Goal: Ask a question: Seek information or help from site administrators or community

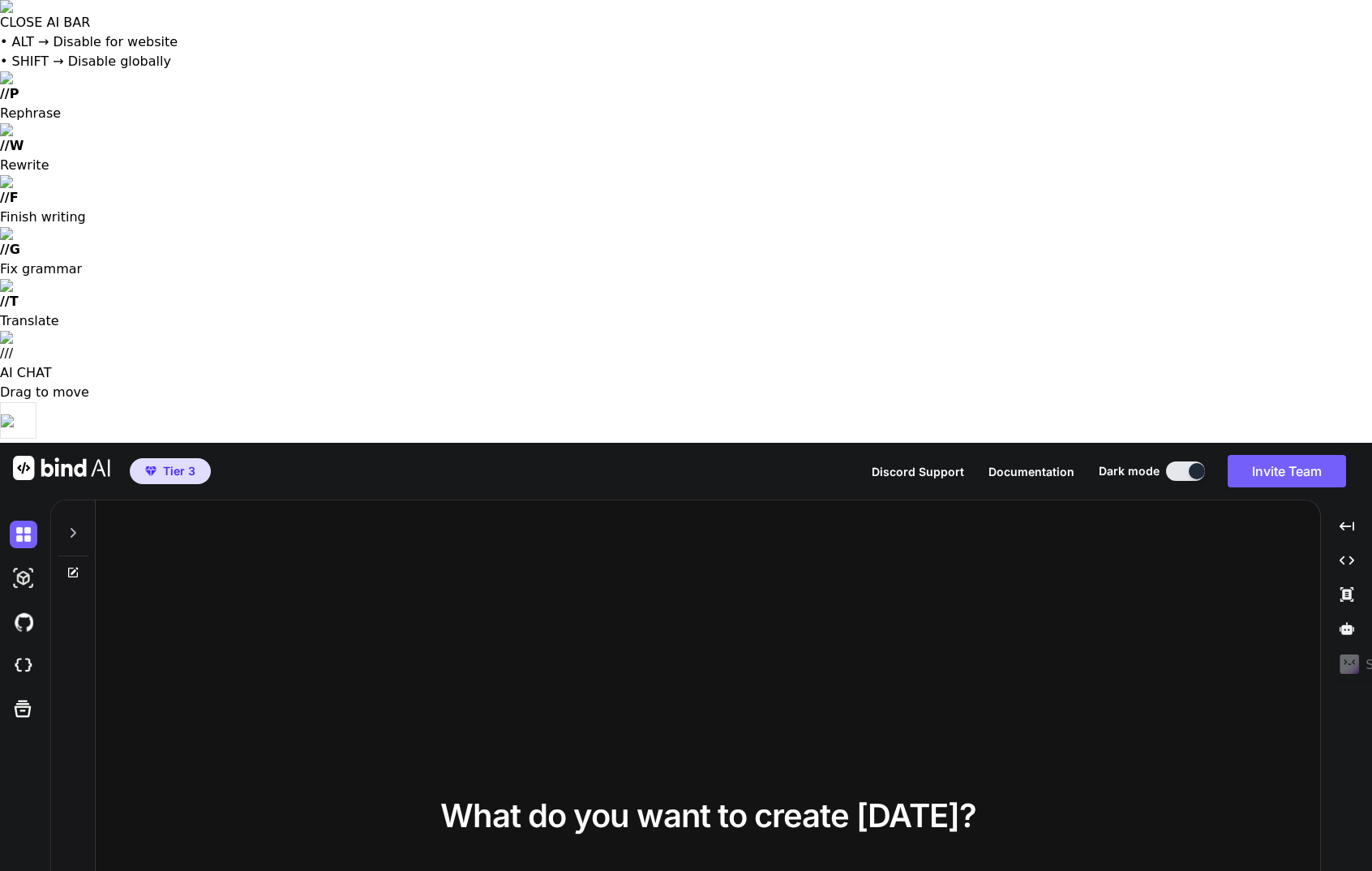
type textarea "x"
click at [69, 526] on icon at bounding box center [72, 532] width 13 height 13
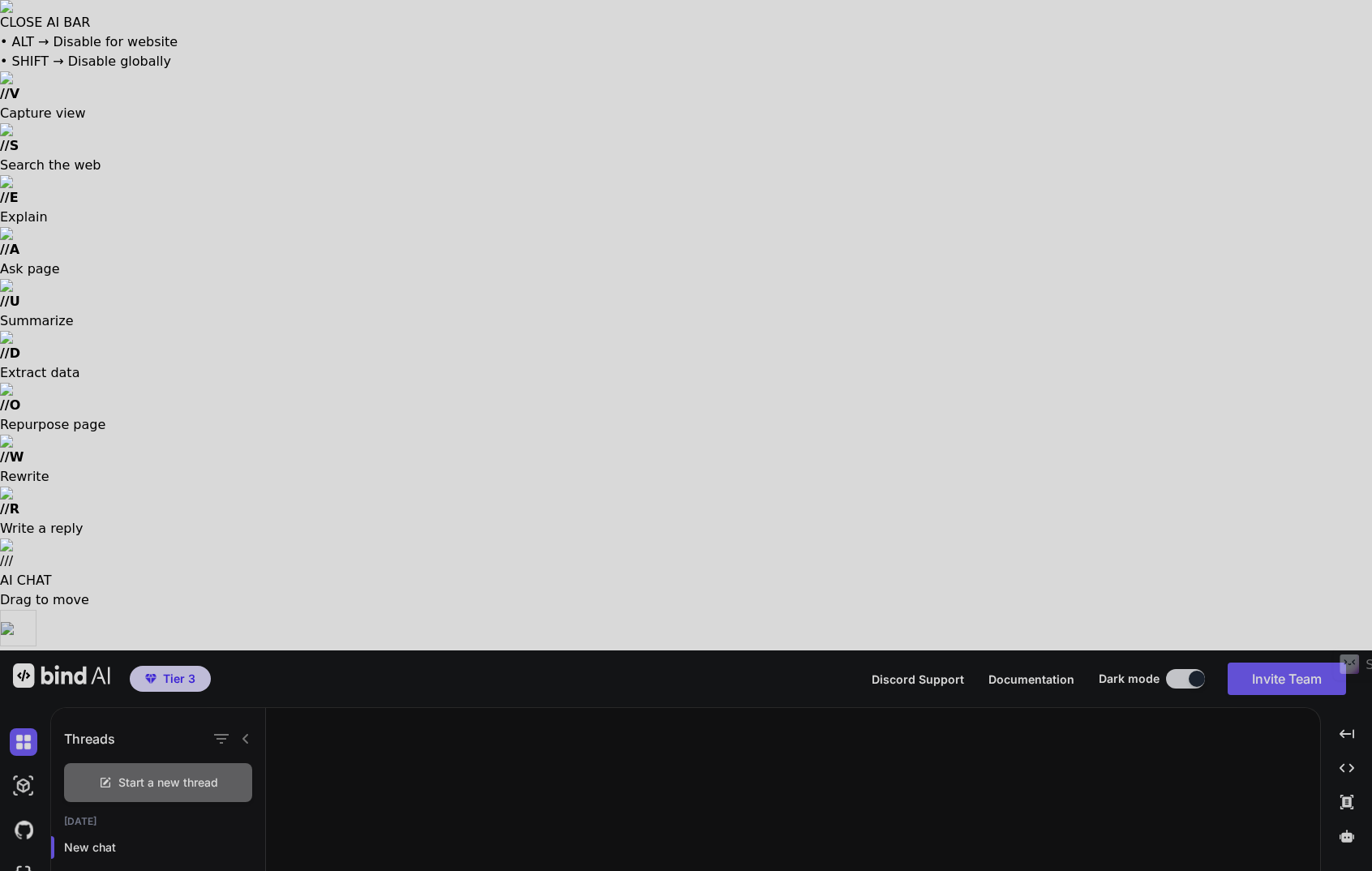
click at [867, 497] on div at bounding box center [686, 435] width 1372 height 871
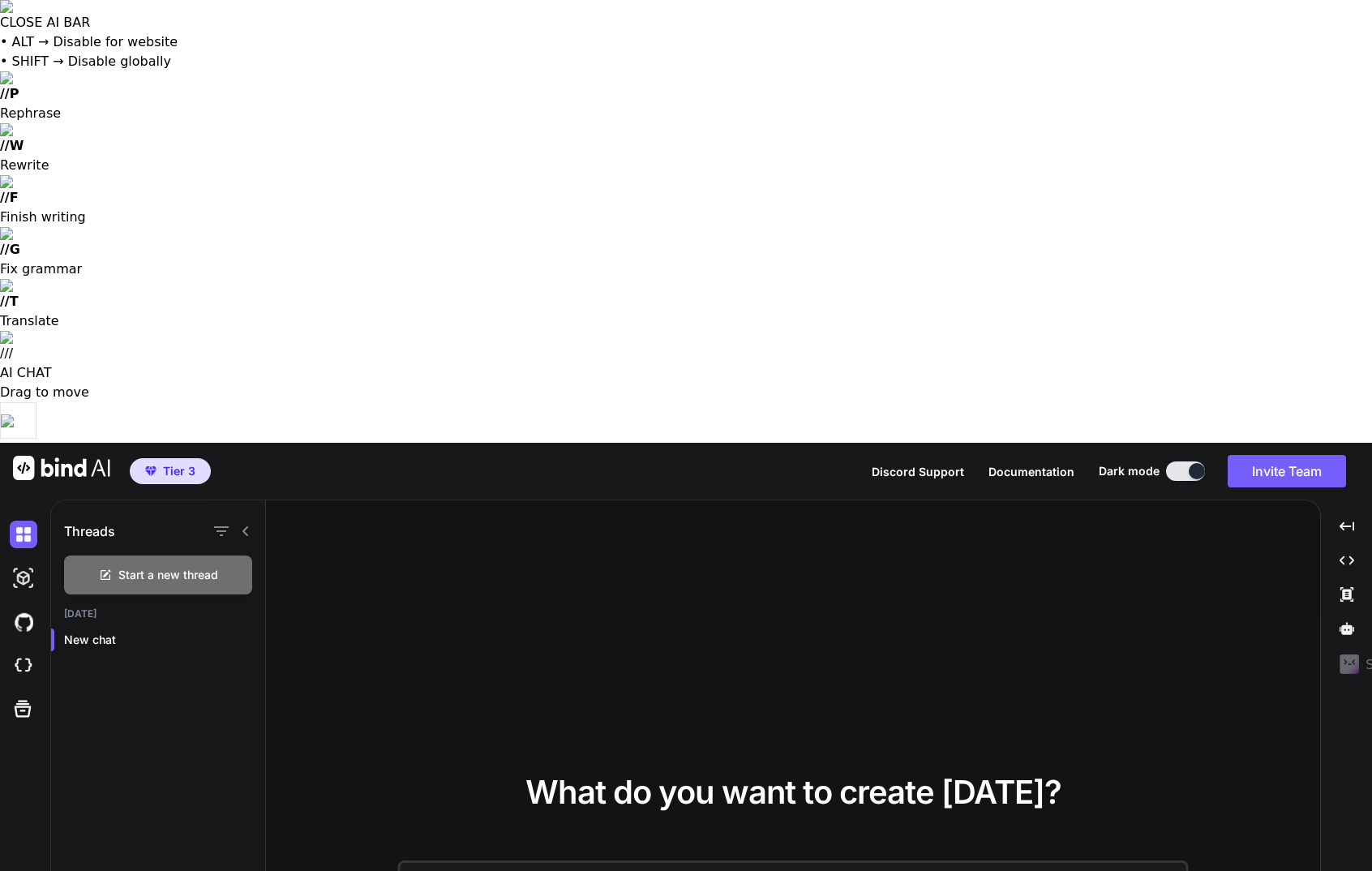
type textarea "Sprich deutsch mit mir! Ich würde gerne eine WebApp erstellen, die eine Aktienv…"
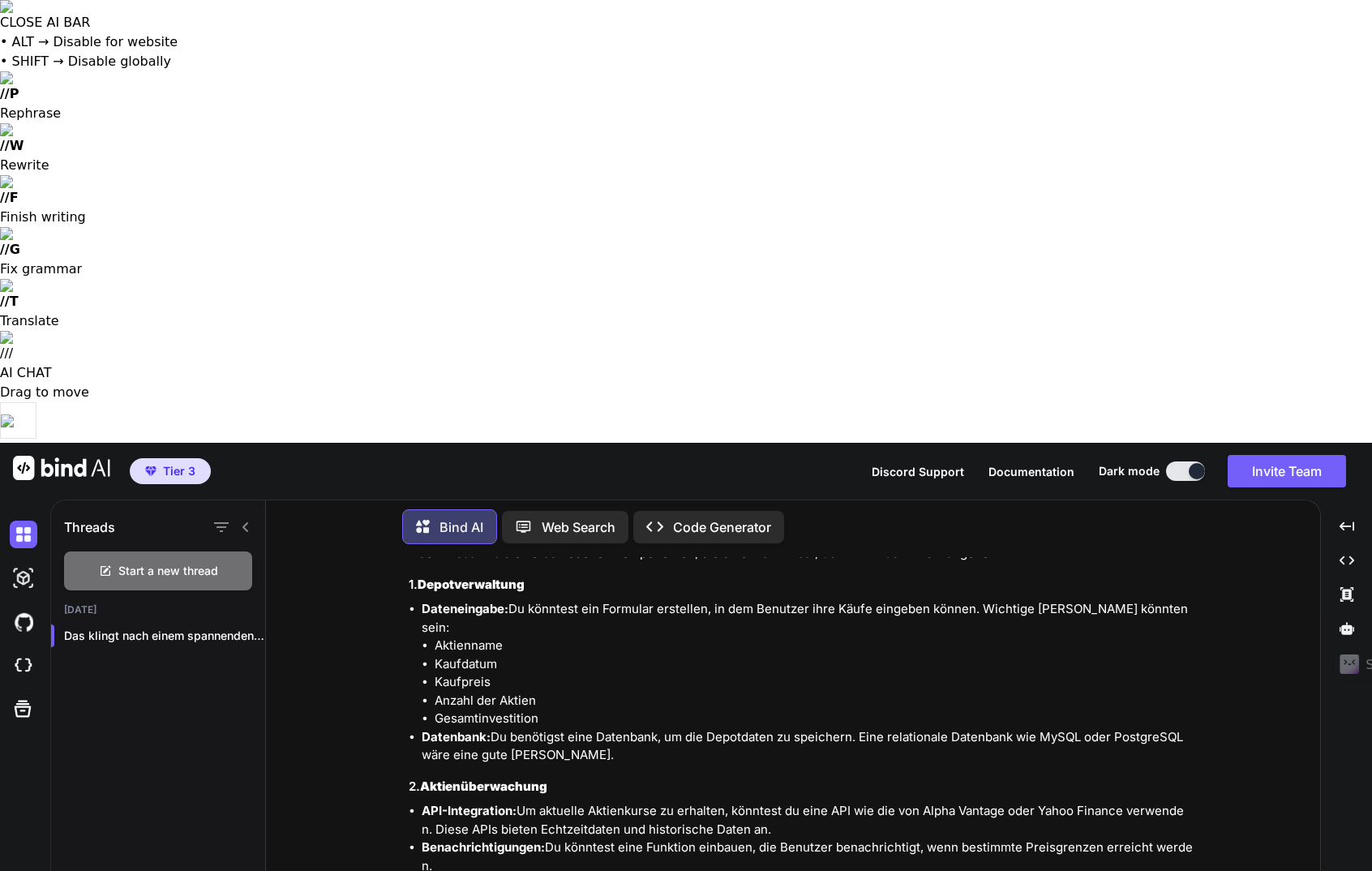
scroll to position [301, 0]
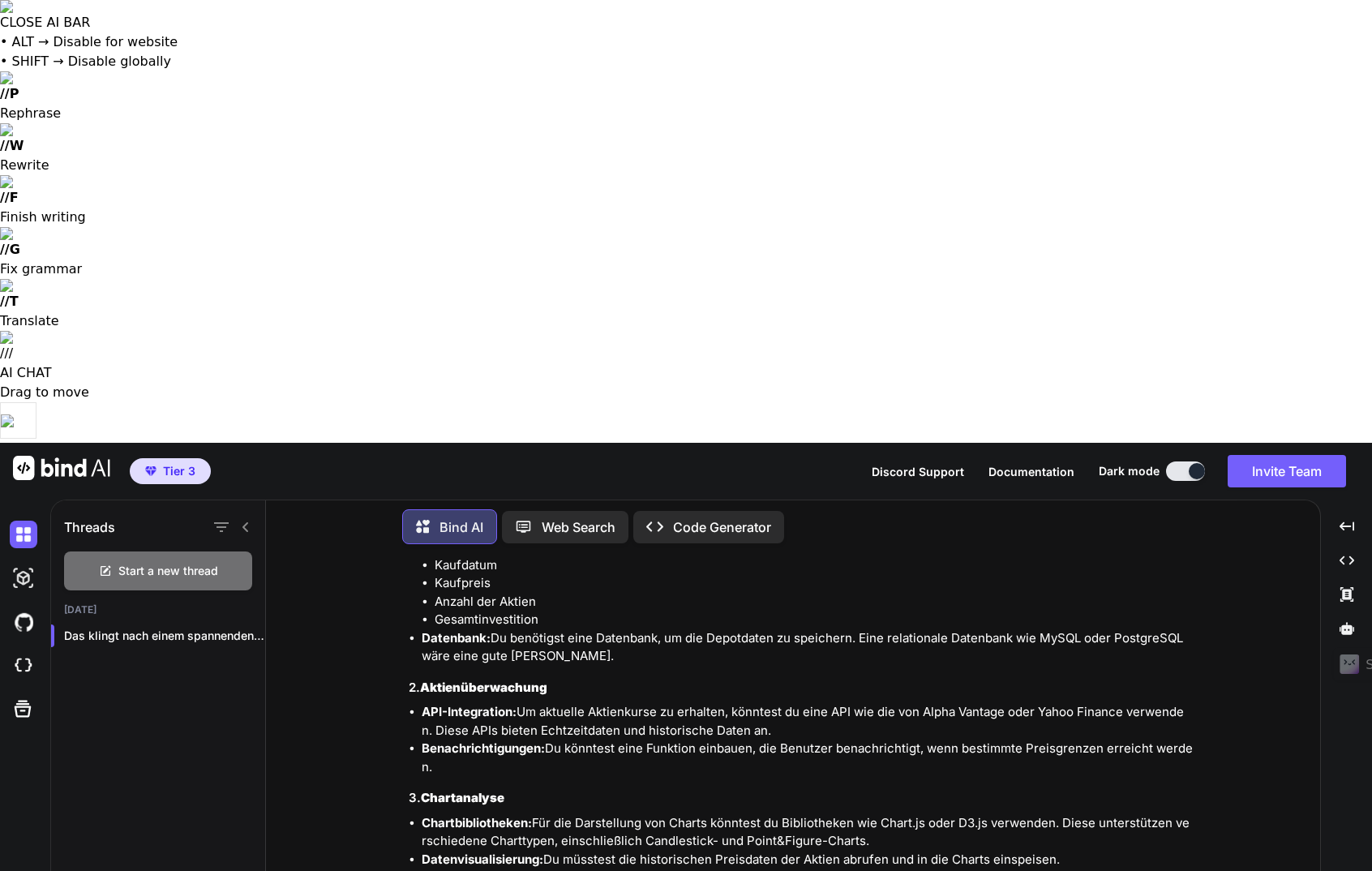
type textarea "Ich möchte, dass [PERSON_NAME] diese App erstellst. Was muss ich tun?"
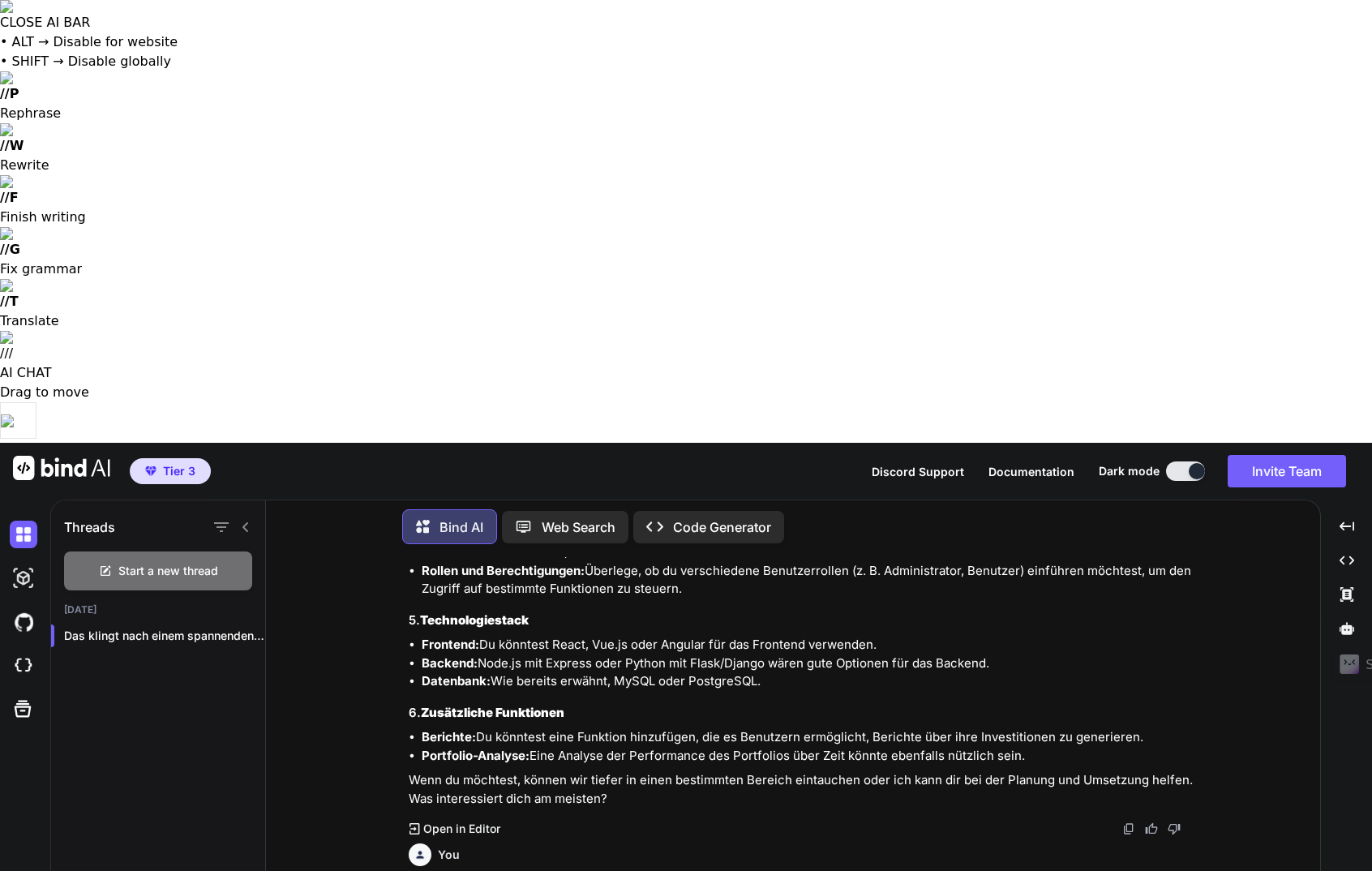
scroll to position [717, 0]
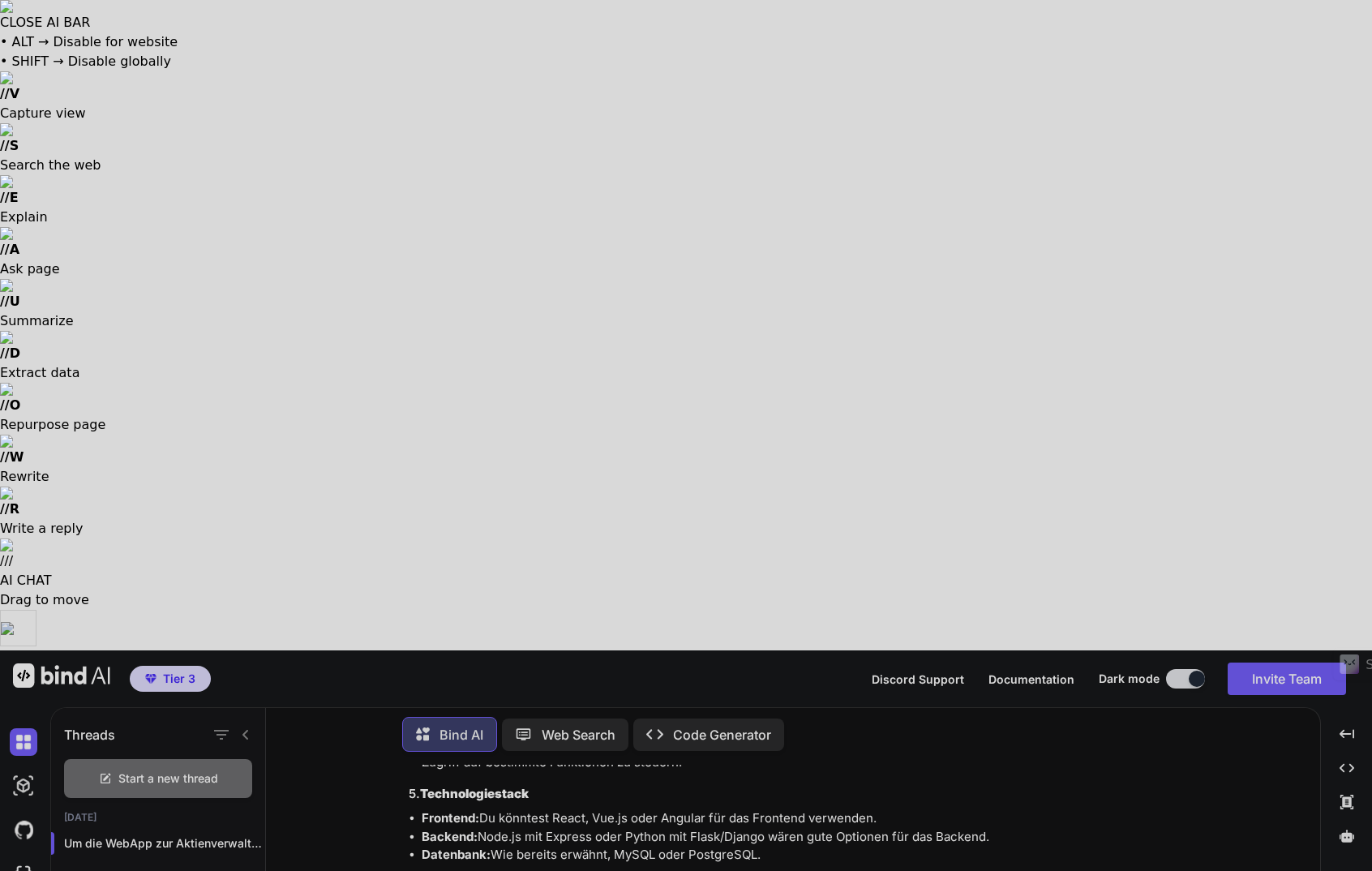
click at [453, 810] on div at bounding box center [686, 435] width 1372 height 871
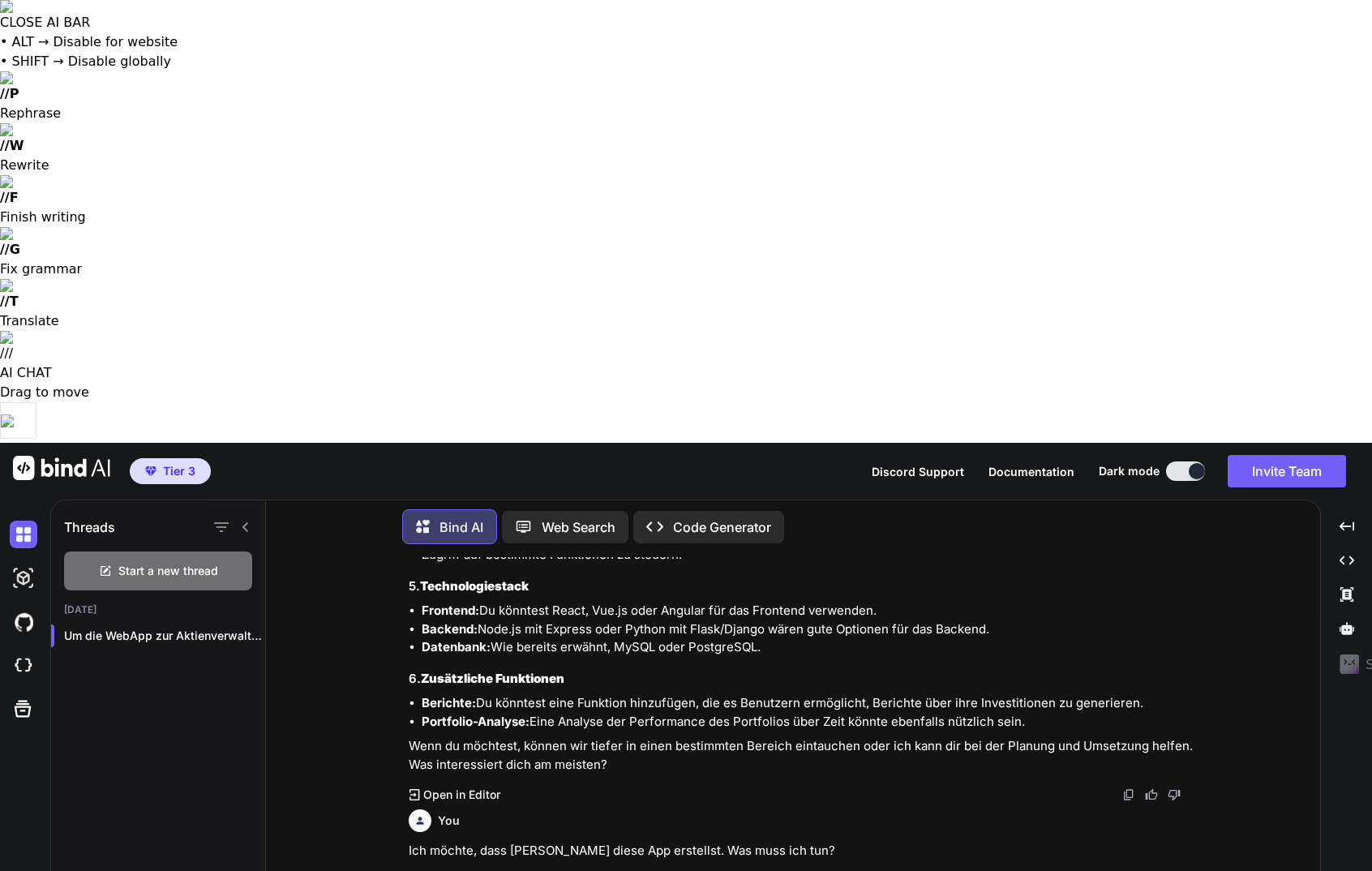
type textarea "Ich möchte aber, dass [PERSON_NAME] jetzt beginnst die App zu erstellen."
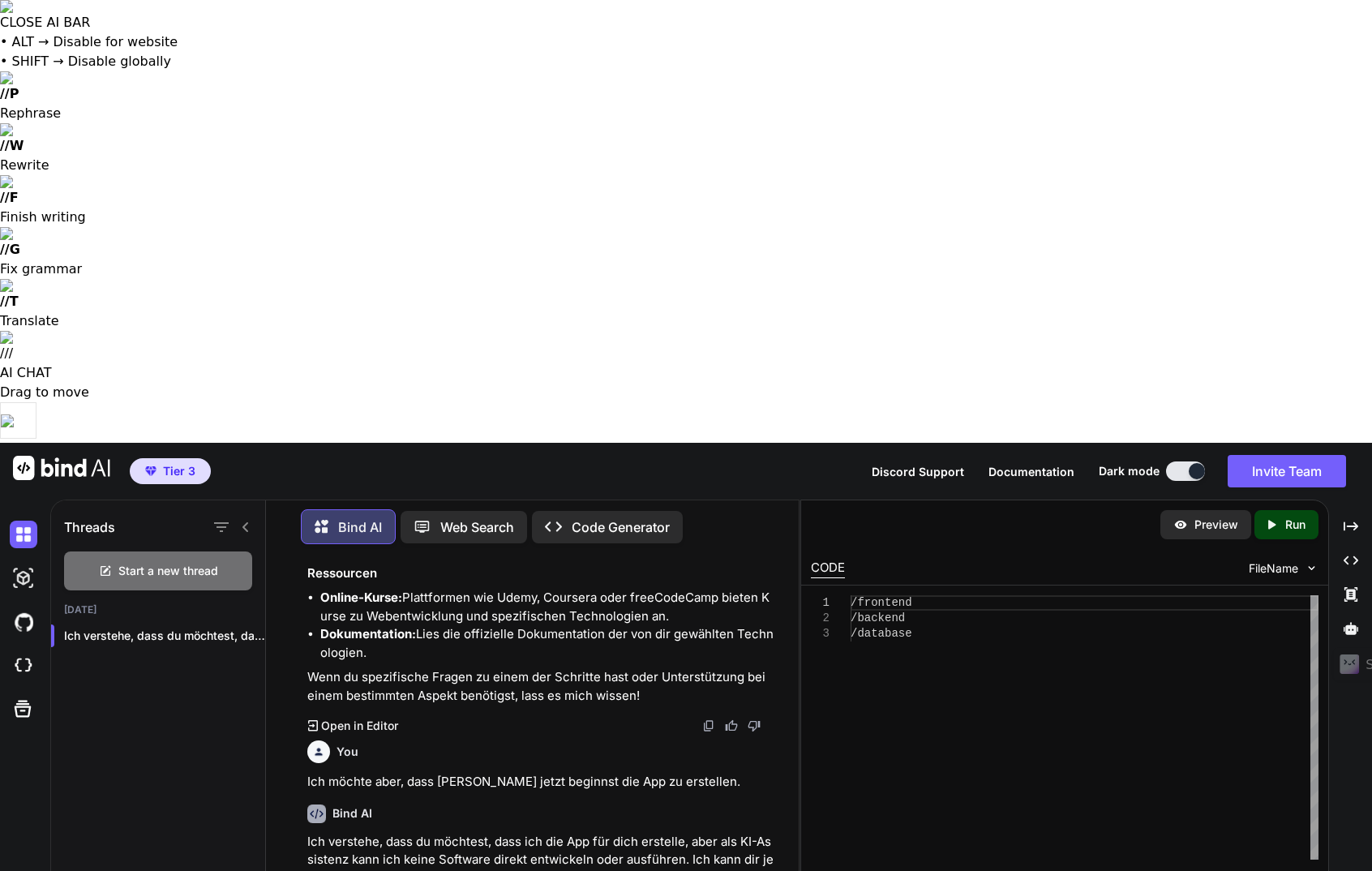
scroll to position [1948, 0]
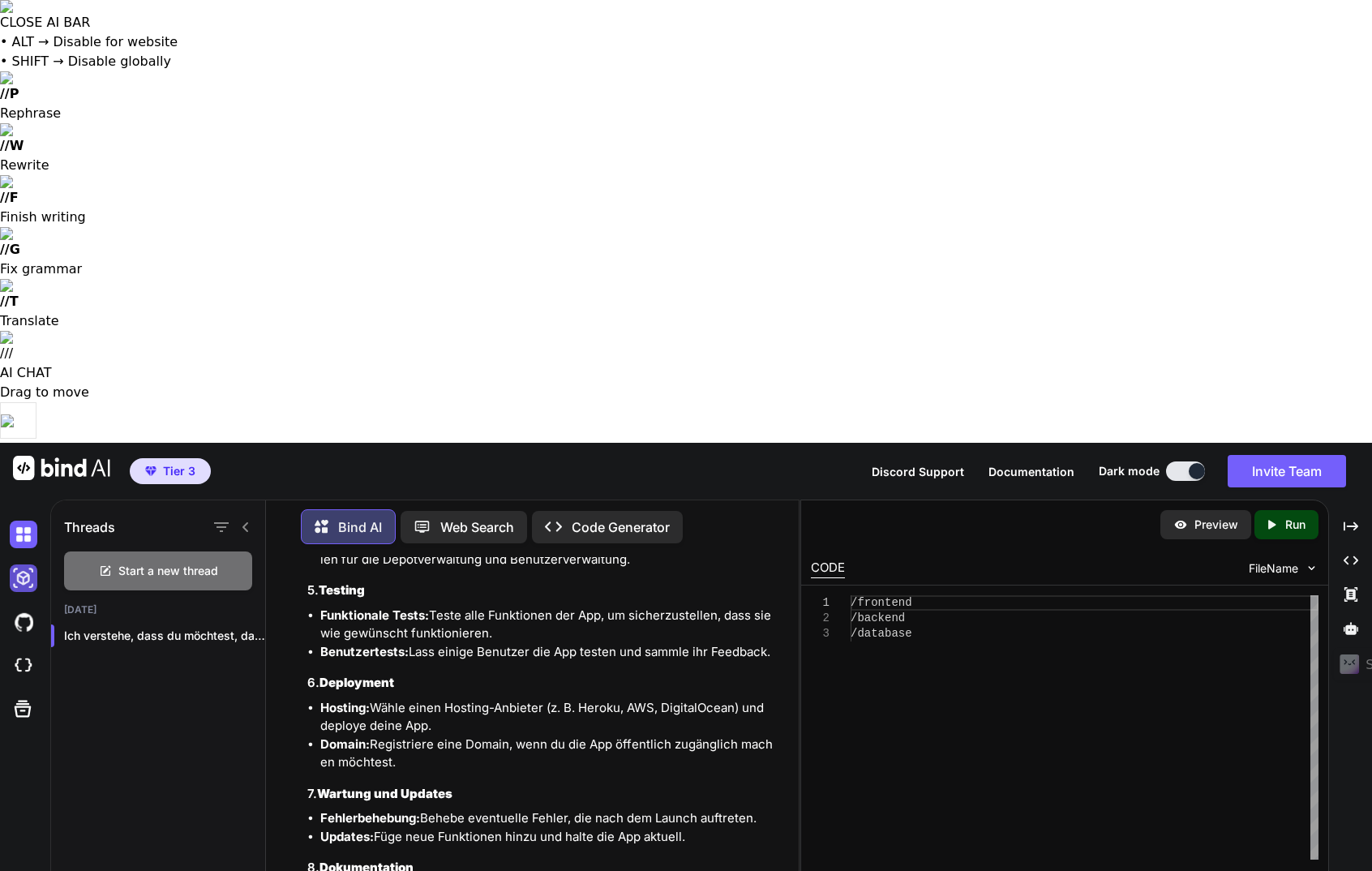
click at [17, 565] on img at bounding box center [23, 578] width 27 height 27
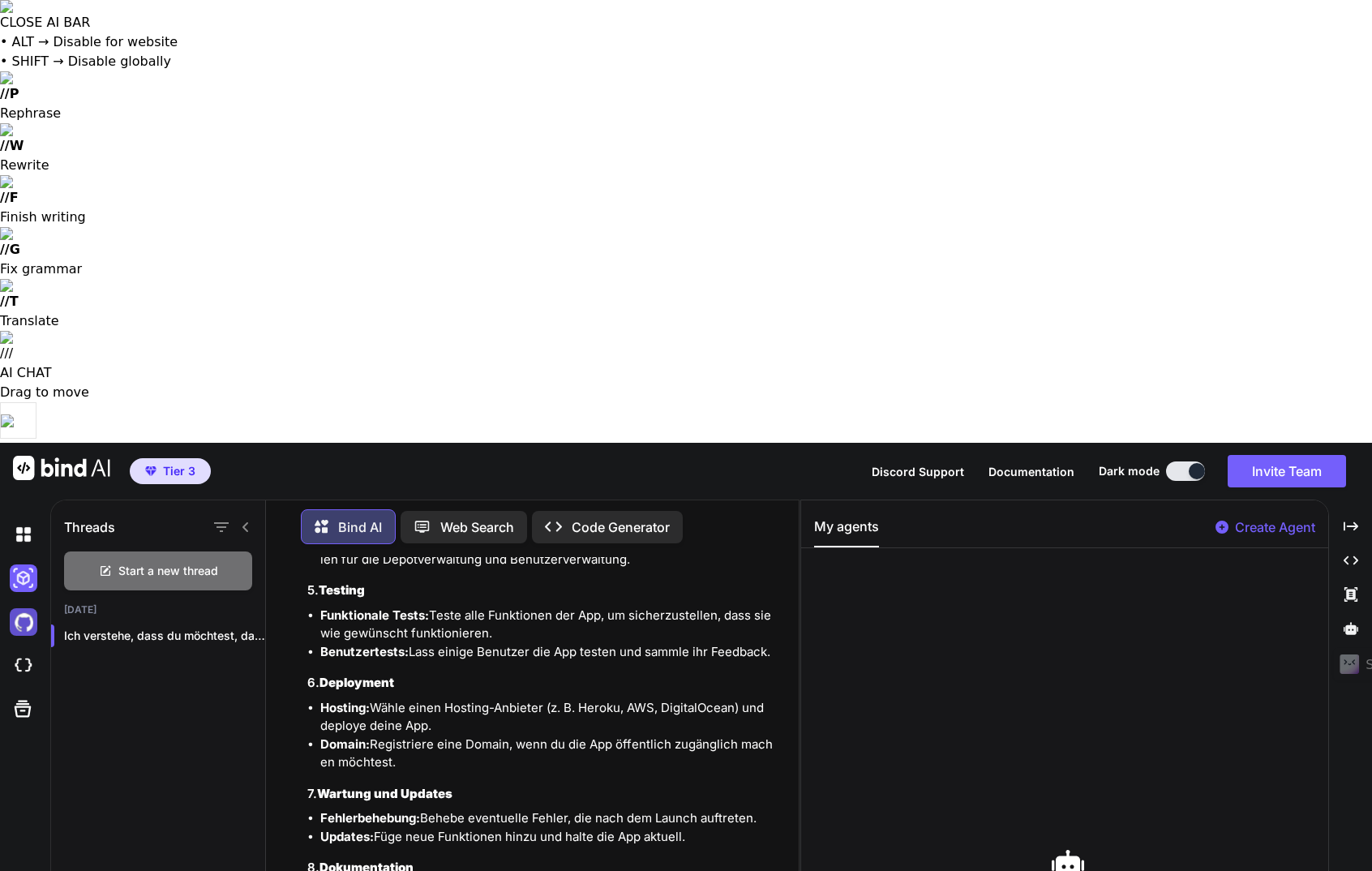
click at [19, 608] on img at bounding box center [23, 621] width 27 height 27
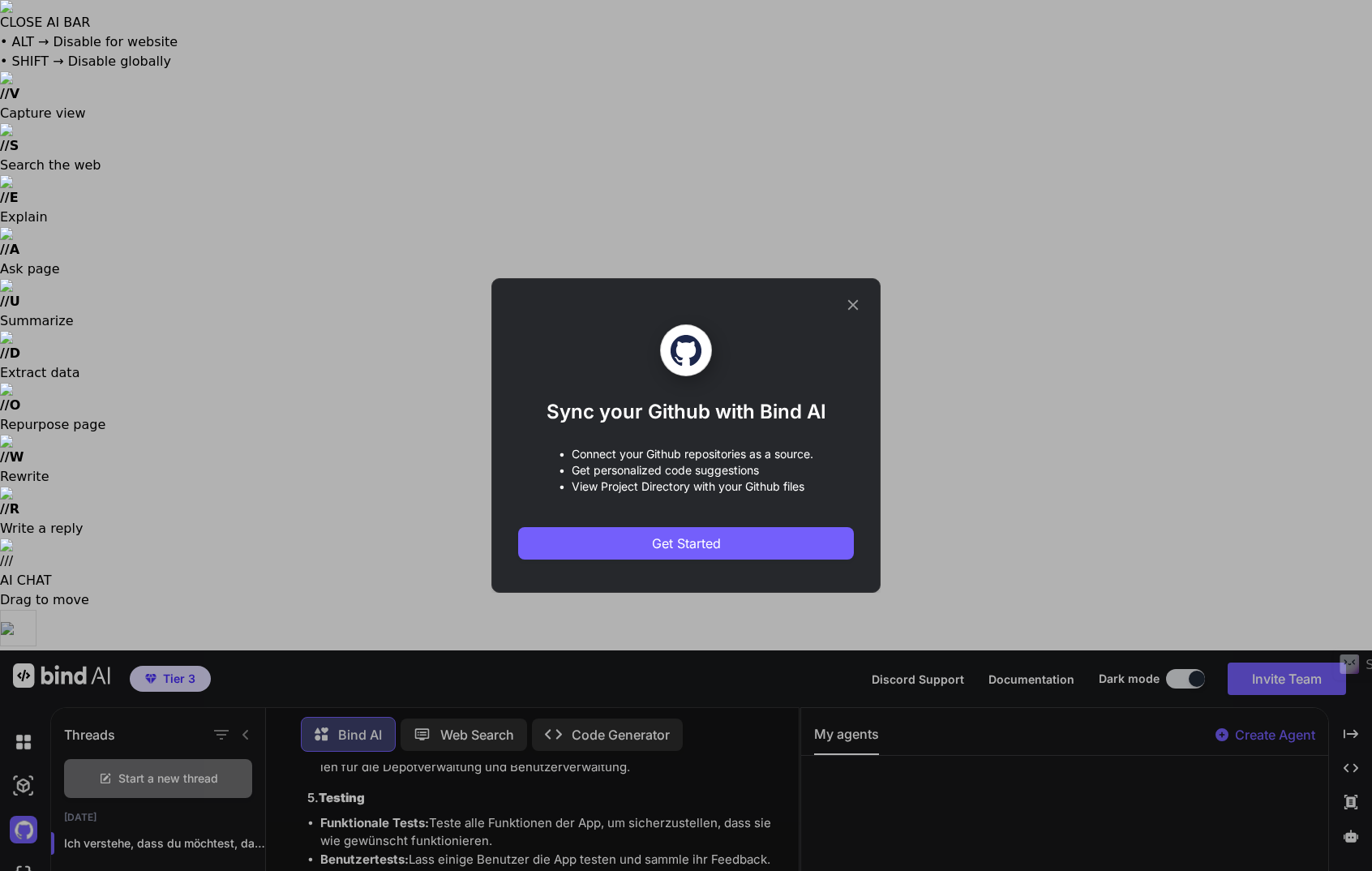
click at [858, 306] on icon at bounding box center [853, 304] width 18 height 18
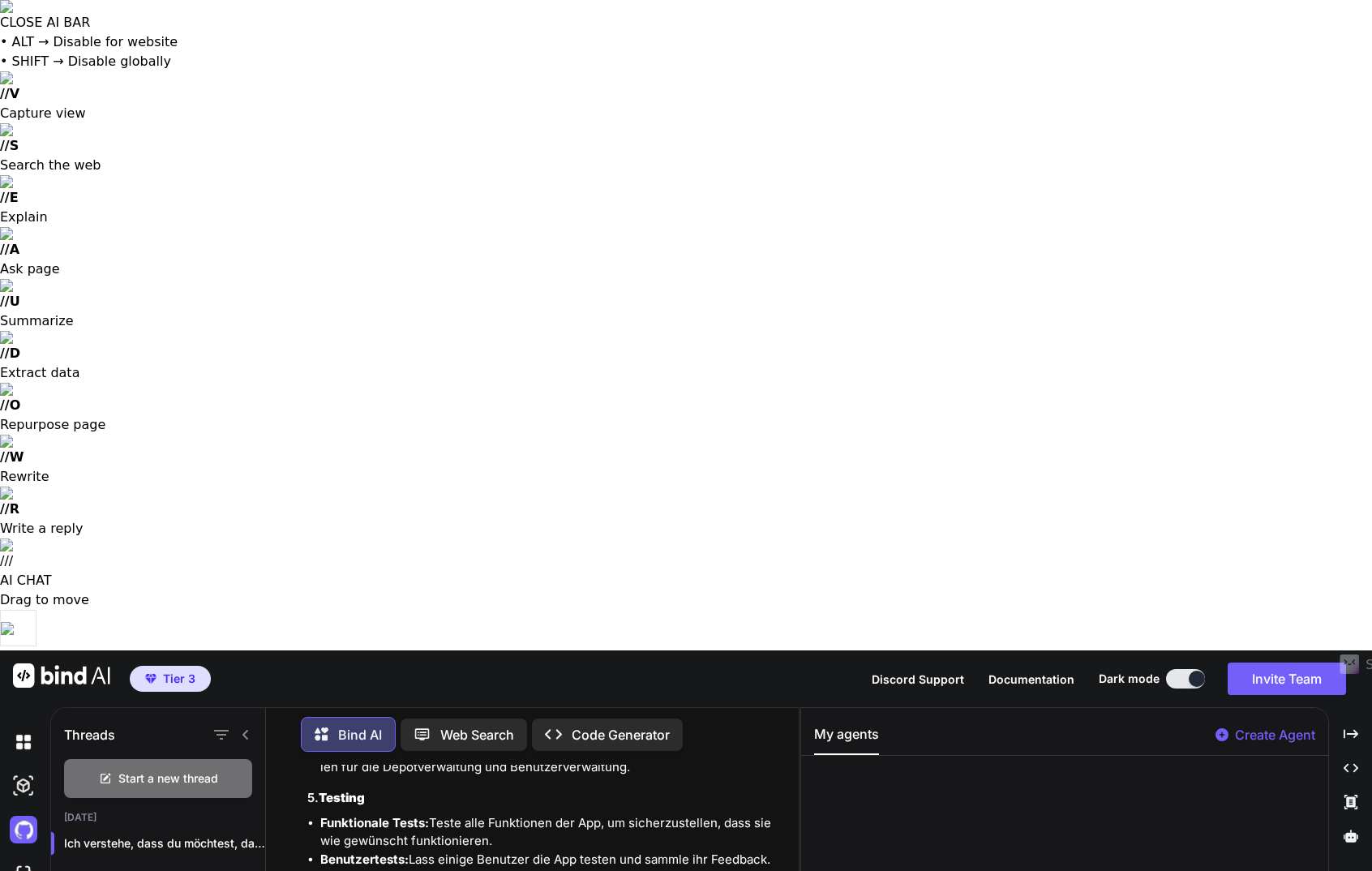
click at [74, 663] on img at bounding box center [61, 675] width 98 height 24
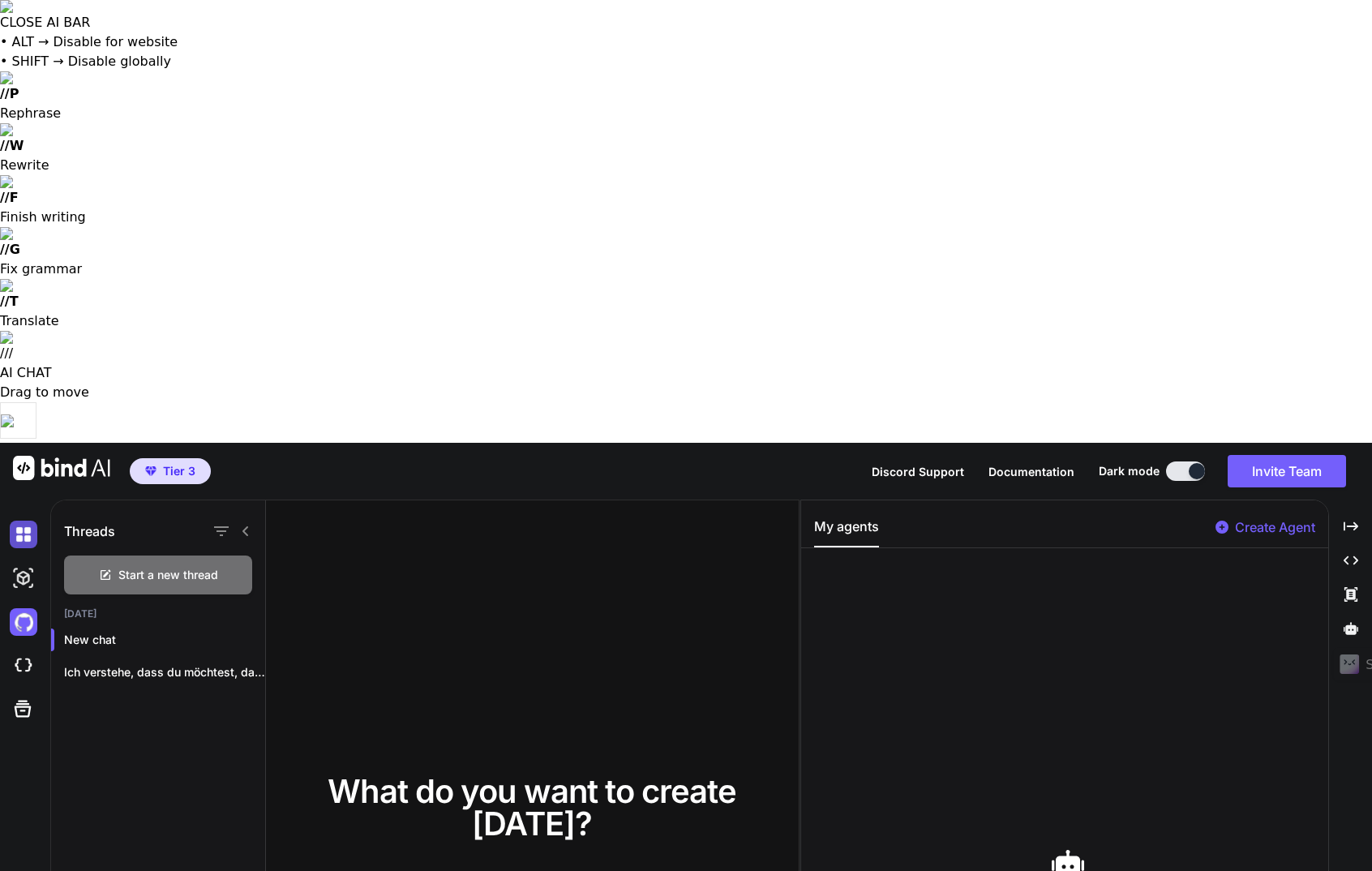
click at [21, 521] on img at bounding box center [23, 534] width 27 height 27
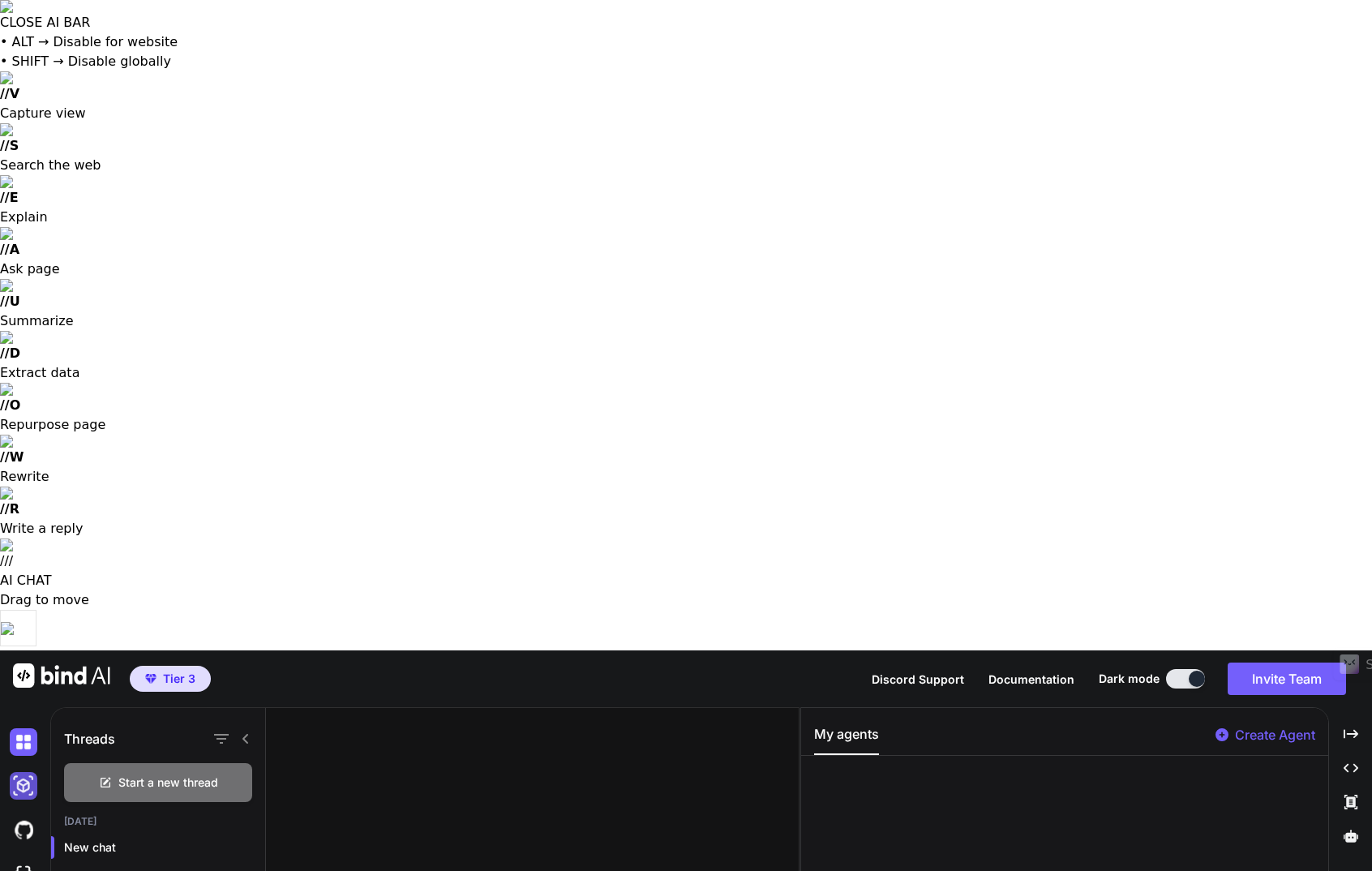
click at [21, 772] on img at bounding box center [23, 785] width 27 height 27
click at [140, 870] on p "Ich verstehe, dass du möchtest, dass ich..." at bounding box center [165, 880] width 201 height 17
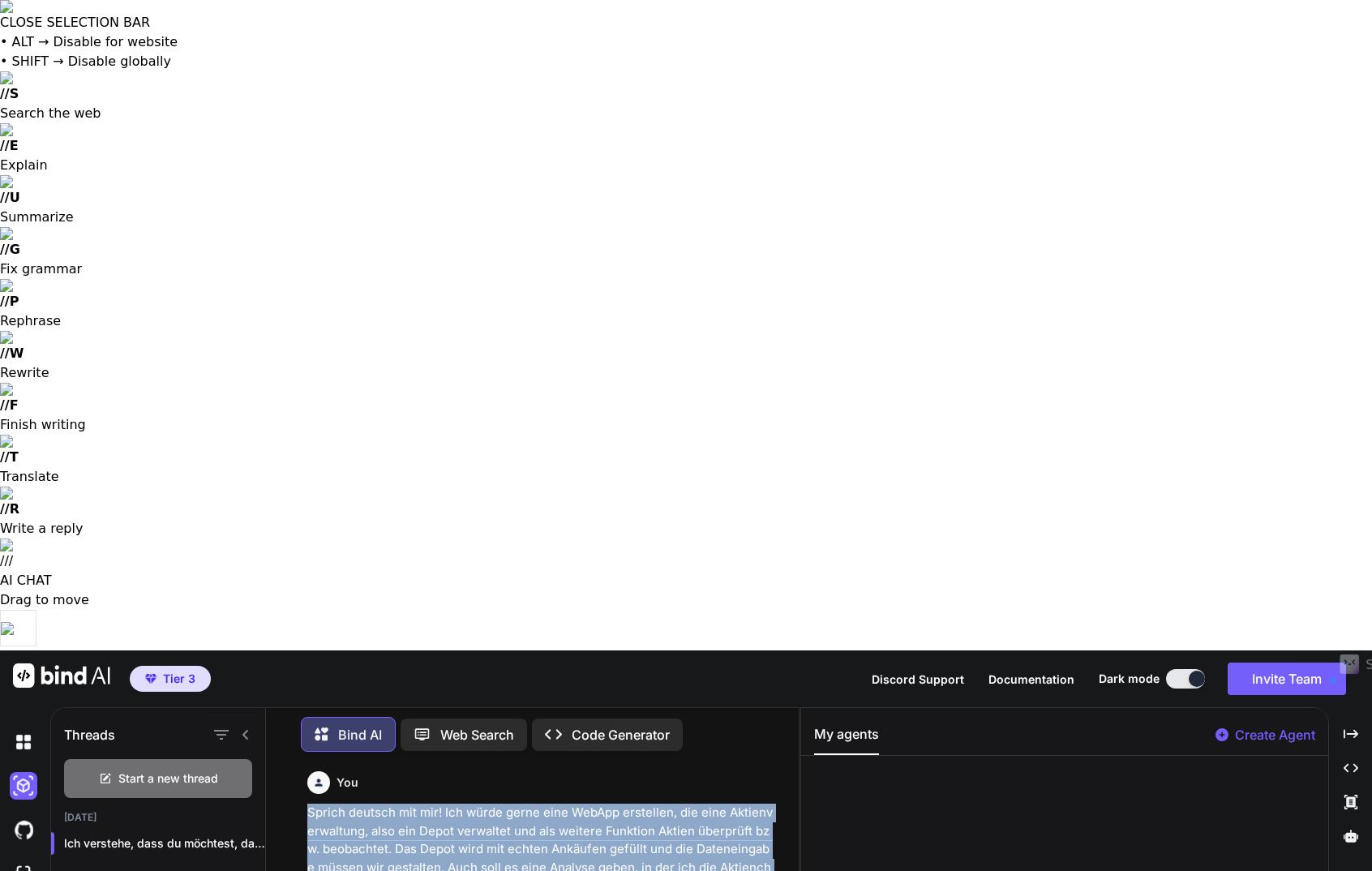
drag, startPoint x: 306, startPoint y: 161, endPoint x: 536, endPoint y: 293, distance: 265.2
click at [535, 804] on p "Sprich deutsch mit mir! Ich würde gerne eine WebApp erstellen, die eine Aktienv…" at bounding box center [541, 877] width 466 height 146
copy p "Sprich deutsch mit mir! Ich würde gerne eine WebApp erstellen, die eine Aktienv…"
click at [15, 815] on img at bounding box center [23, 829] width 27 height 27
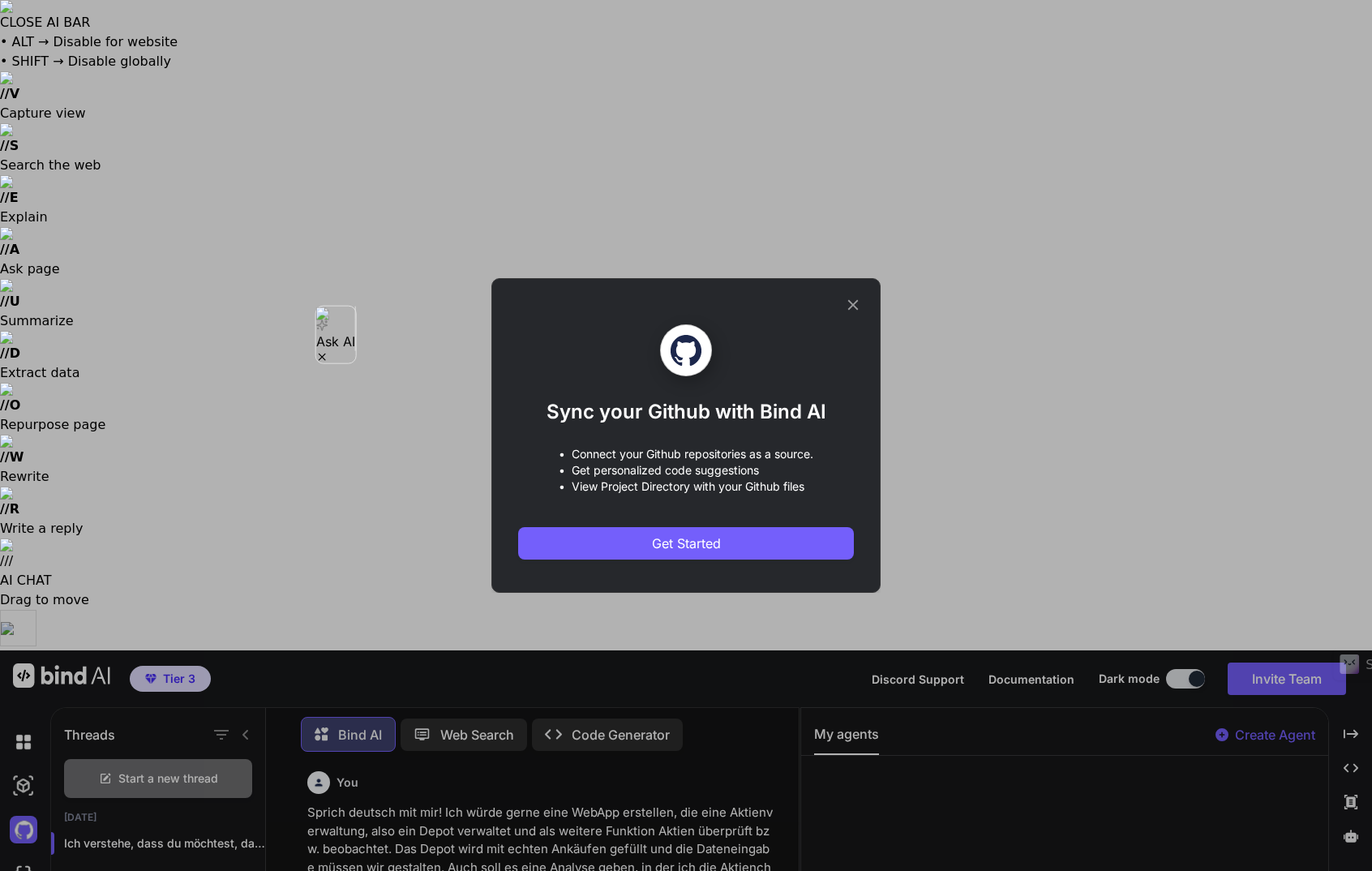
click at [853, 303] on icon at bounding box center [853, 305] width 11 height 11
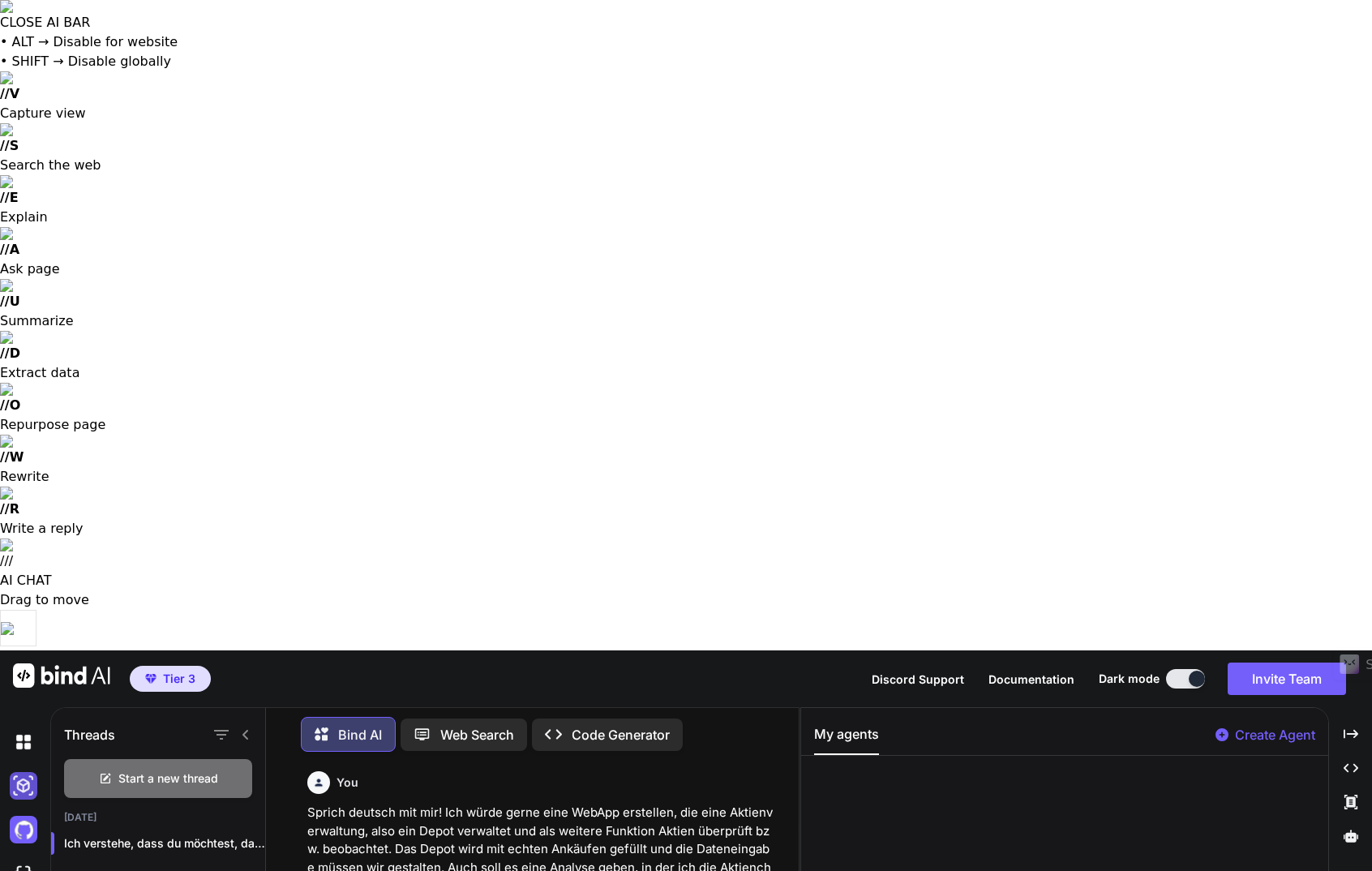
click at [27, 772] on img at bounding box center [23, 785] width 27 height 27
click at [19, 728] on img at bounding box center [23, 741] width 27 height 27
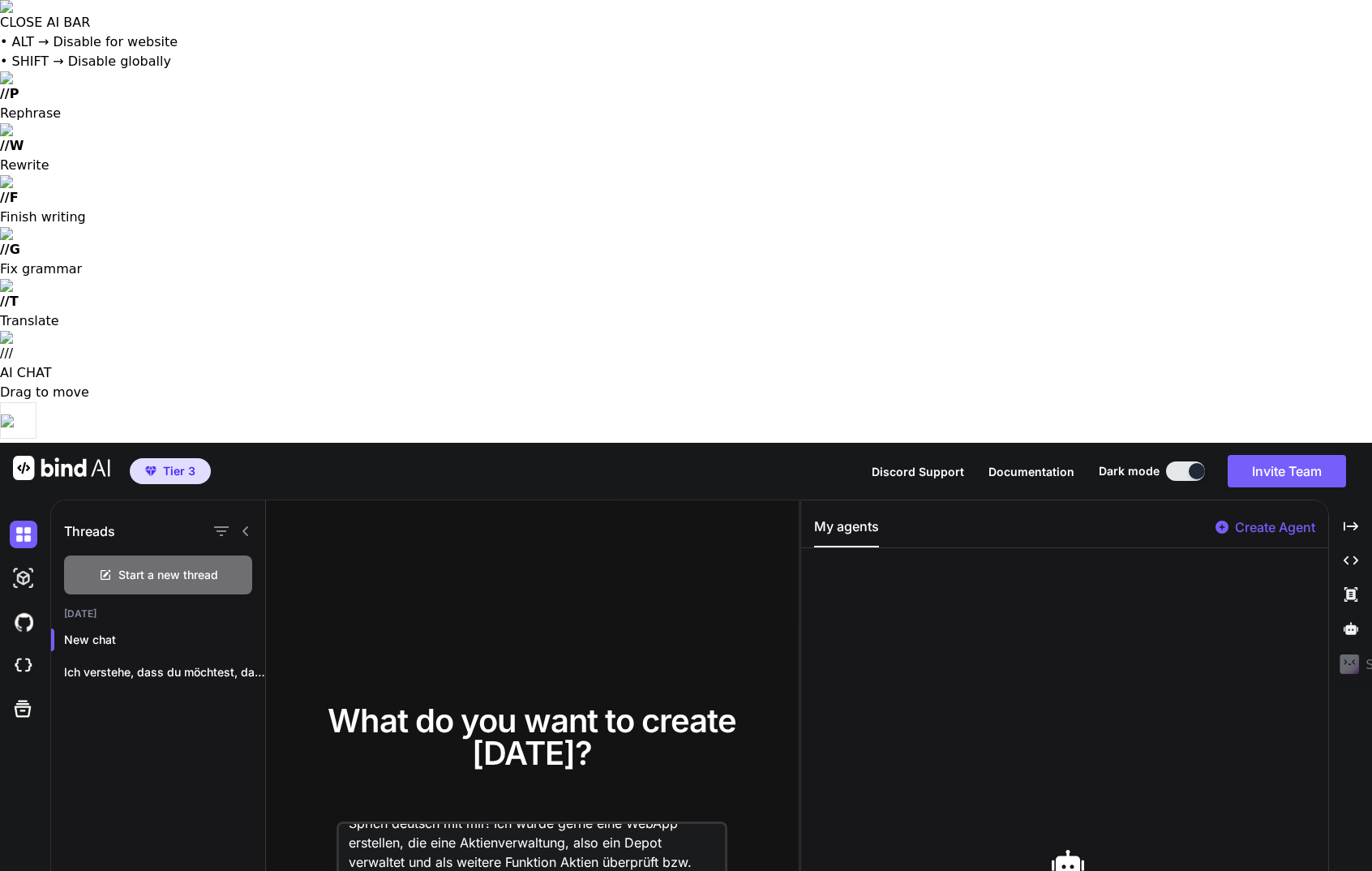
type textarea "Sprich deutsch mit mir! Ich würde gerne eine WebApp erstellen, die eine Aktienv…"
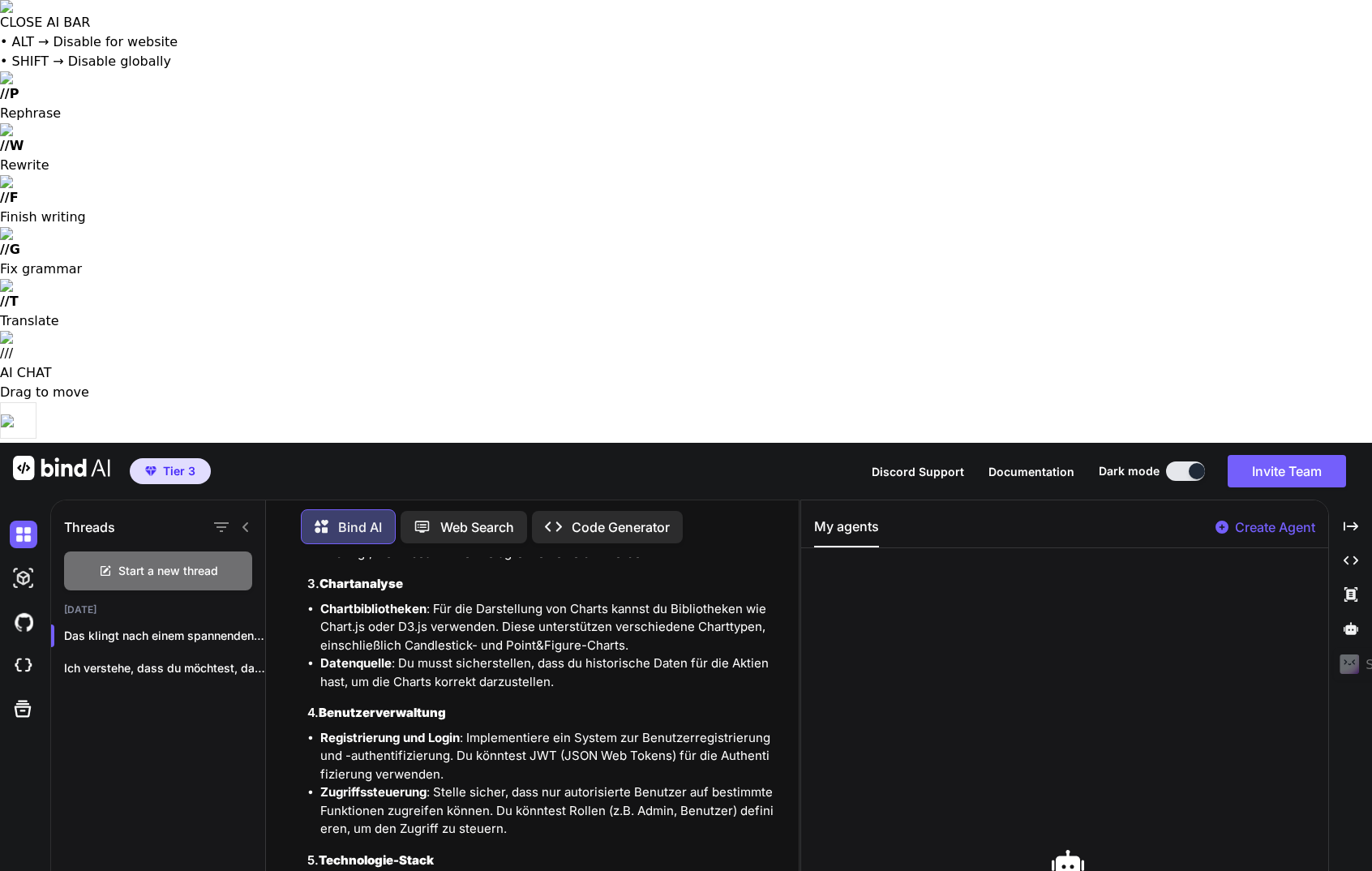
scroll to position [557, 0]
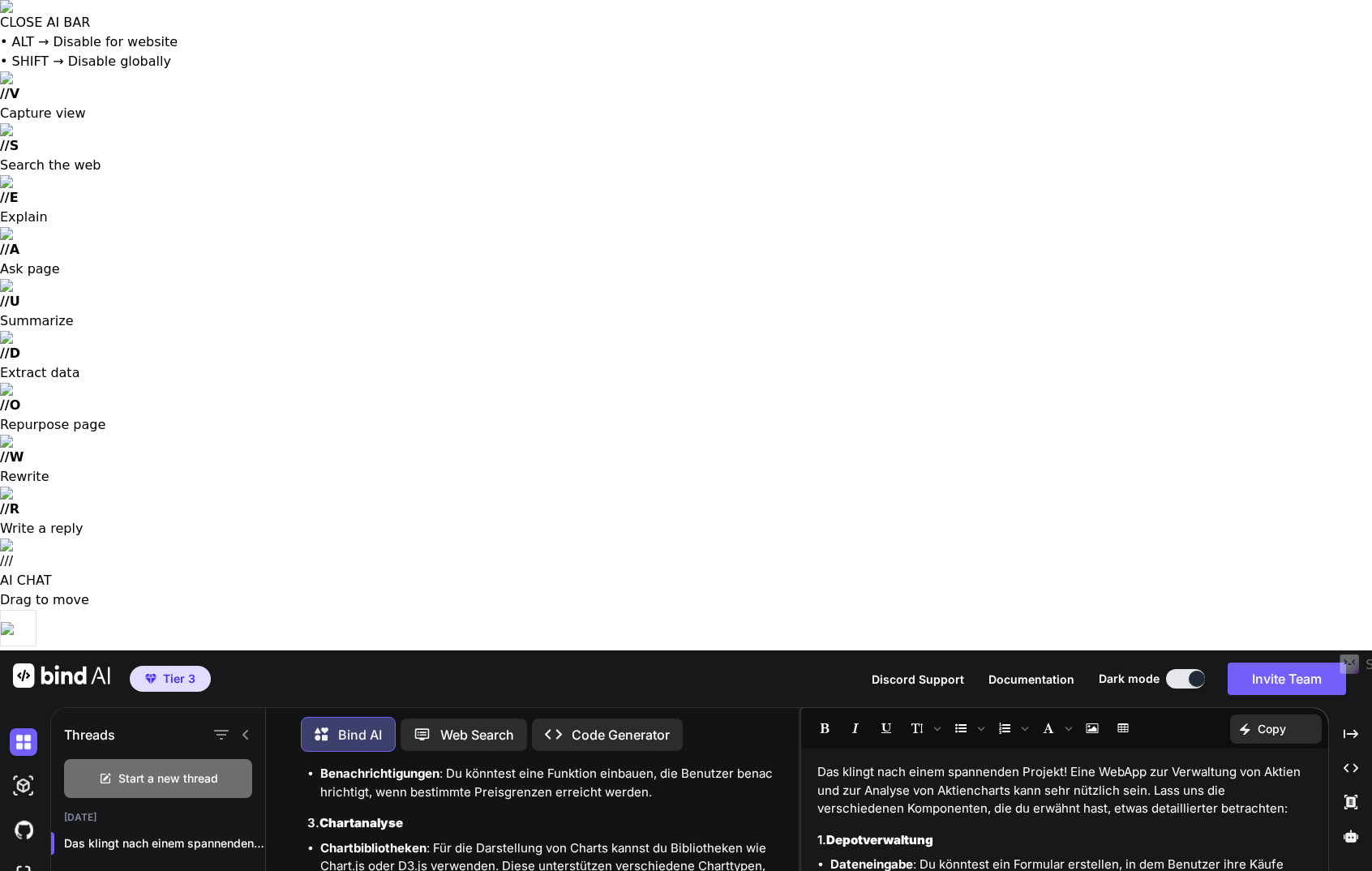
click at [59, 663] on img at bounding box center [61, 675] width 98 height 24
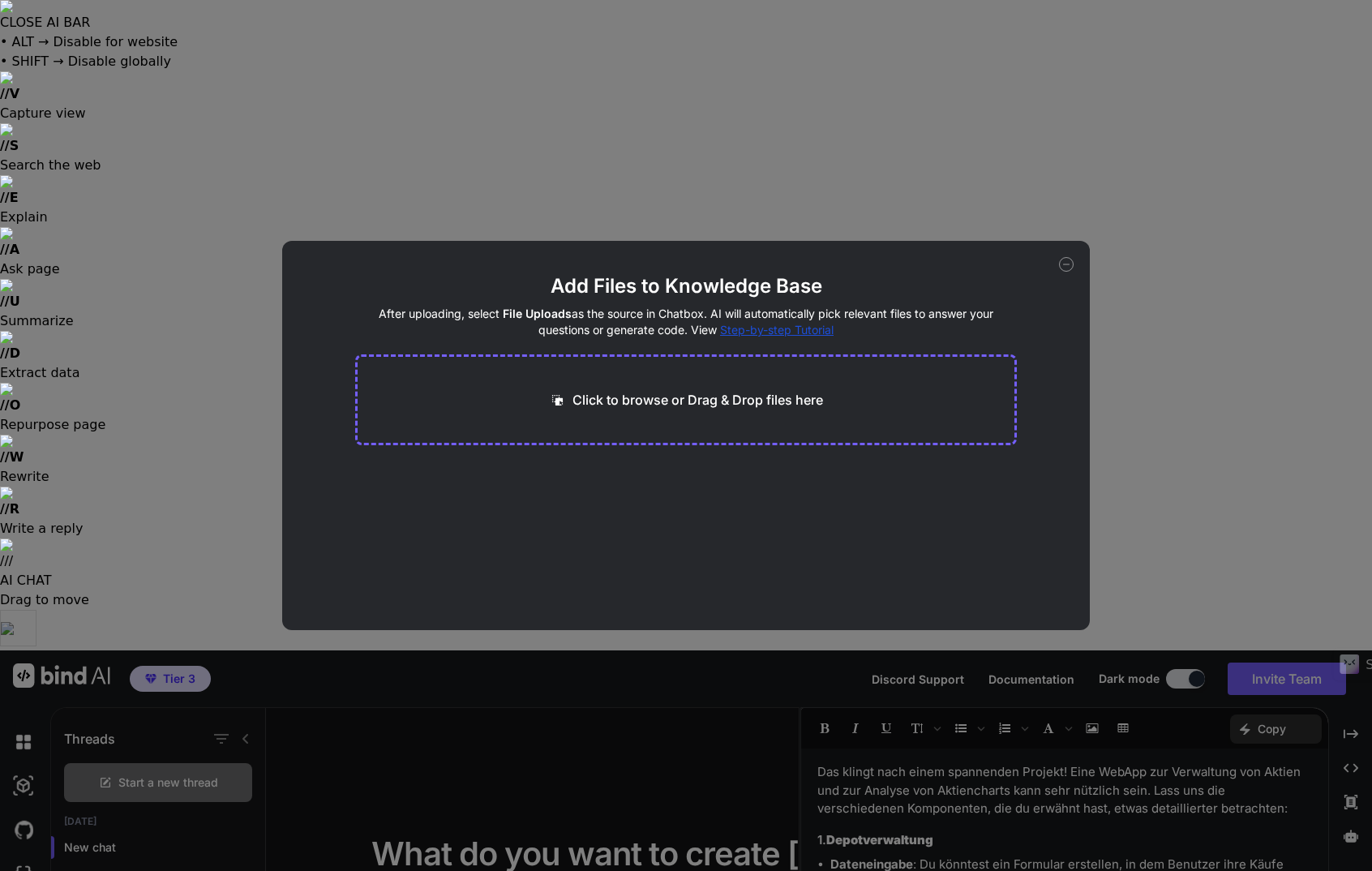
click at [1069, 261] on icon at bounding box center [1067, 263] width 15 height 15
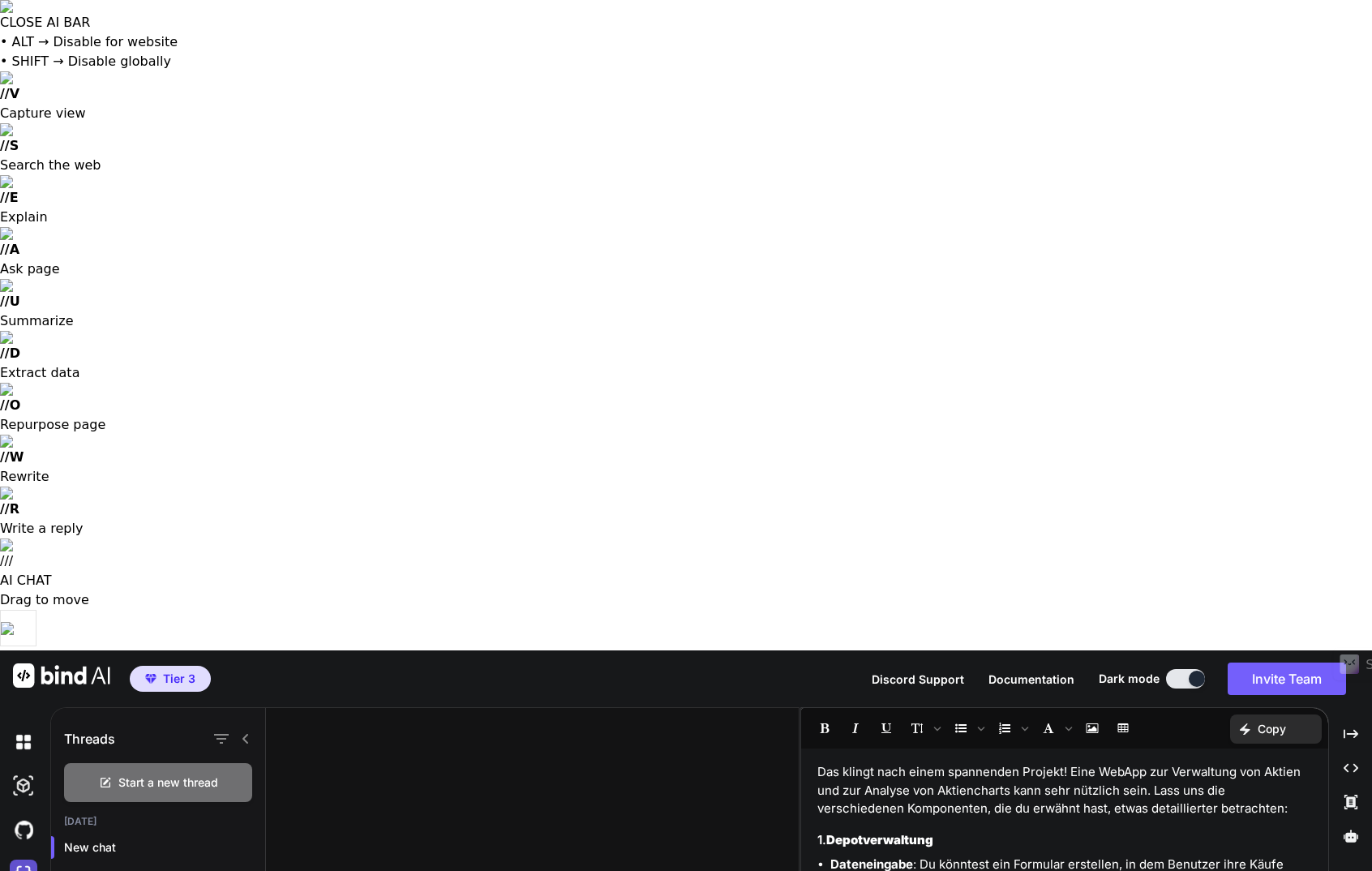
click at [23, 859] on img at bounding box center [23, 873] width 27 height 27
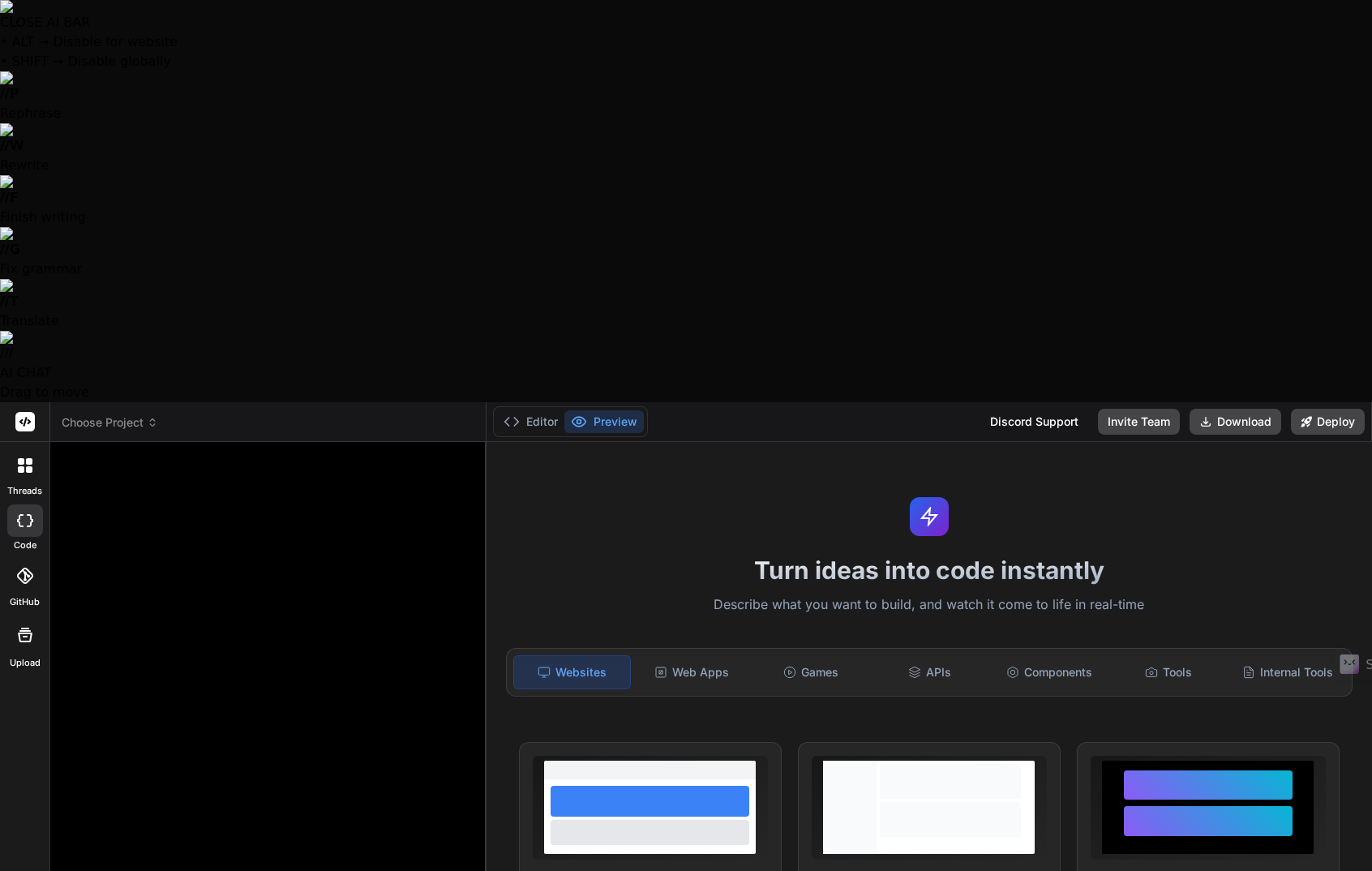
type textarea "x"
type textarea "Sprich deutsch mit mir! Ich würde gerne eine WebApp erstellen, die eine Aktienv…"
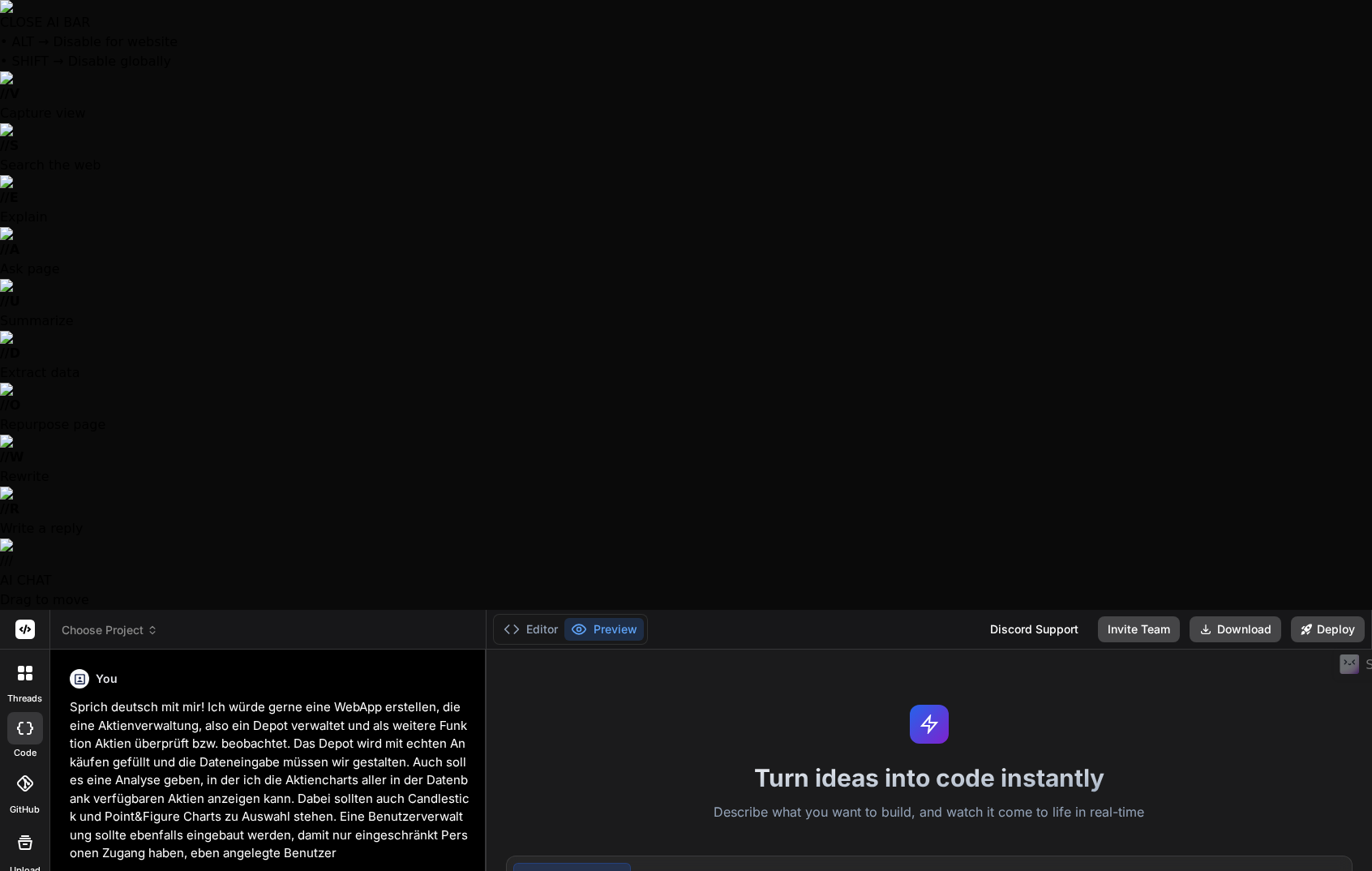
scroll to position [0, 0]
click at [715, 862] on div "Web Apps" at bounding box center [692, 879] width 116 height 34
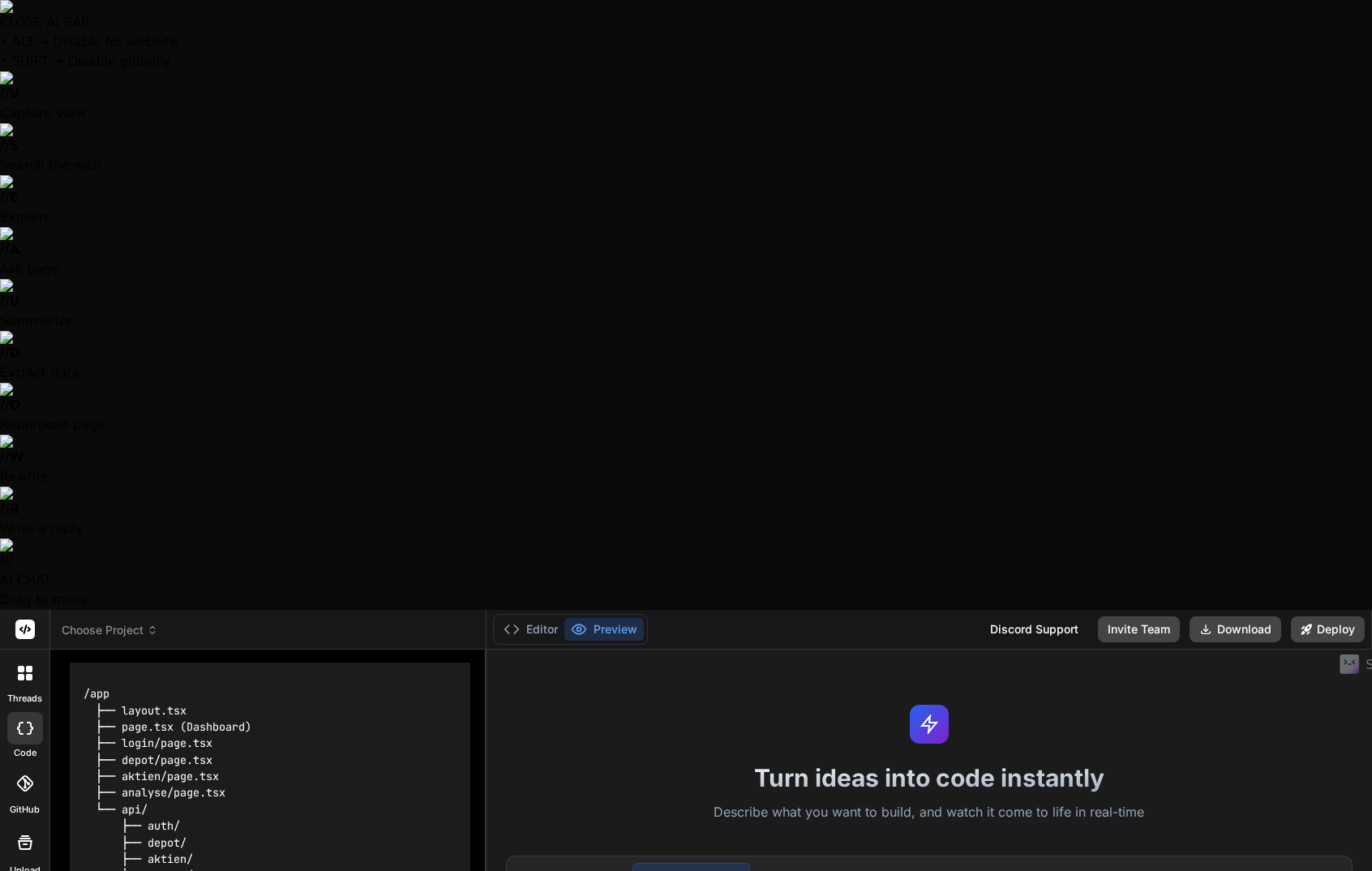
scroll to position [421, 0]
type textarea "x"
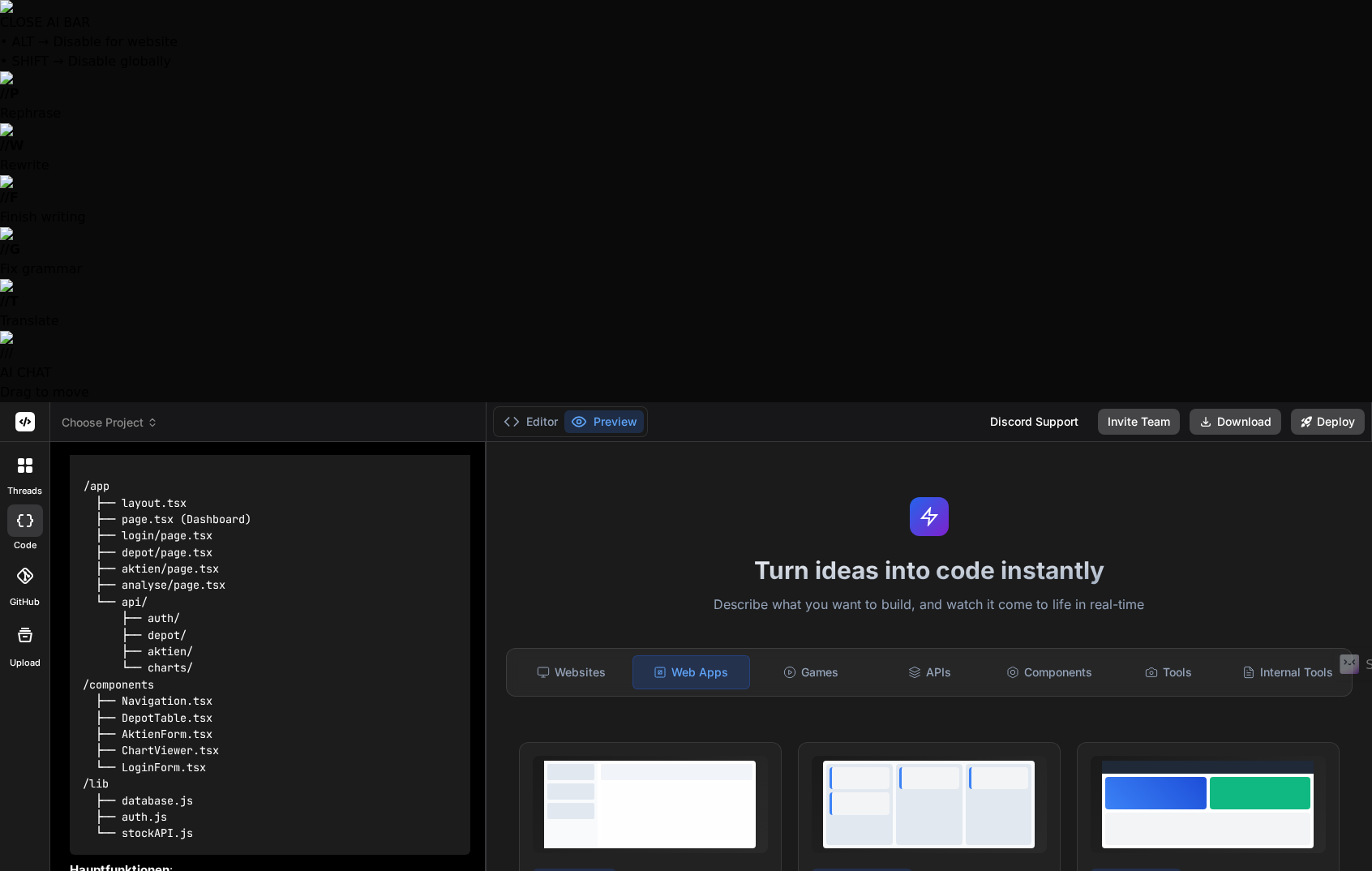
type textarea "x"
type textarea "J"
type textarea "x"
type textarea "Ja"
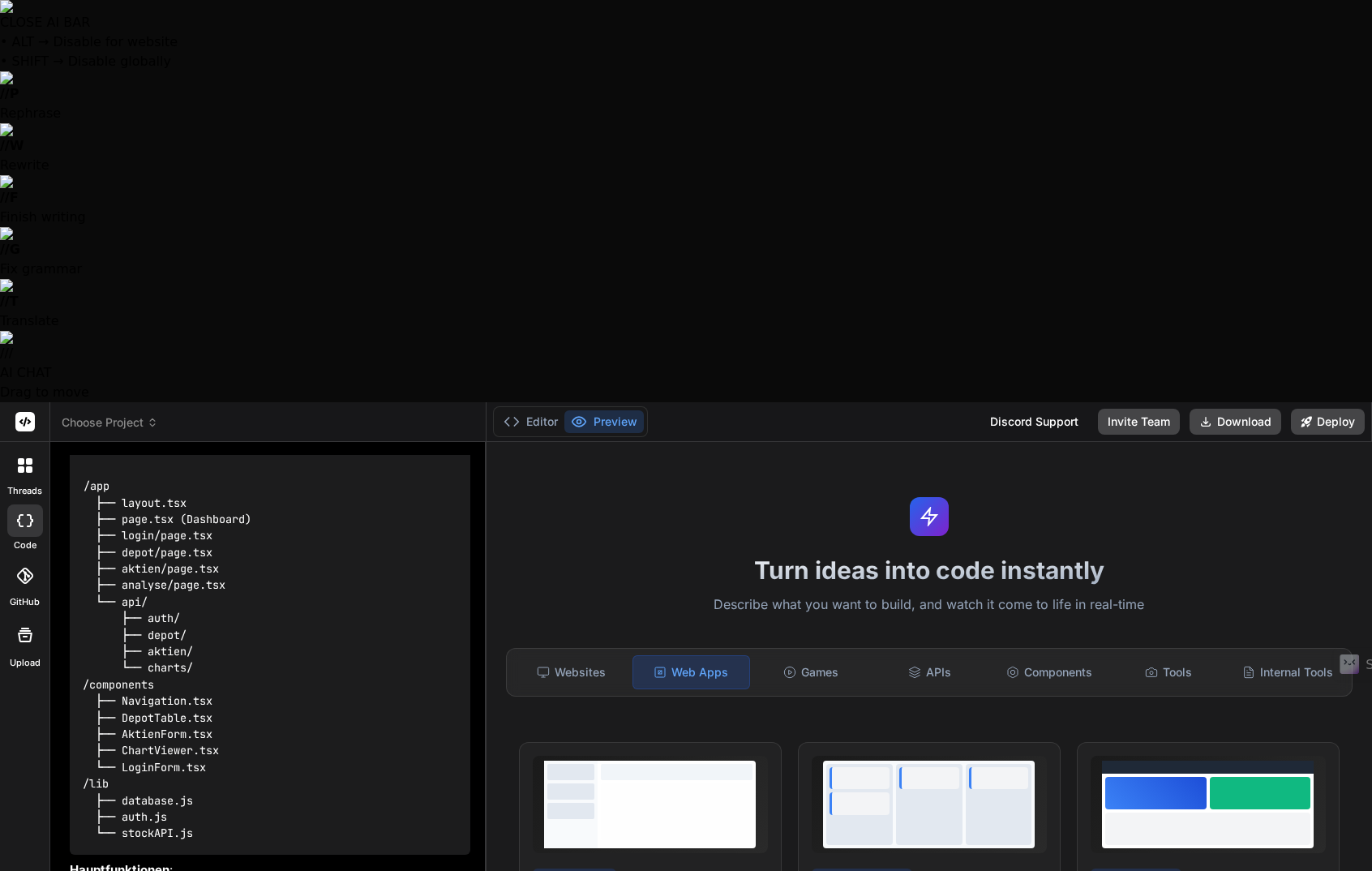
type textarea "x"
type textarea "Ja,"
type textarea "x"
type textarea "Ja,"
type textarea "x"
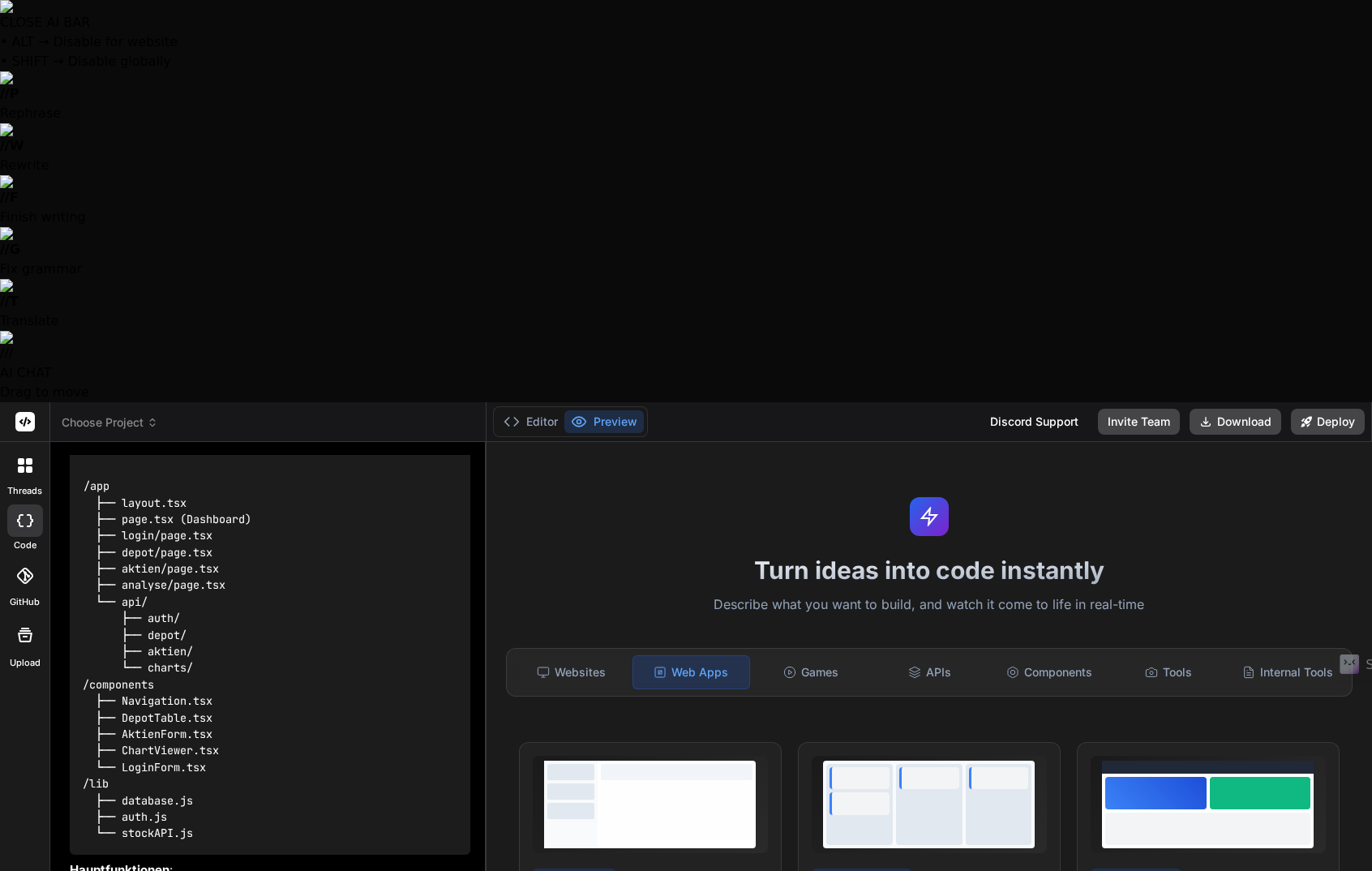
type textarea "Ja, b"
type textarea "x"
type textarea "Ja, bi"
type textarea "x"
type textarea "Ja, bit"
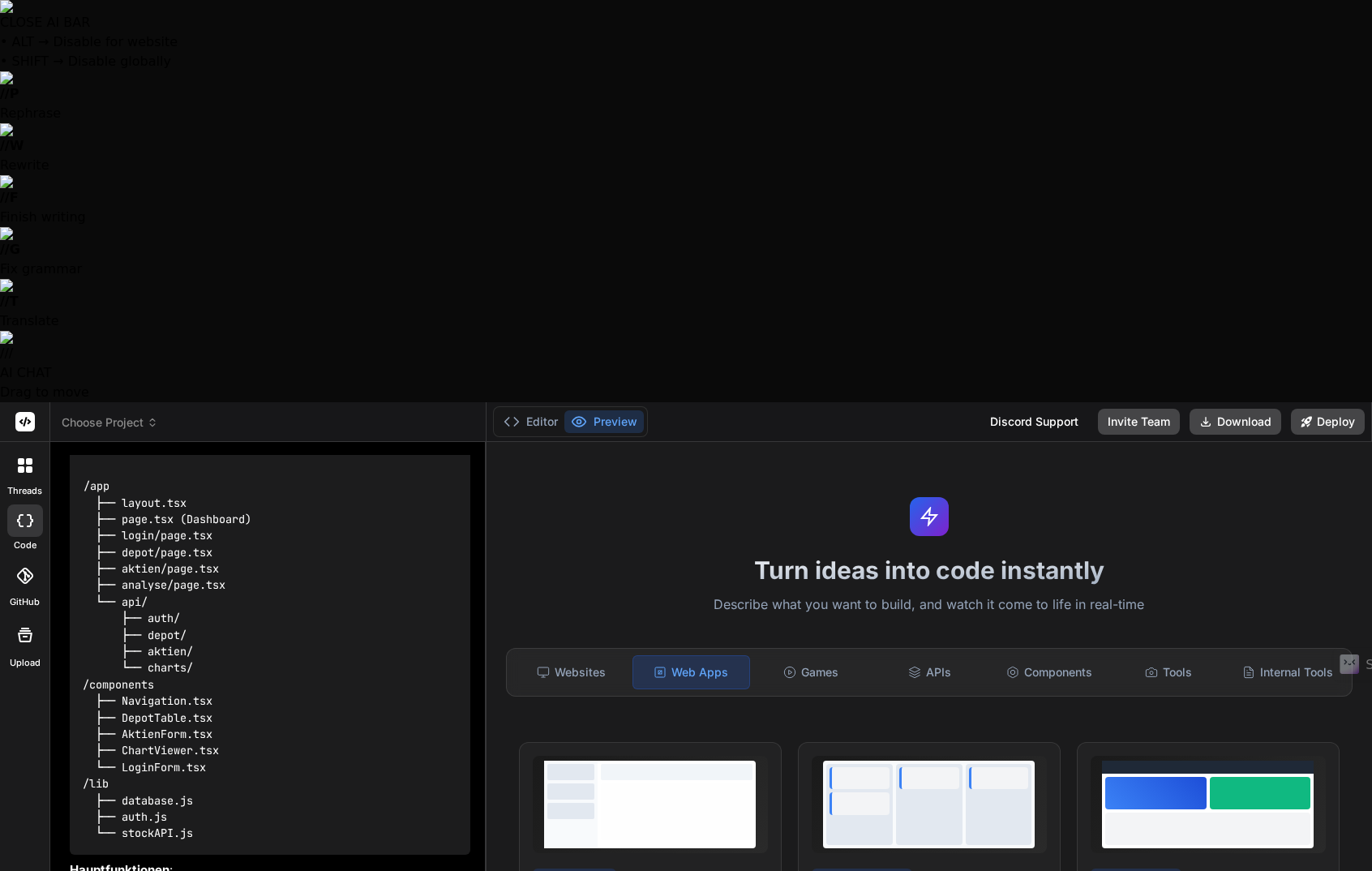
type textarea "x"
type textarea "Ja, bitt"
type textarea "x"
type textarea "Ja, bitte"
type textarea "x"
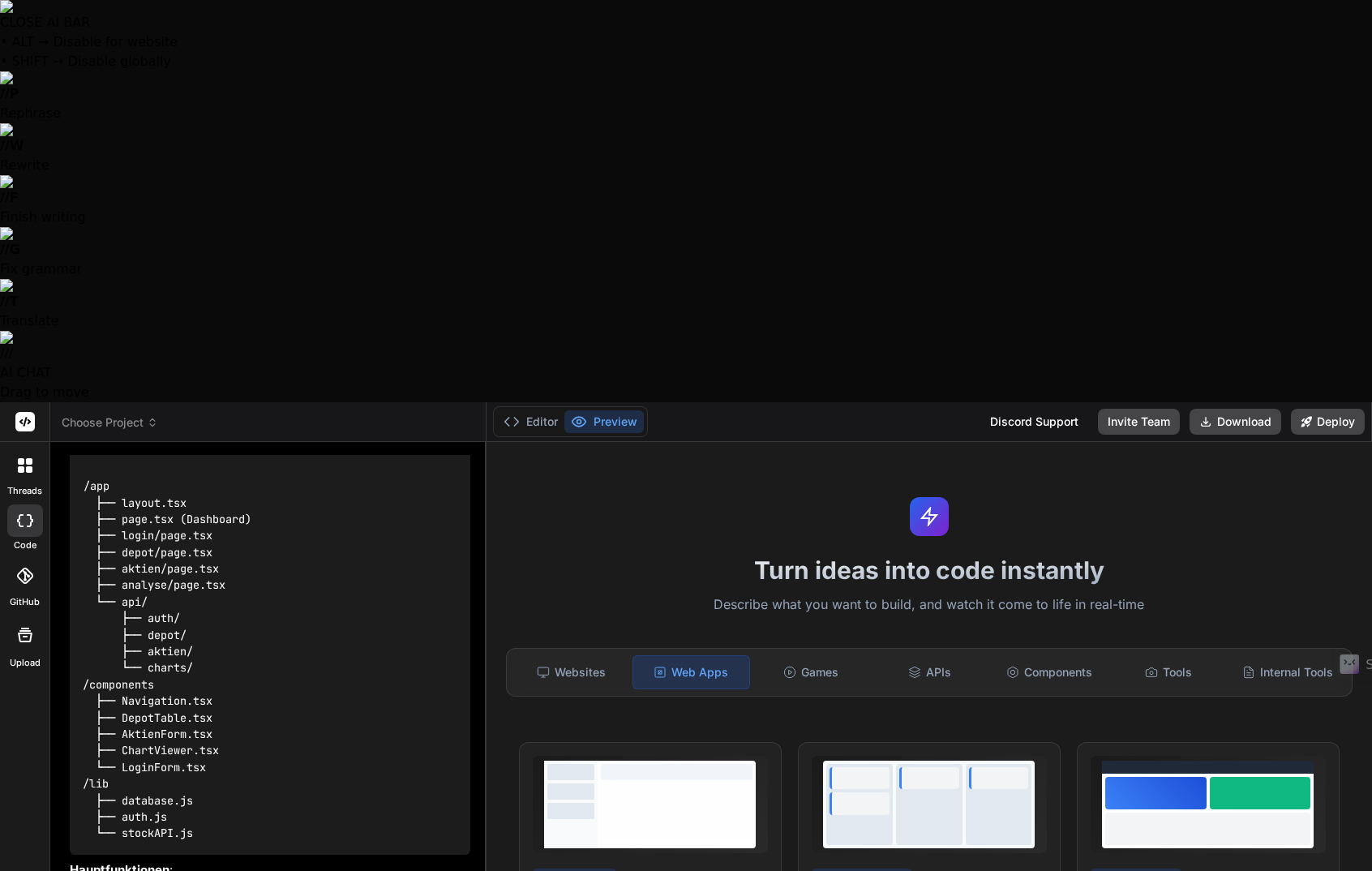
type textarea "Ja, bitte"
type textarea "x"
type textarea "Ja, bitte e"
type textarea "x"
type textarea "Ja, bitte et"
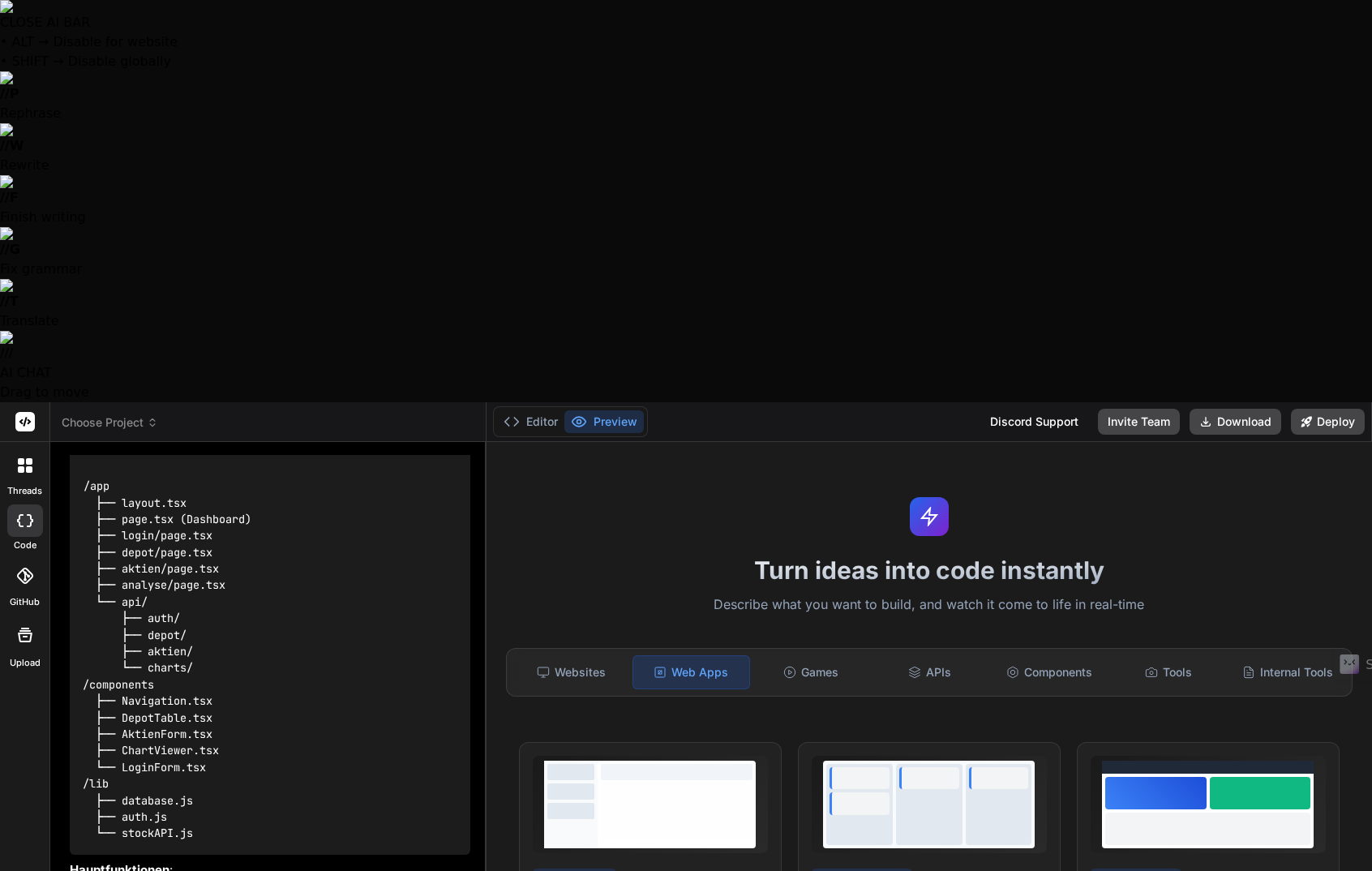
type textarea "x"
type textarea "Ja, bitte etr"
type textarea "x"
type textarea "Ja, bitte etrs"
type textarea "x"
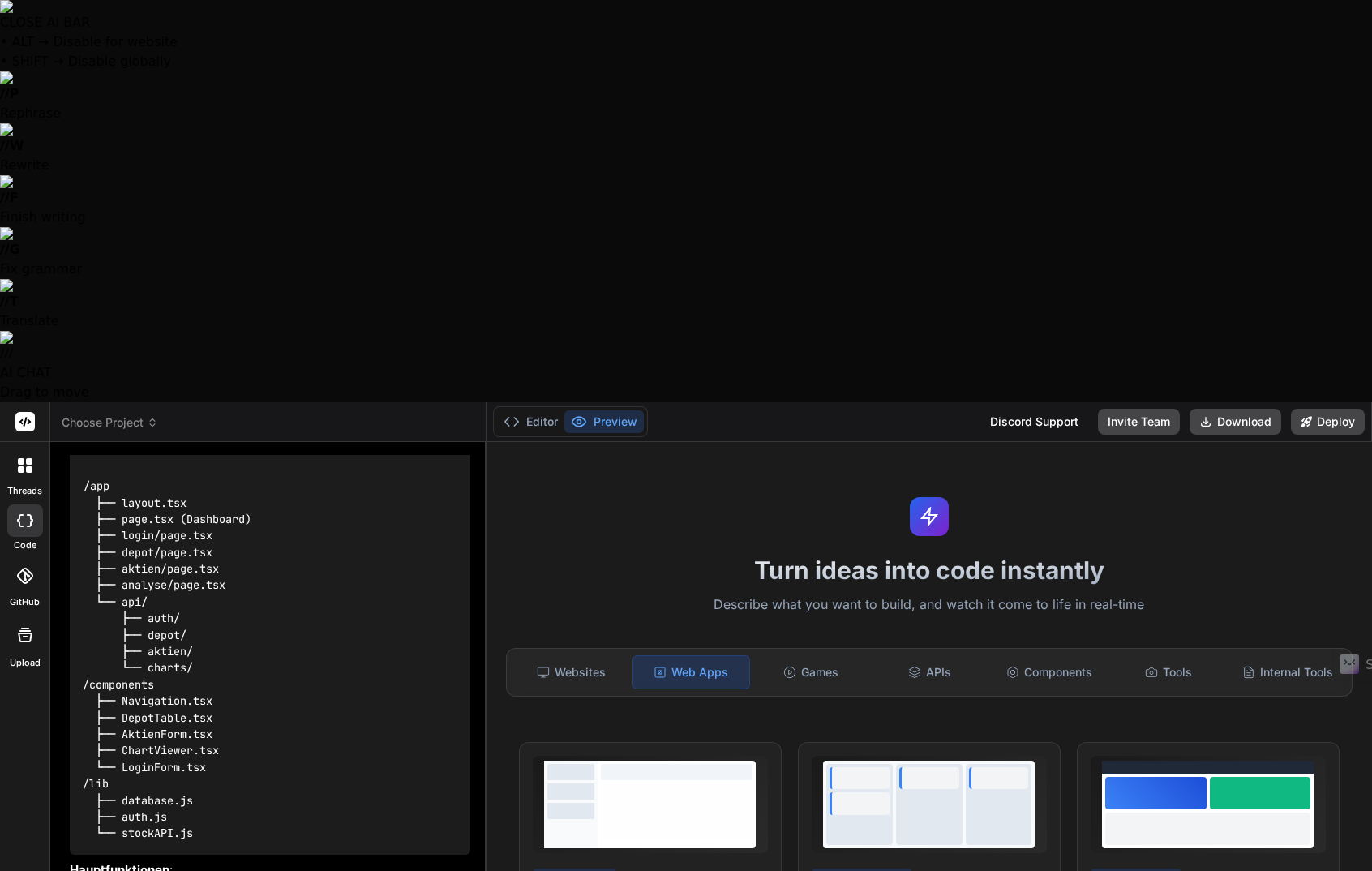
type textarea "Ja, bitte etr"
type textarea "x"
type textarea "Ja, bitte et"
type textarea "x"
type textarea "Ja, bitte e"
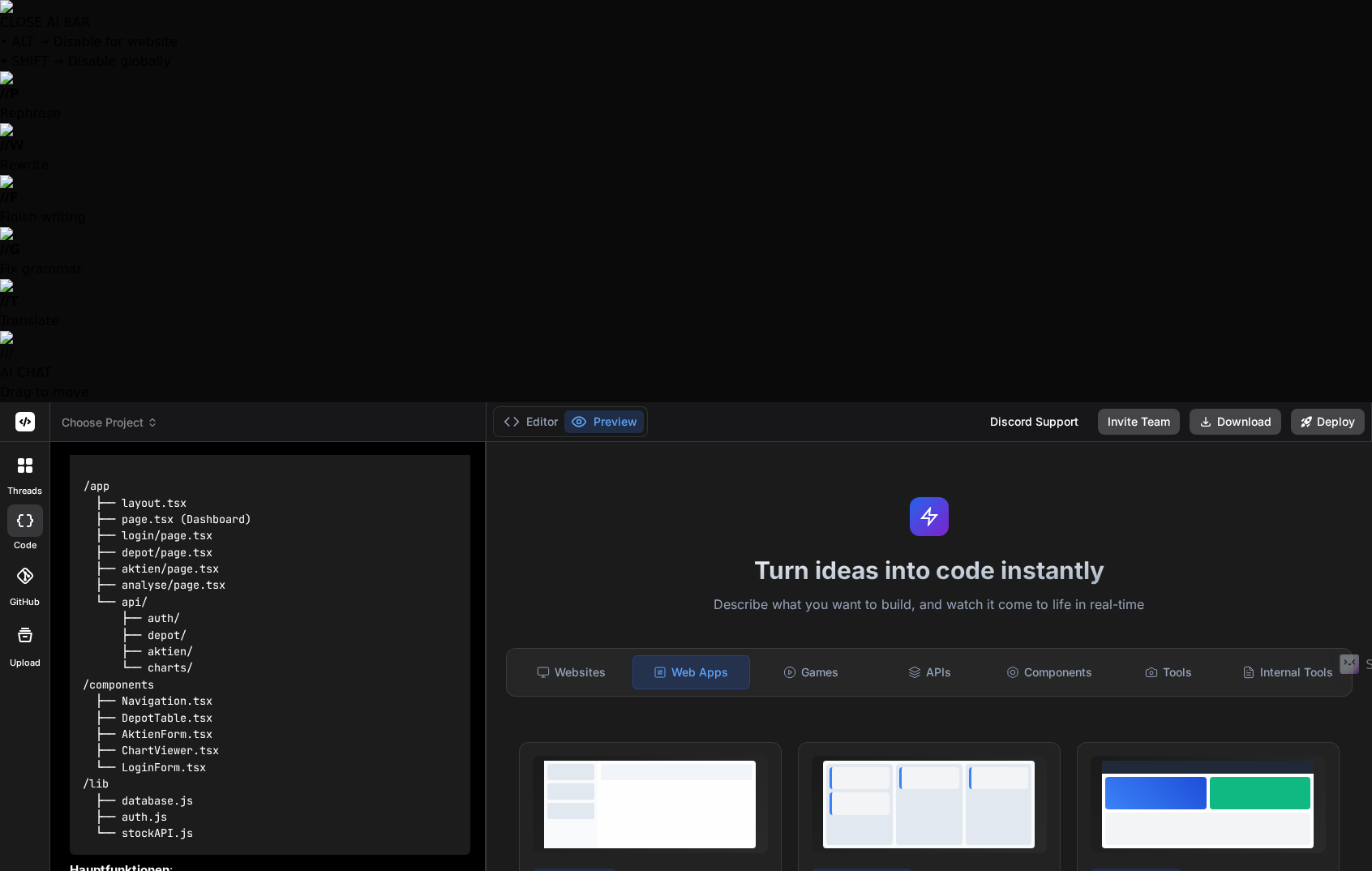
type textarea "x"
type textarea "Ja, bitte er"
type textarea "x"
type textarea "Ja, bitte ers"
type textarea "x"
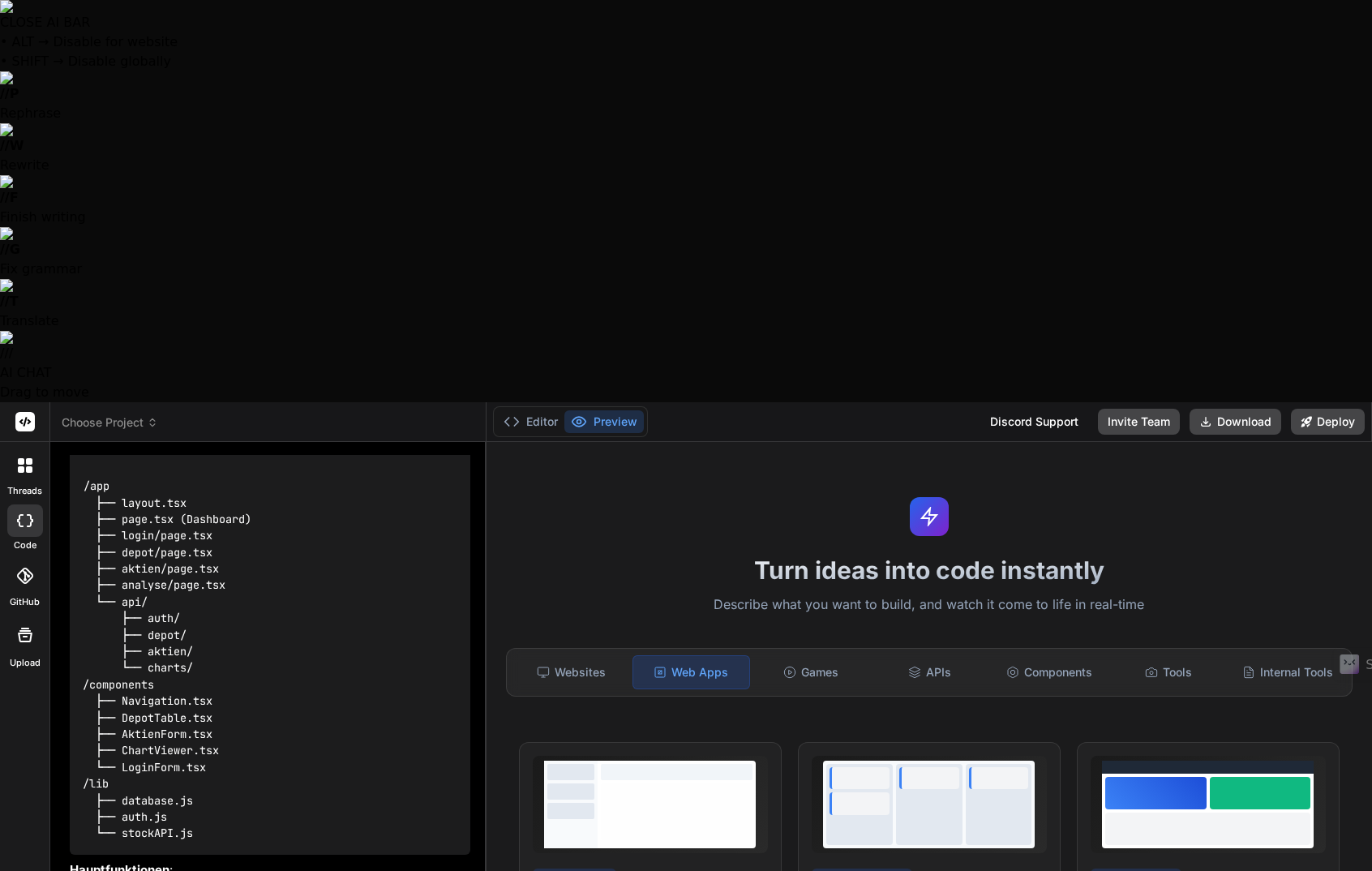
type textarea "Ja, bitte erst"
type textarea "x"
type textarea "Ja, bitte erste"
type textarea "x"
type textarea "Ja, bitte erstel"
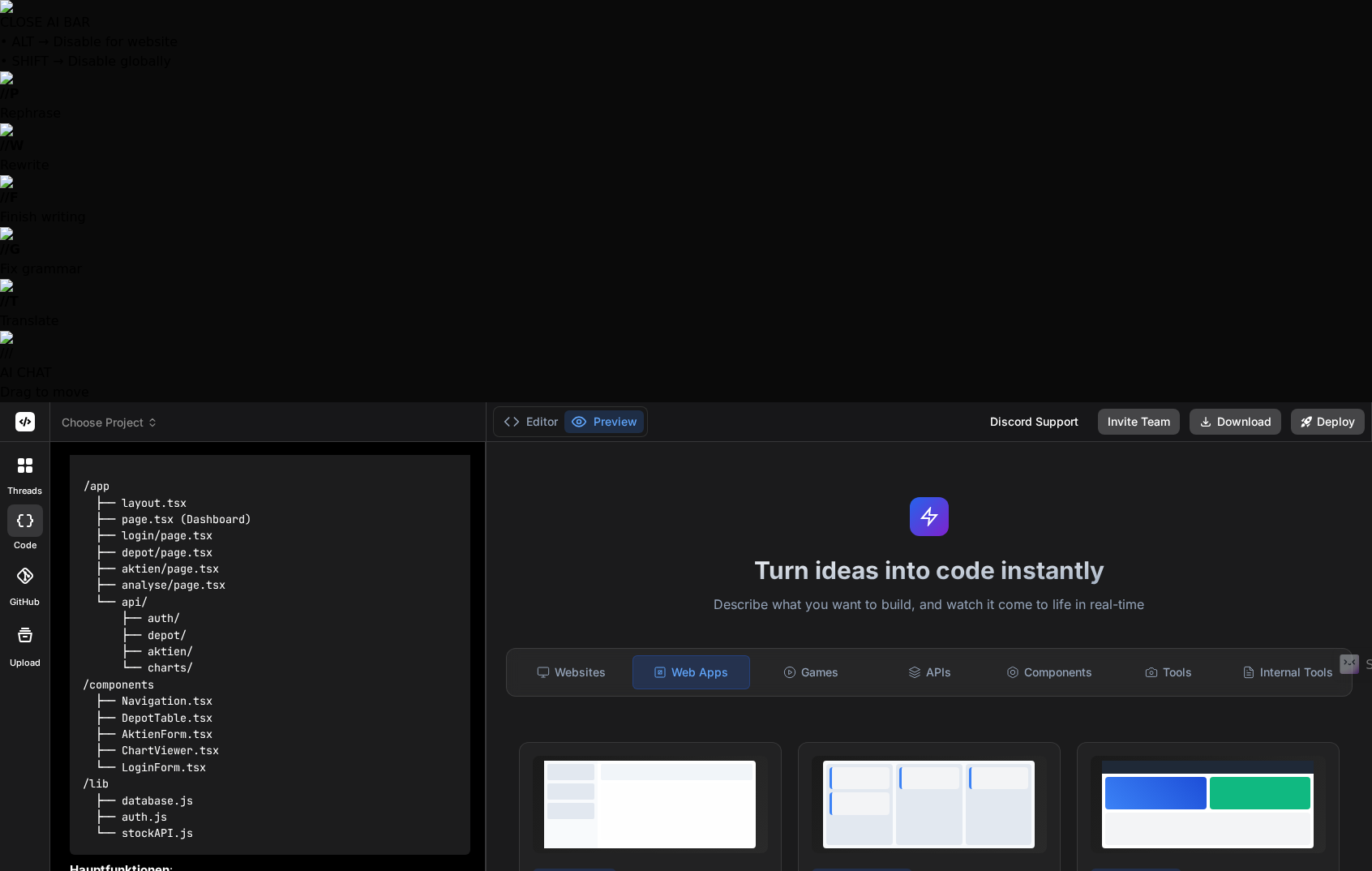
type textarea "x"
type textarea "Ja, bitte erstell"
type textarea "x"
type textarea "Ja, bitte erstelle"
type textarea "x"
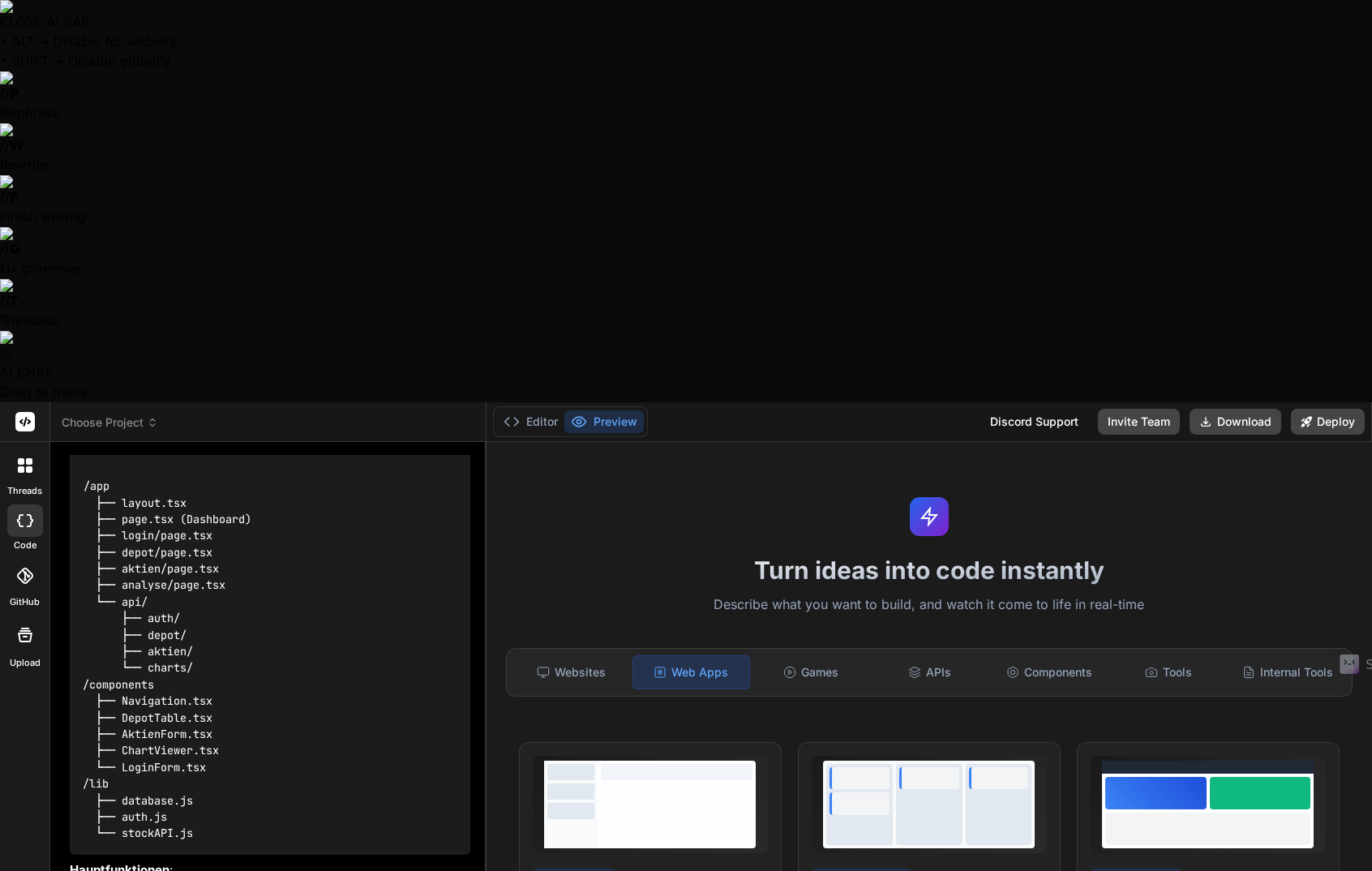
type textarea "Ja, bitte erstelle"
type textarea "x"
type textarea "Ja, bitte erstelle d"
type textarea "x"
type textarea "Ja, bitte erstelle di"
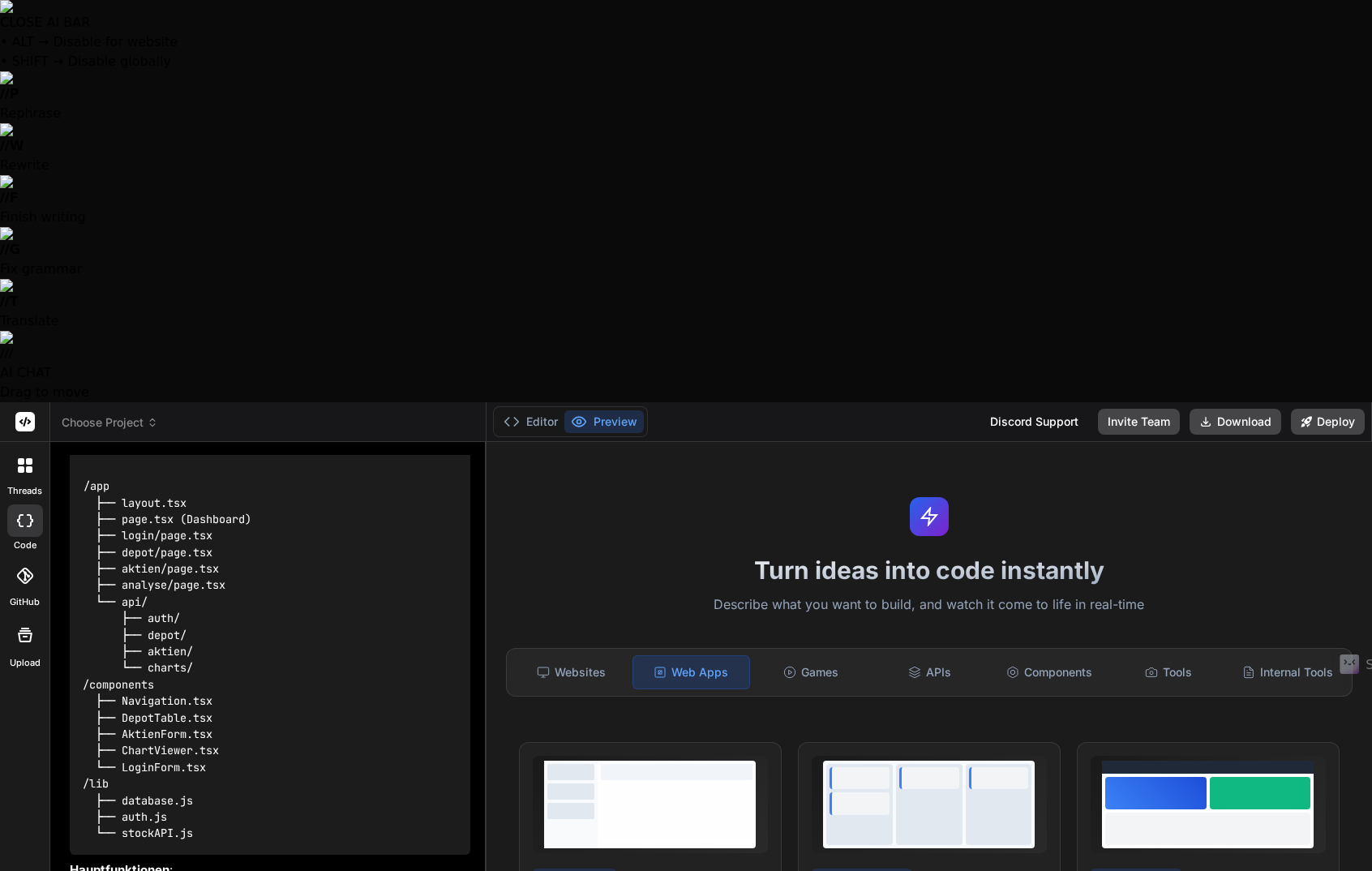
type textarea "x"
type textarea "Ja, bitte erstelle die"
type textarea "x"
type textarea "Ja, bitte erstelle dies"
type textarea "x"
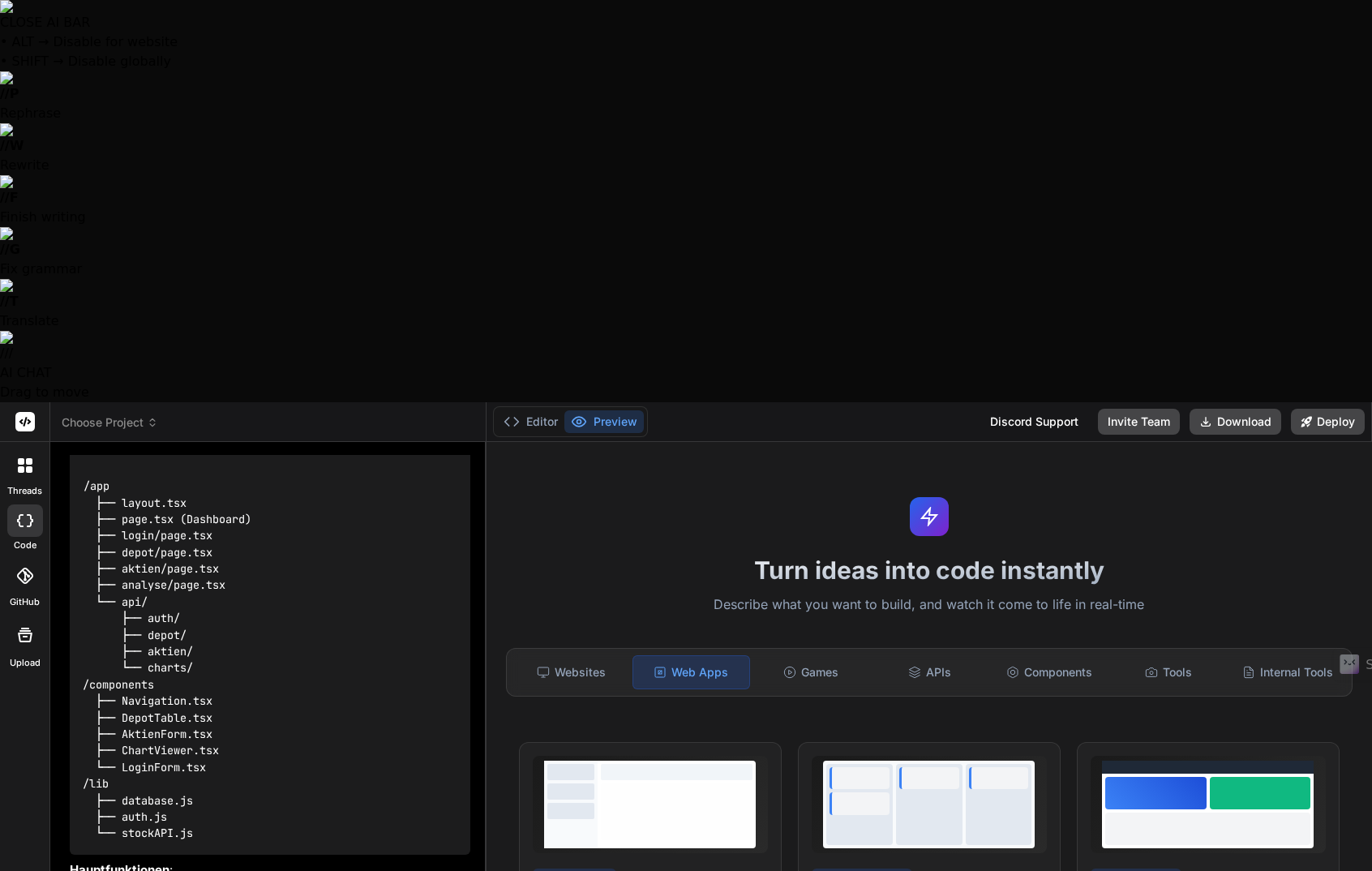
type textarea "Ja, bitte erstelle dies"
type textarea "x"
type textarea "Ja, bitte erstelle dies e"
type textarea "x"
type textarea "Ja, bitte erstelle dies er"
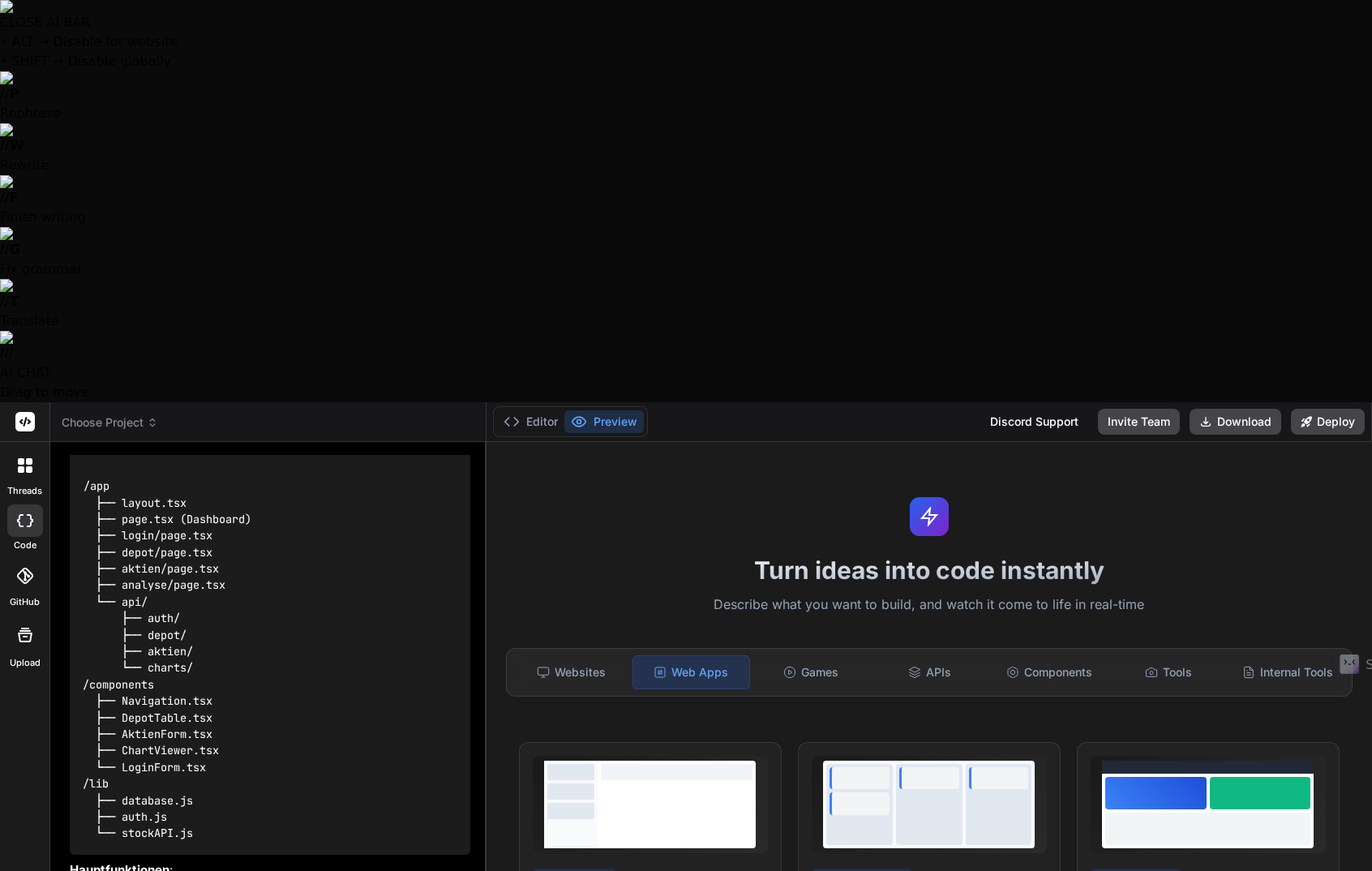
type textarea "x"
type textarea "Ja, bitte erstelle dies ers"
type textarea "x"
type textarea "Ja, bitte erstelle dies erst"
type textarea "x"
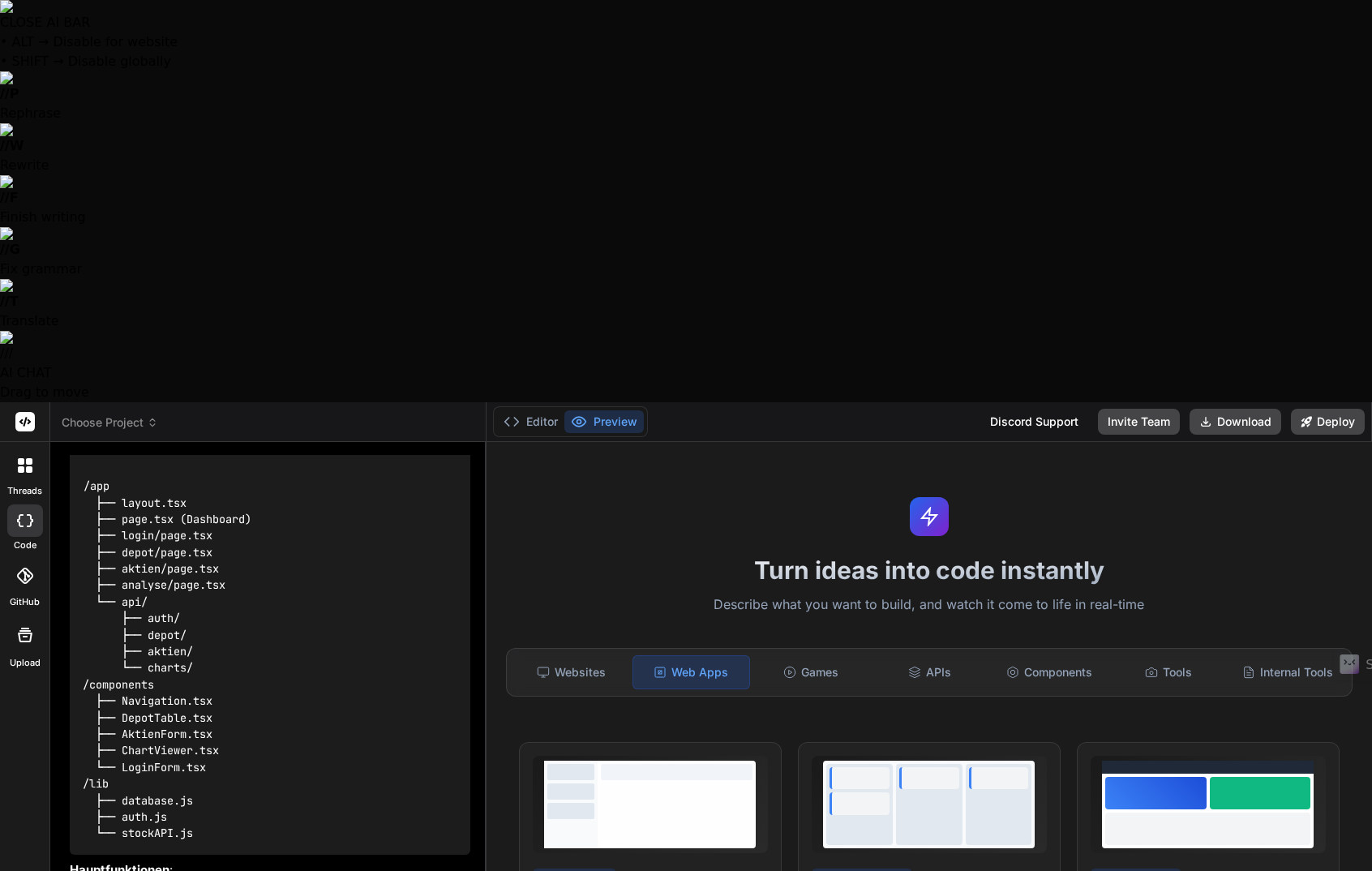
type textarea "Ja, bitte erstelle dies erste"
type textarea "x"
type textarea "Ja, bitte erstelle dies erste"
type textarea "x"
type textarea "Ja, bitte erstelle dies erste"
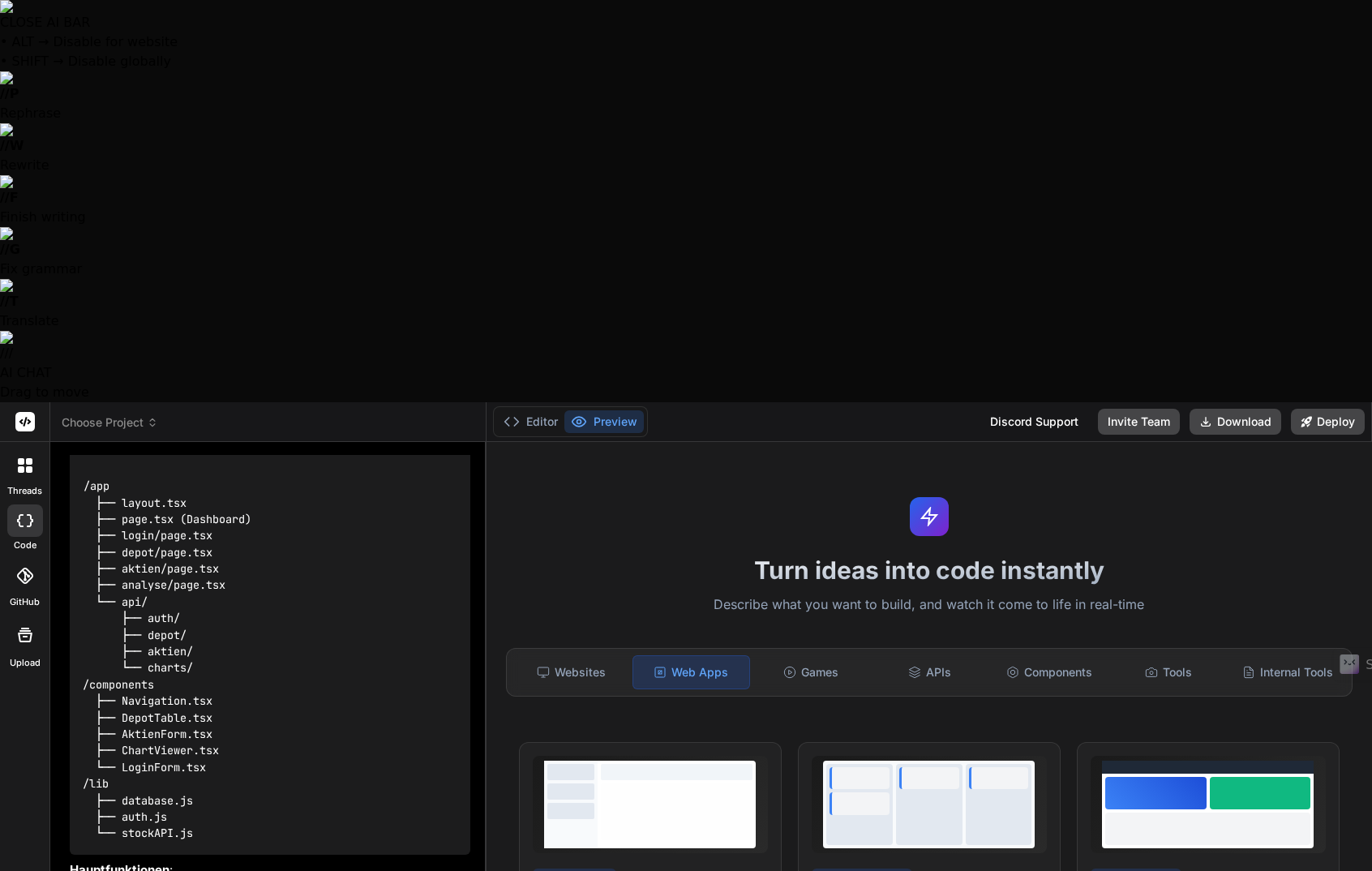
type textarea "x"
type textarea "Ja, bitte erstelle dies erst"
type textarea "x"
type textarea "Ja, bitte erstelle dies ers"
type textarea "x"
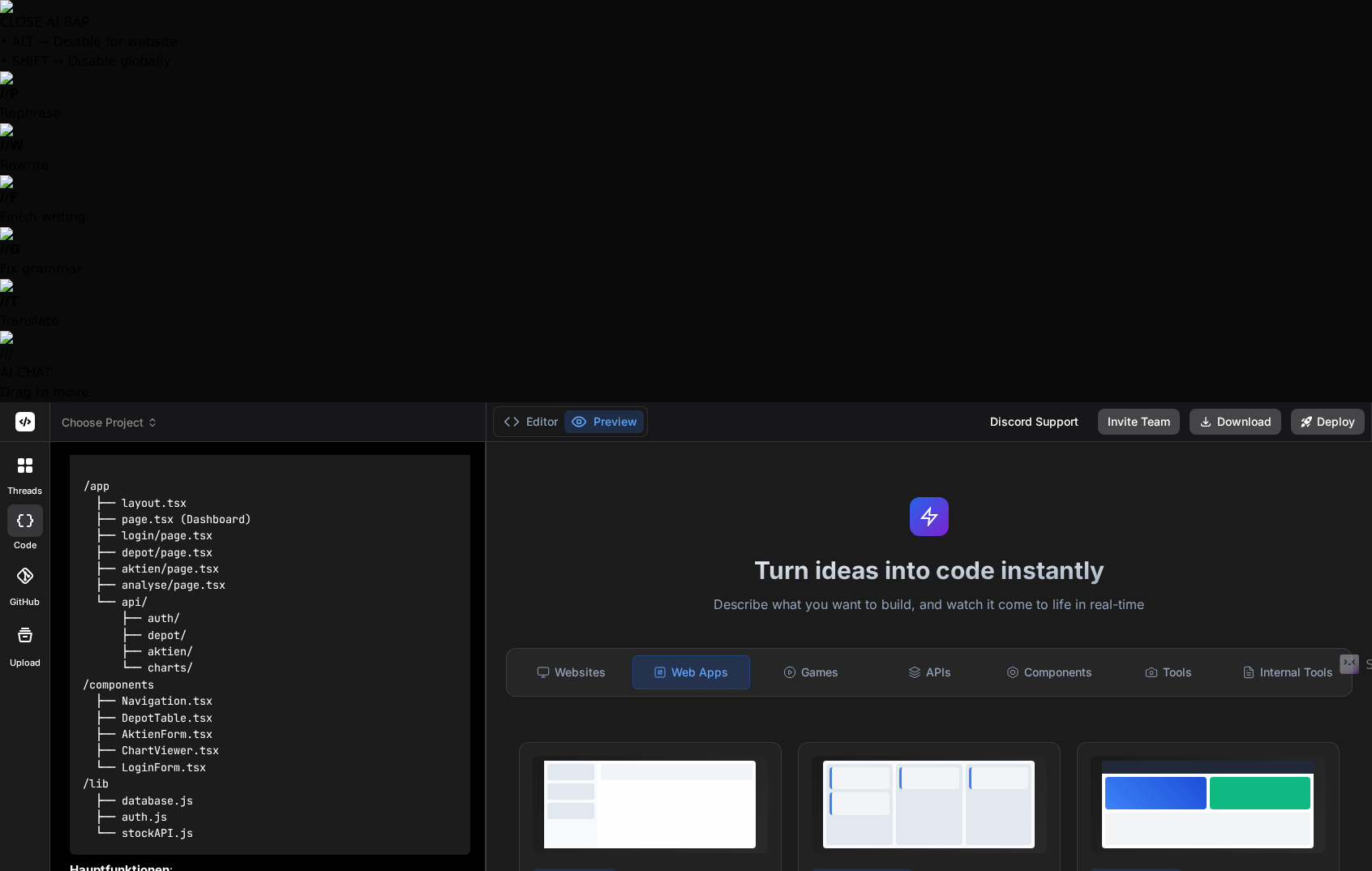
type textarea "Ja, bitte erstelle dies er"
type textarea "x"
type textarea "Ja, bitte erstelle dies e"
type textarea "x"
type textarea "Ja, bitte erstelle dies"
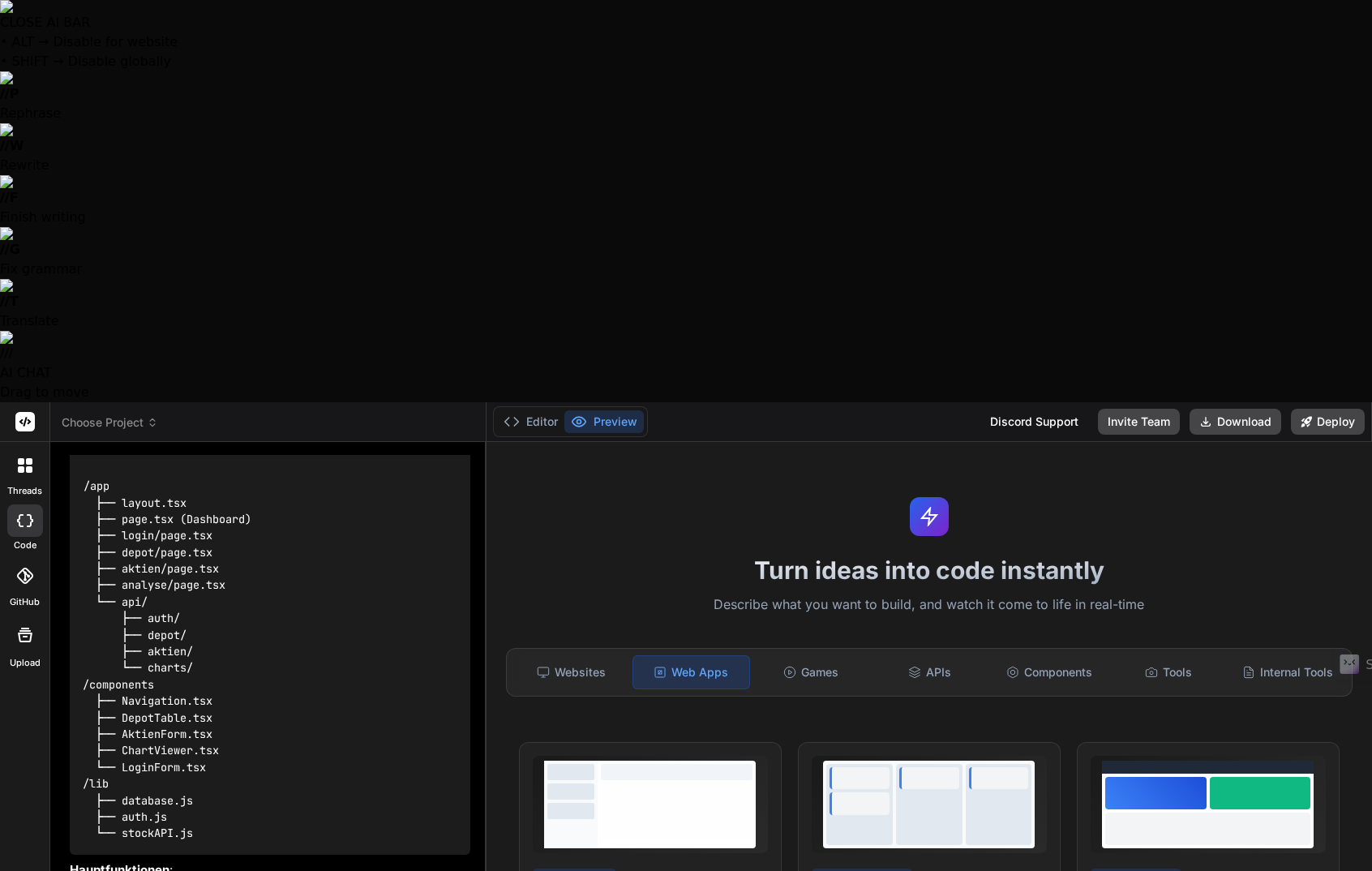
type textarea "x"
type textarea "Ja, bitte erstelle dies A"
type textarea "x"
type textarea "Ja, bitte erstelle dies Ap"
type textarea "x"
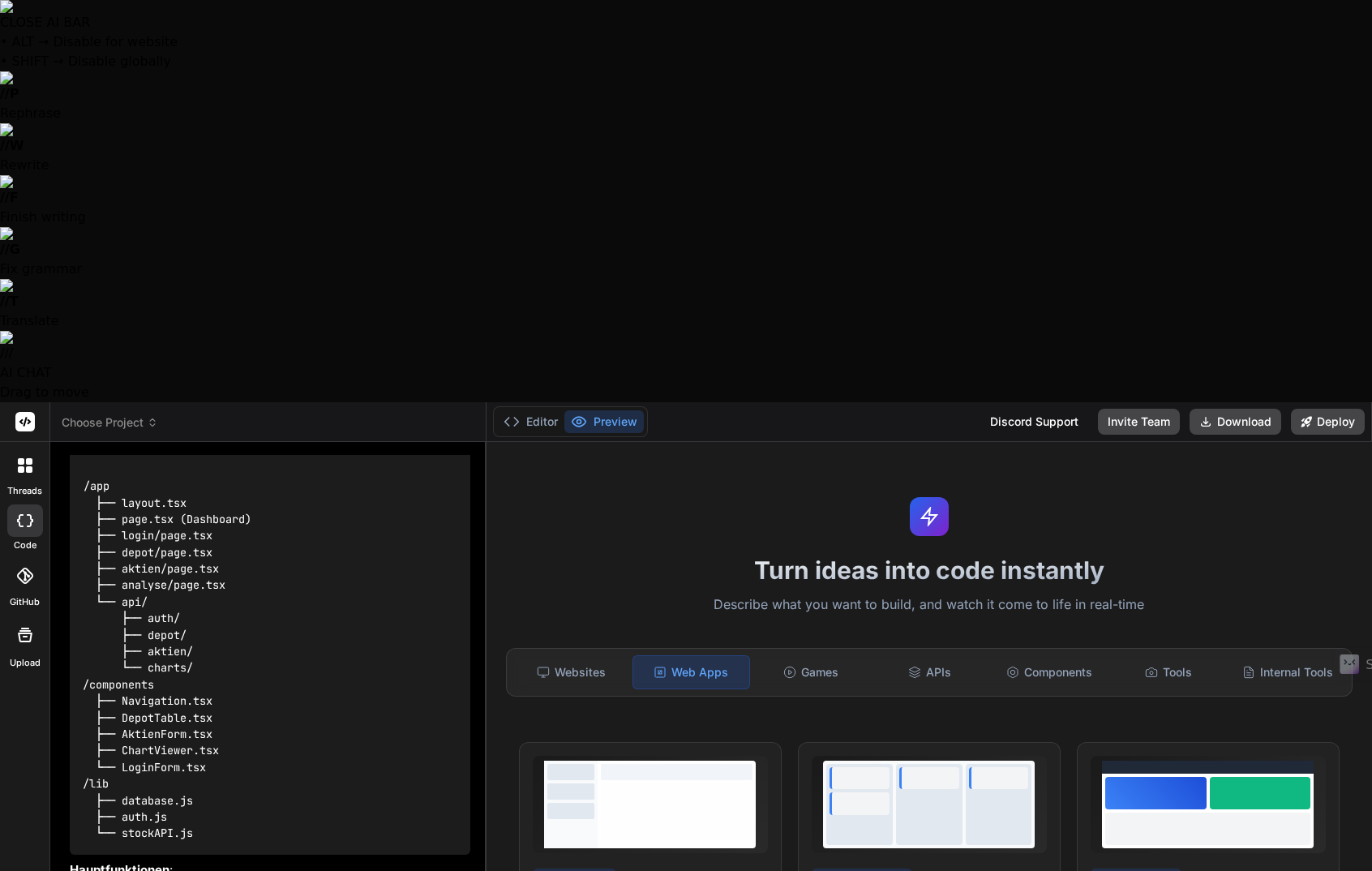
type textarea "Ja, bitte erstelle dies App"
type textarea "x"
type textarea "Ja, bitte erstelle dies App,"
type textarea "x"
type textarea "Ja, bitte erstelle dies App,"
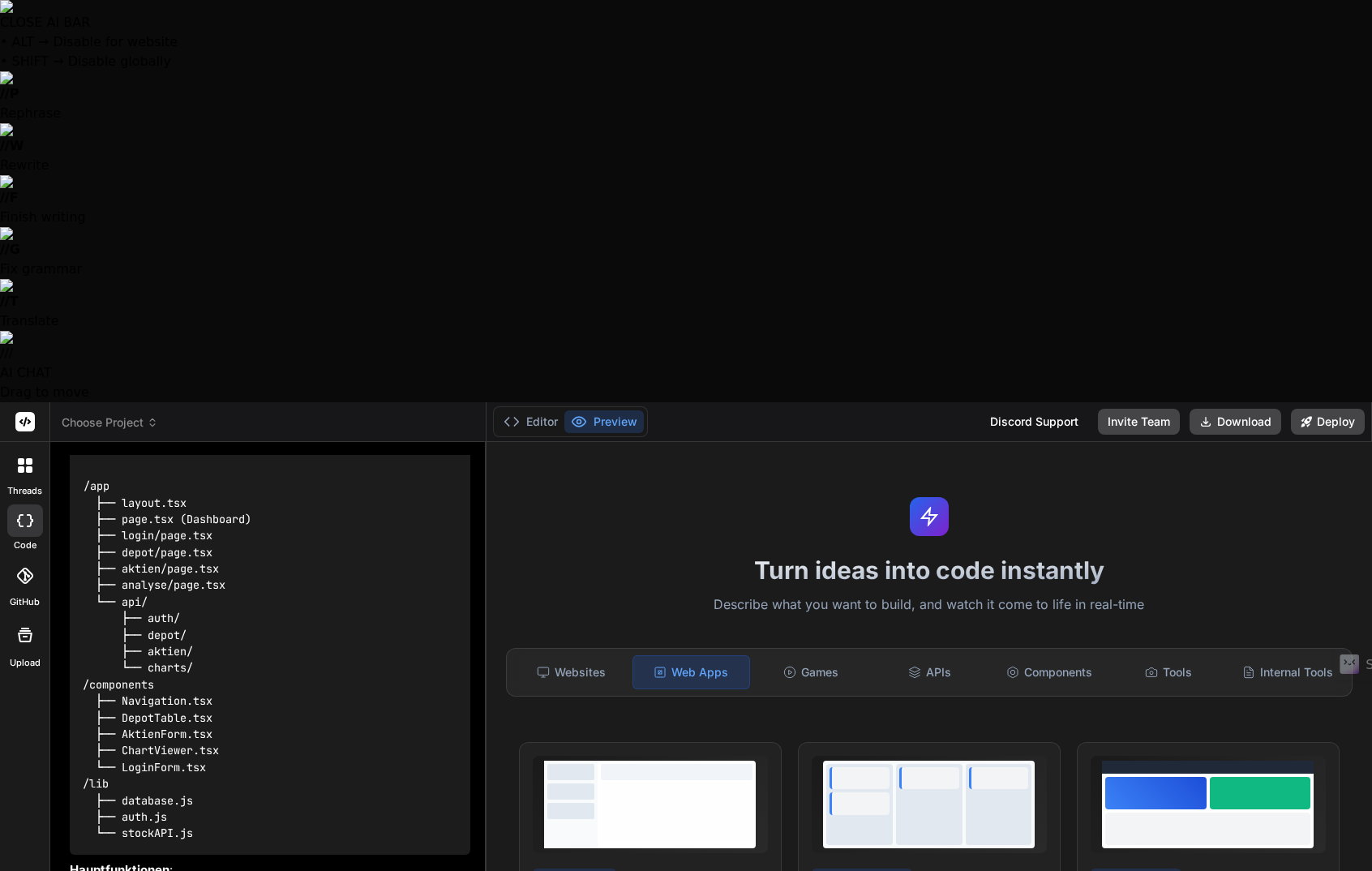
type textarea "x"
type textarea "Ja, bitte erstelle dies App, w"
type textarea "x"
type textarea "Ja, bitte erstelle dies App, wi"
type textarea "x"
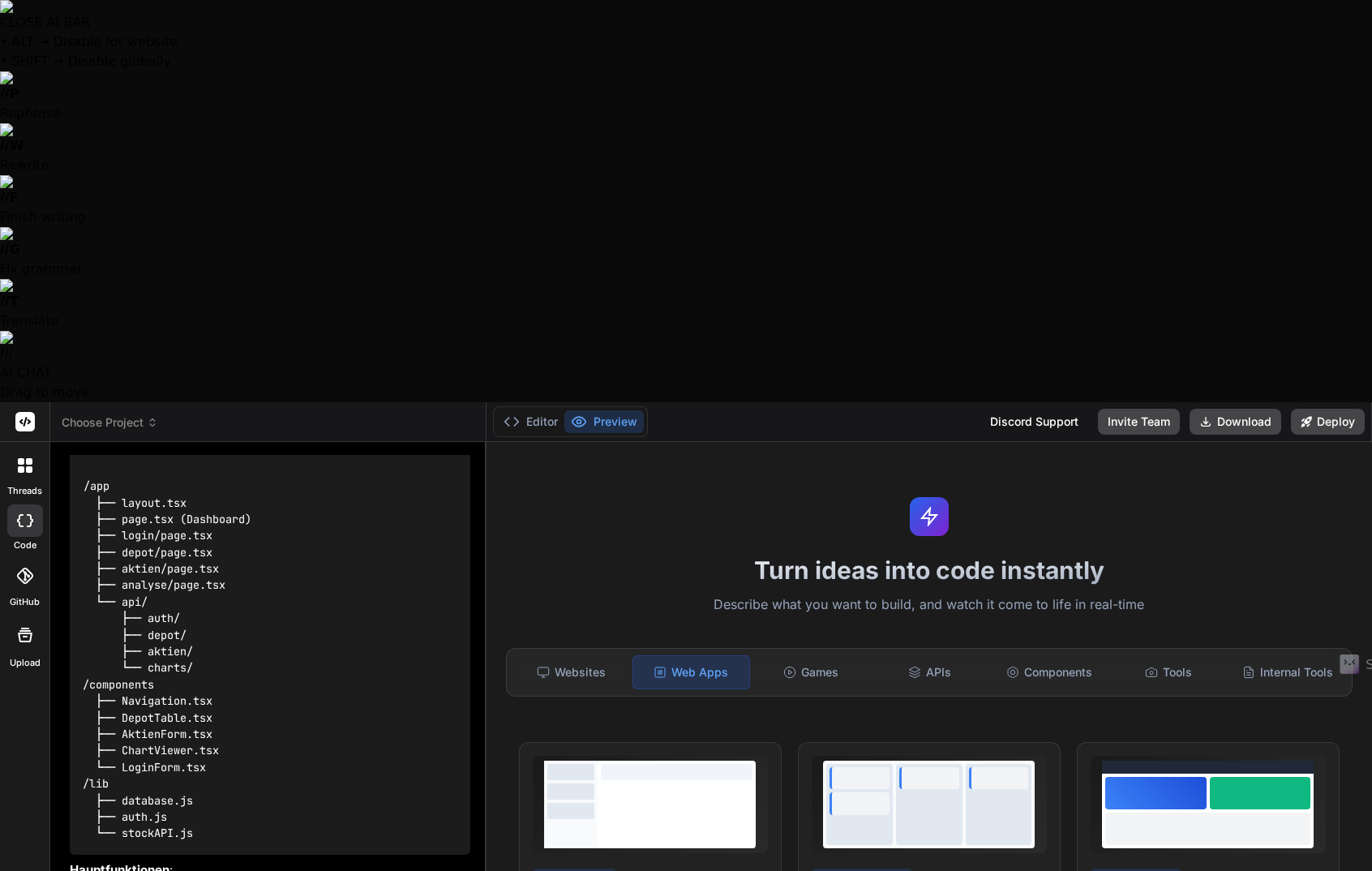
type textarea "Ja, bitte erstelle dies App, wir"
type textarea "x"
type textarea "Ja, bitte erstelle dies App, wir"
type textarea "x"
type textarea "Ja, bitte erstelle dies App, wir b"
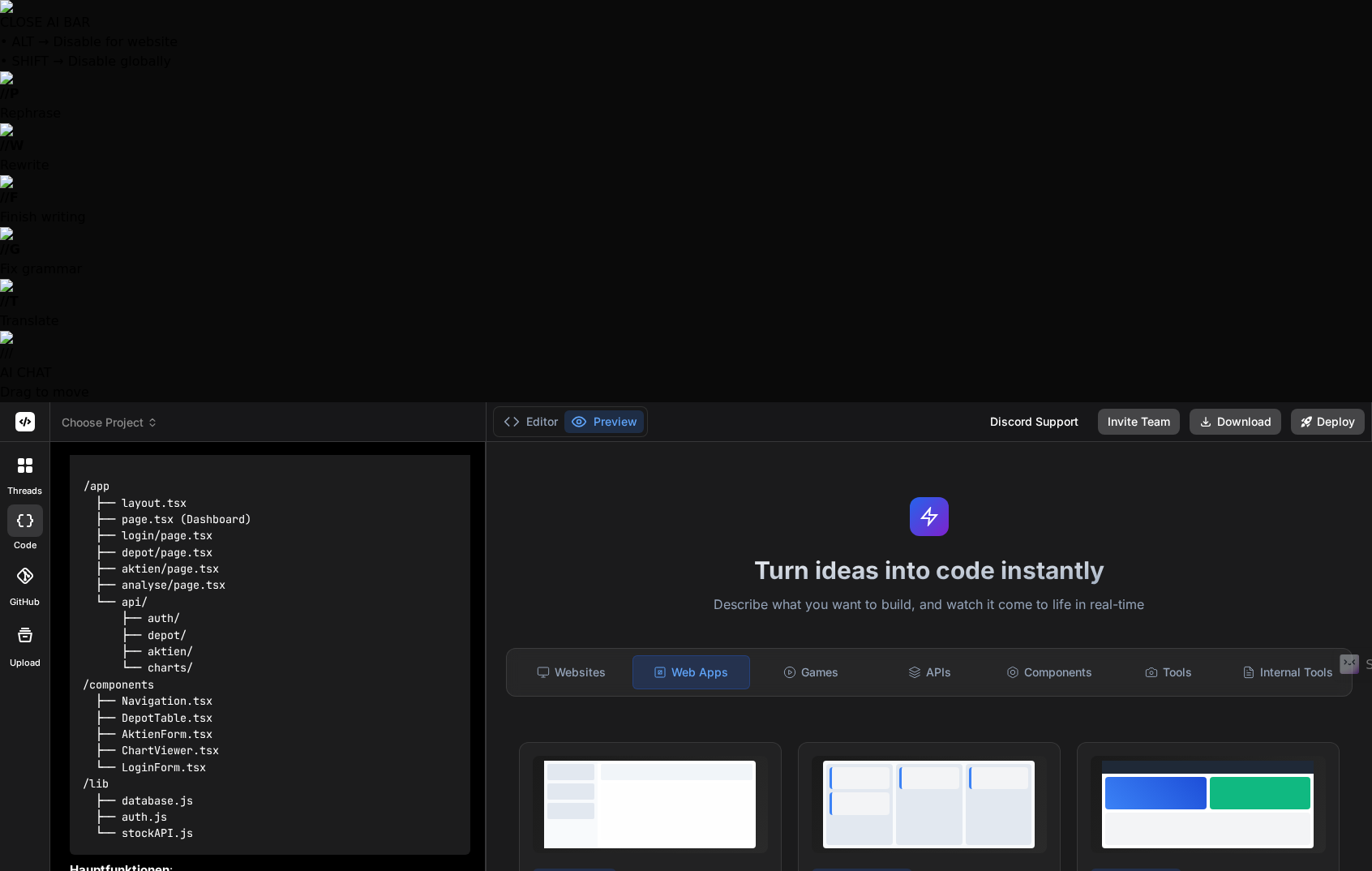
type textarea "x"
type textarea "Ja, bitte erstelle dies App, wir ba"
type textarea "x"
type textarea "Ja, bitte erstelle dies App, wir bau"
type textarea "x"
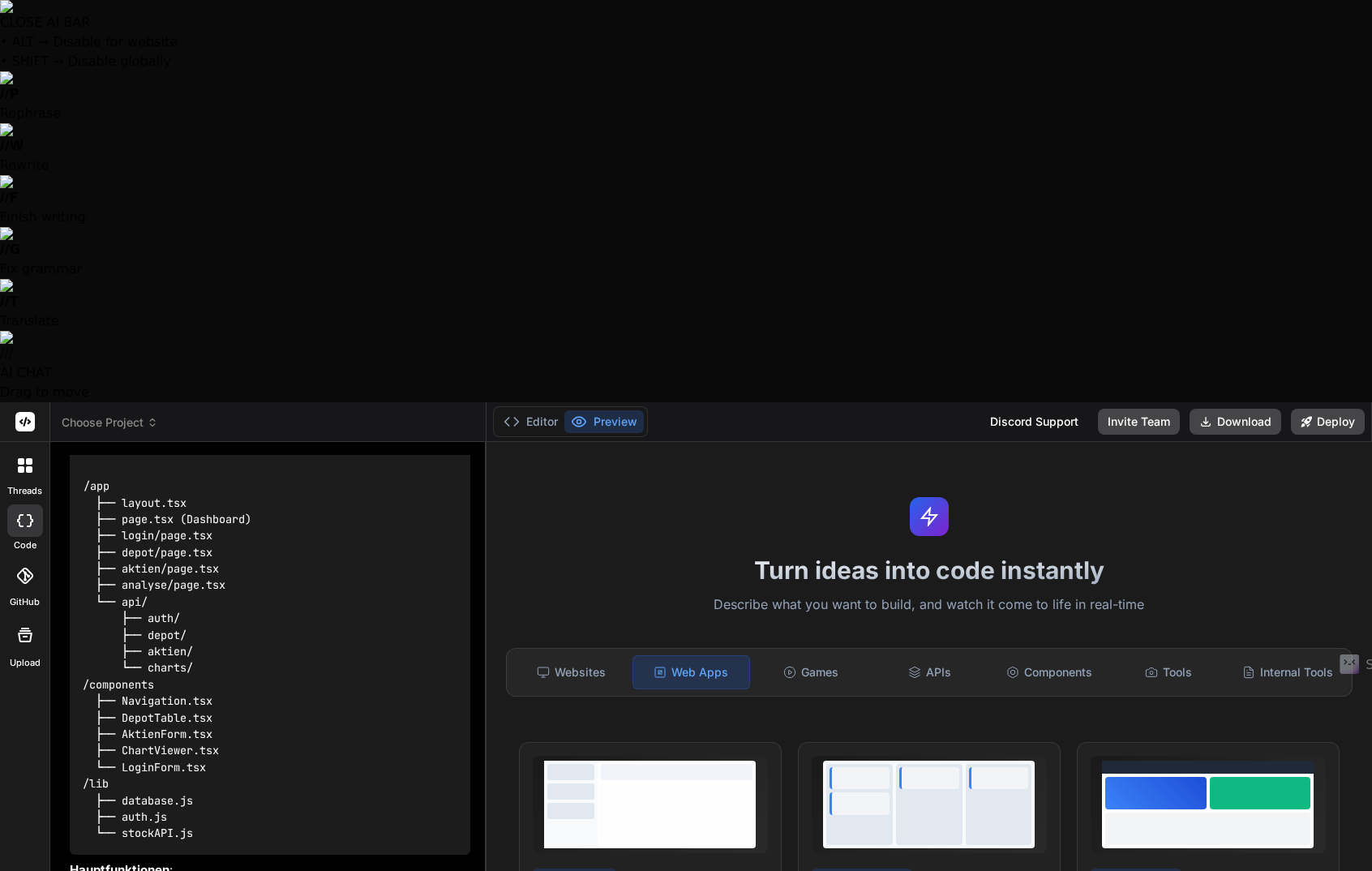
type textarea "Ja, bitte erstelle dies App, wir baue"
type textarea "x"
type textarea "Ja, bitte erstelle dies App, wir bauen"
type textarea "x"
type textarea "Ja, bitte erstelle dies App, wir bauen"
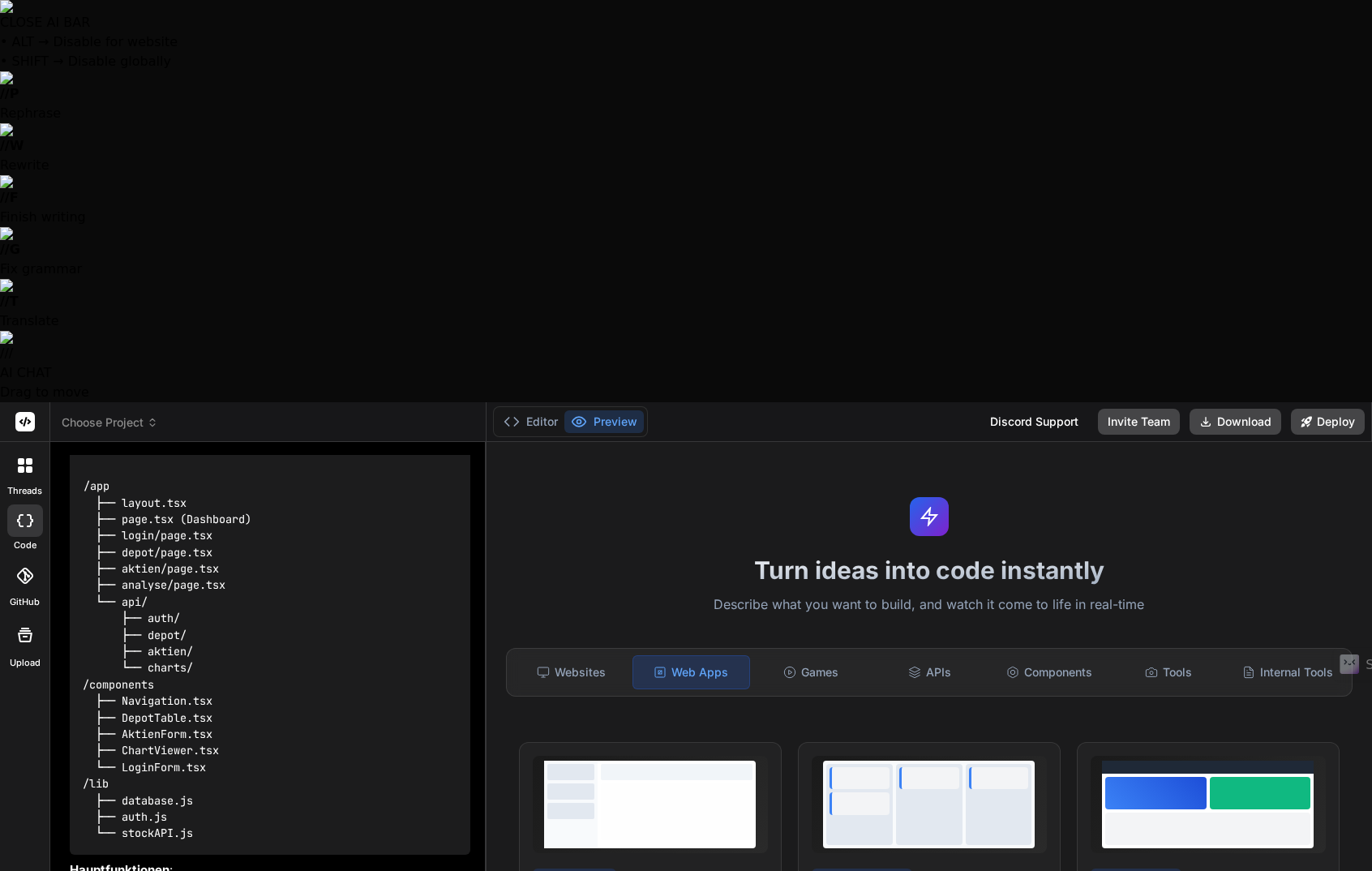
type textarea "x"
type textarea "Ja, bitte erstelle dies App, wir bauen d"
type textarea "x"
type textarea "Ja, bitte erstelle dies App, wir bauen di"
type textarea "x"
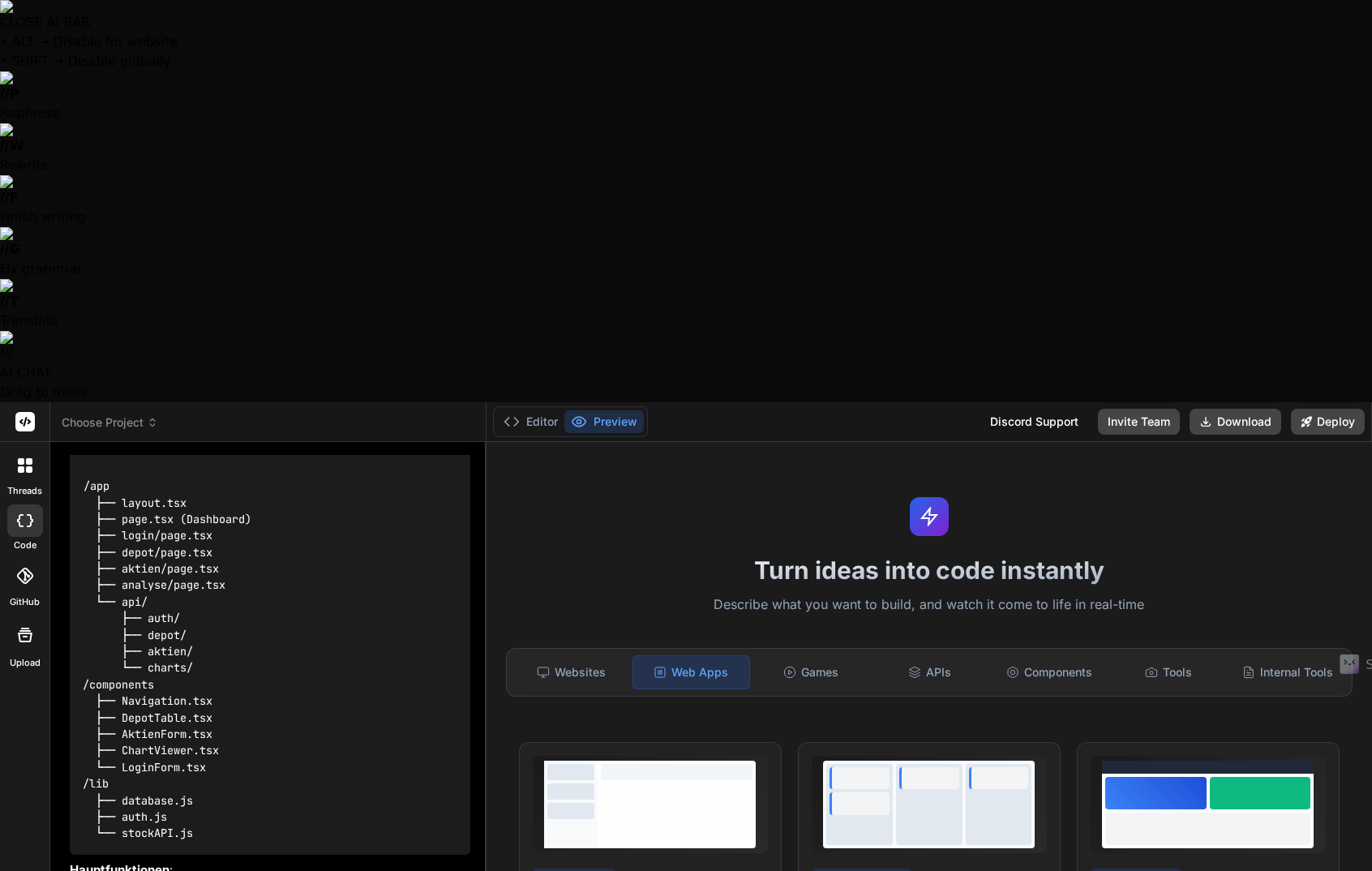
type textarea "Ja, bitte erstelle dies App, wir bauen die"
type textarea "x"
type textarea "Ja, bitte erstelle dies App, wir bauen dies"
type textarea "x"
type textarea "Ja, bitte erstelle dies App, wir bauen diese"
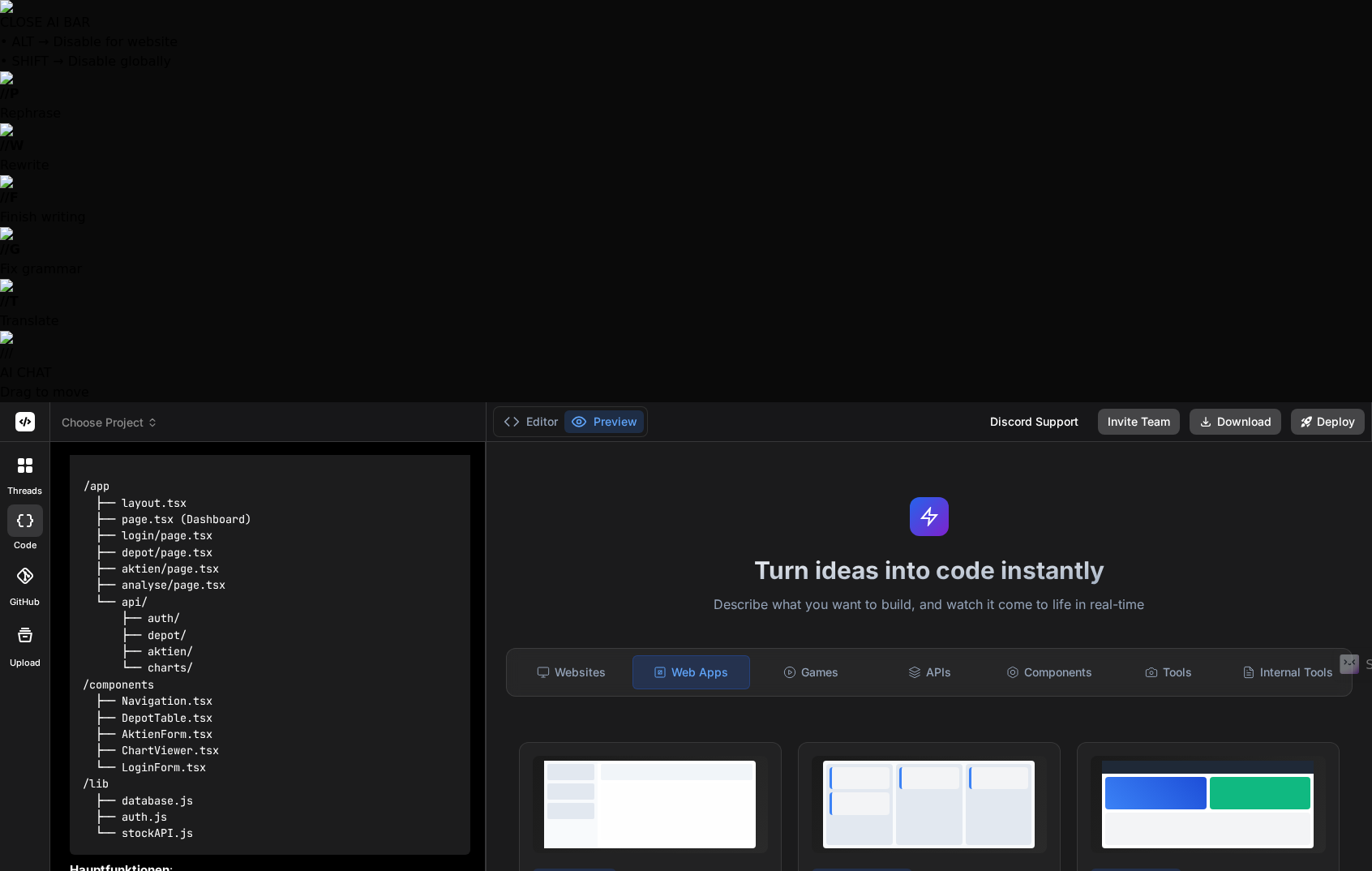
type textarea "x"
type textarea "Ja, bitte erstelle dies App, wir bauen diese"
type textarea "x"
type textarea "Ja, bitte erstelle dies App, wir bauen diese d"
type textarea "x"
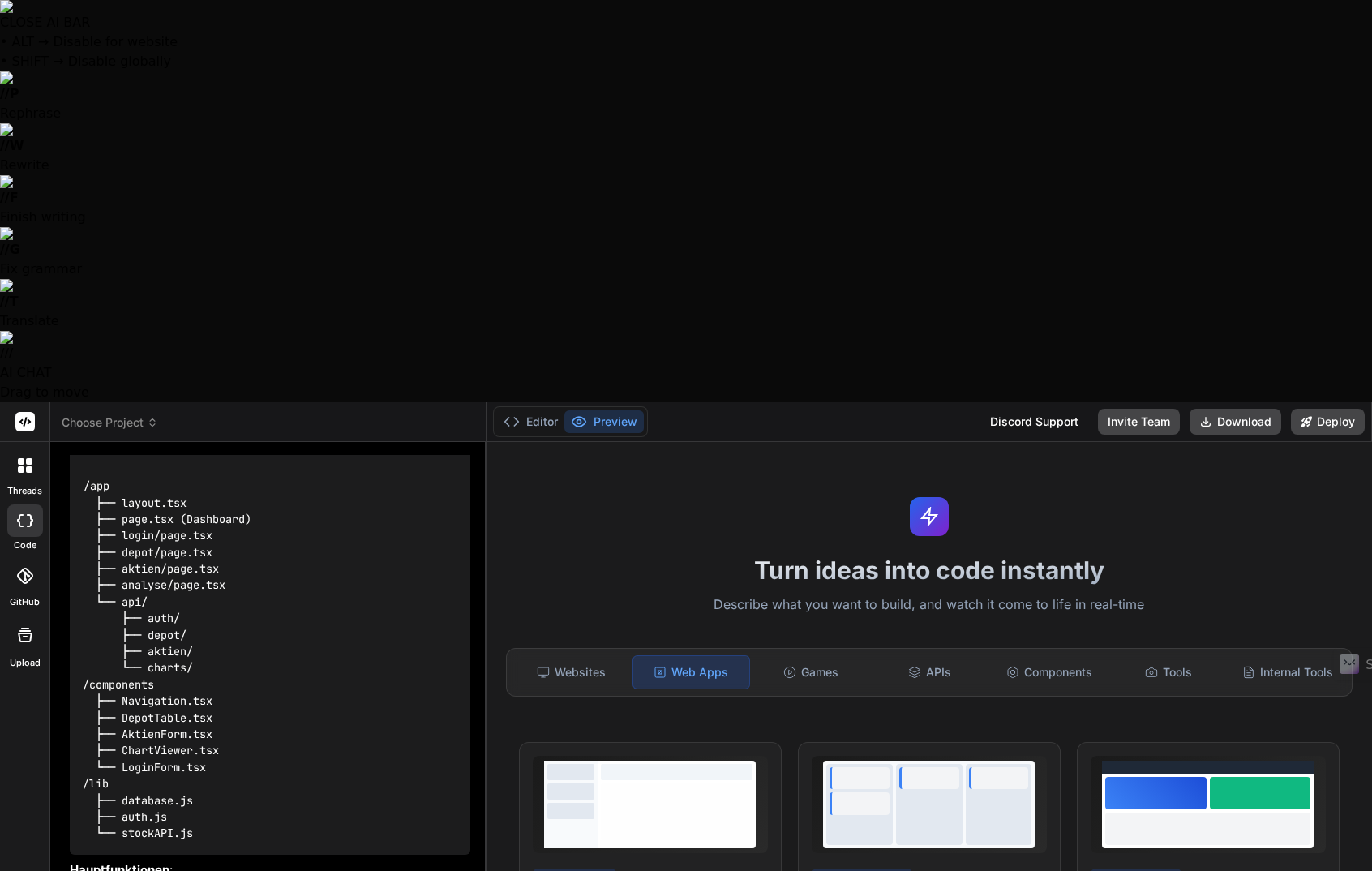
type textarea "Ja, bitte erstelle dies App, wir bauen diese da"
type textarea "x"
type textarea "Ja, bitte erstelle dies App, wir bauen diese dan"
type textarea "x"
type textarea "Ja, bitte erstelle dies App, wir bauen diese dann"
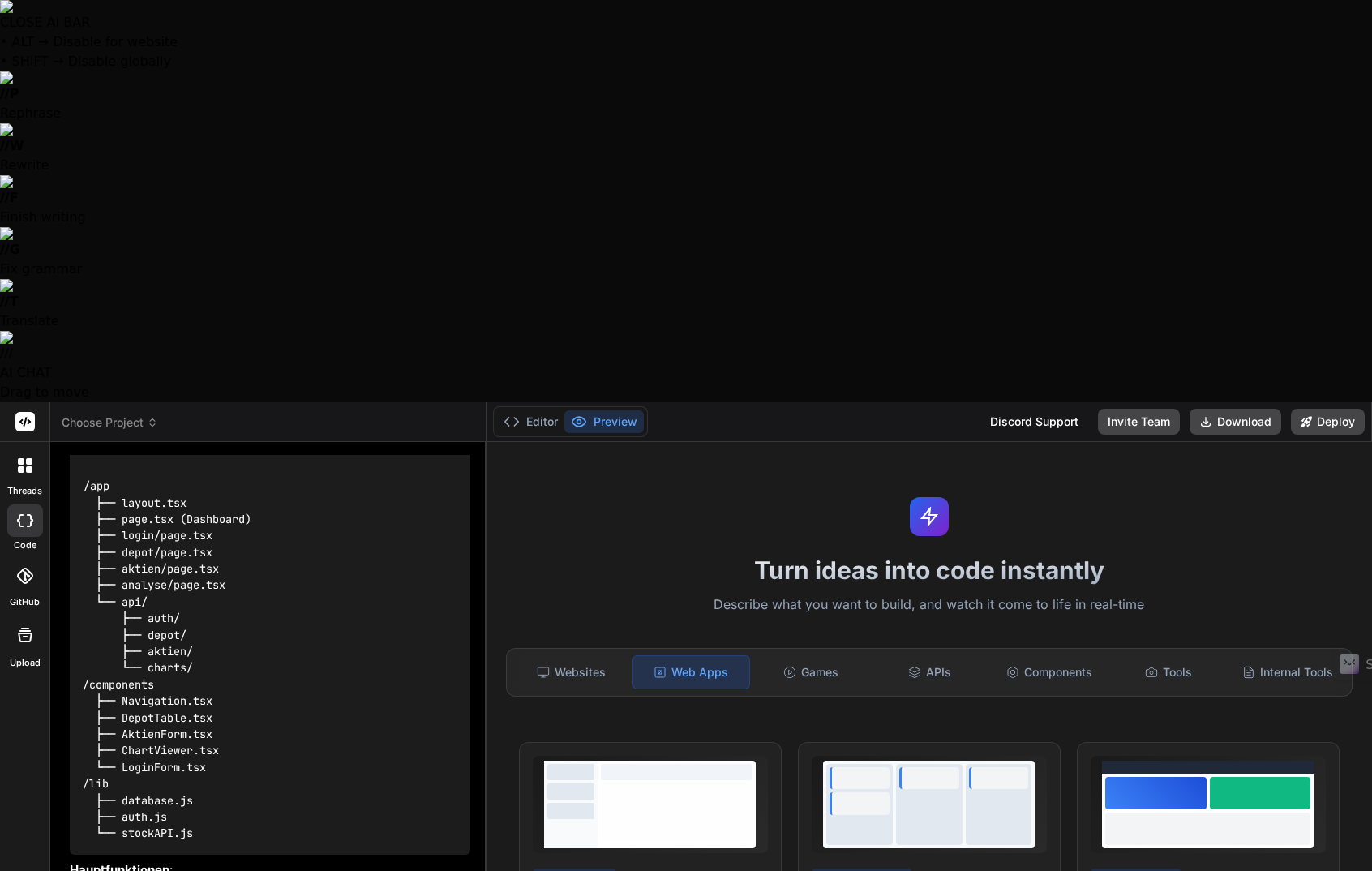
type textarea "x"
type textarea "Ja, bitte erstelle dies App, wir bauen diese dann"
type textarea "x"
type textarea "Ja, bitte erstelle dies App, wir bauen diese dann g"
type textarea "x"
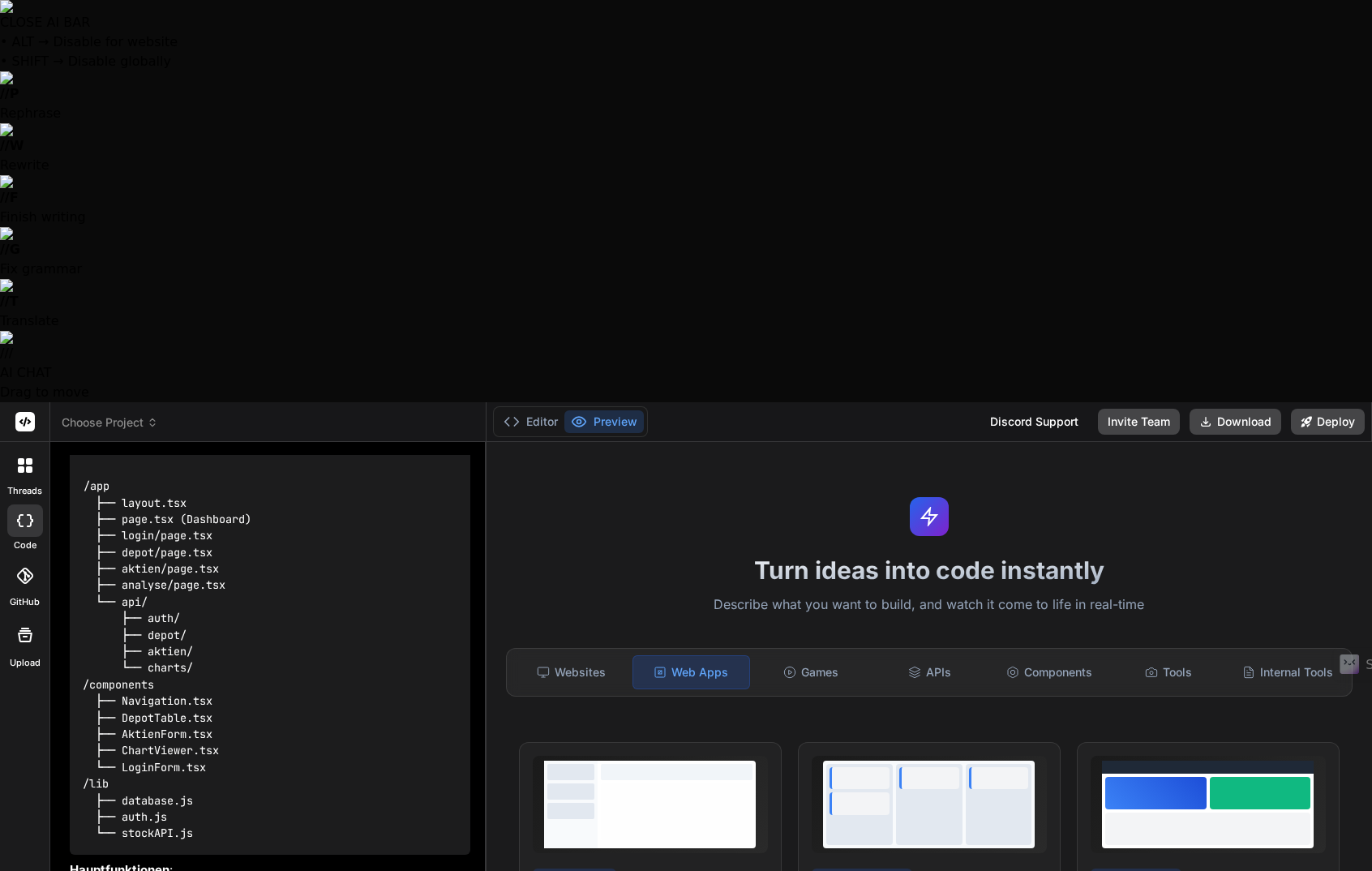
type textarea "Ja, bitte erstelle dies App, wir bauen diese dann ge"
type textarea "x"
type textarea "Ja, bitte erstelle dies App, wir bauen diese dann gem"
type textarea "x"
type textarea "Ja, bitte erstelle dies App, wir bauen diese dann geme"
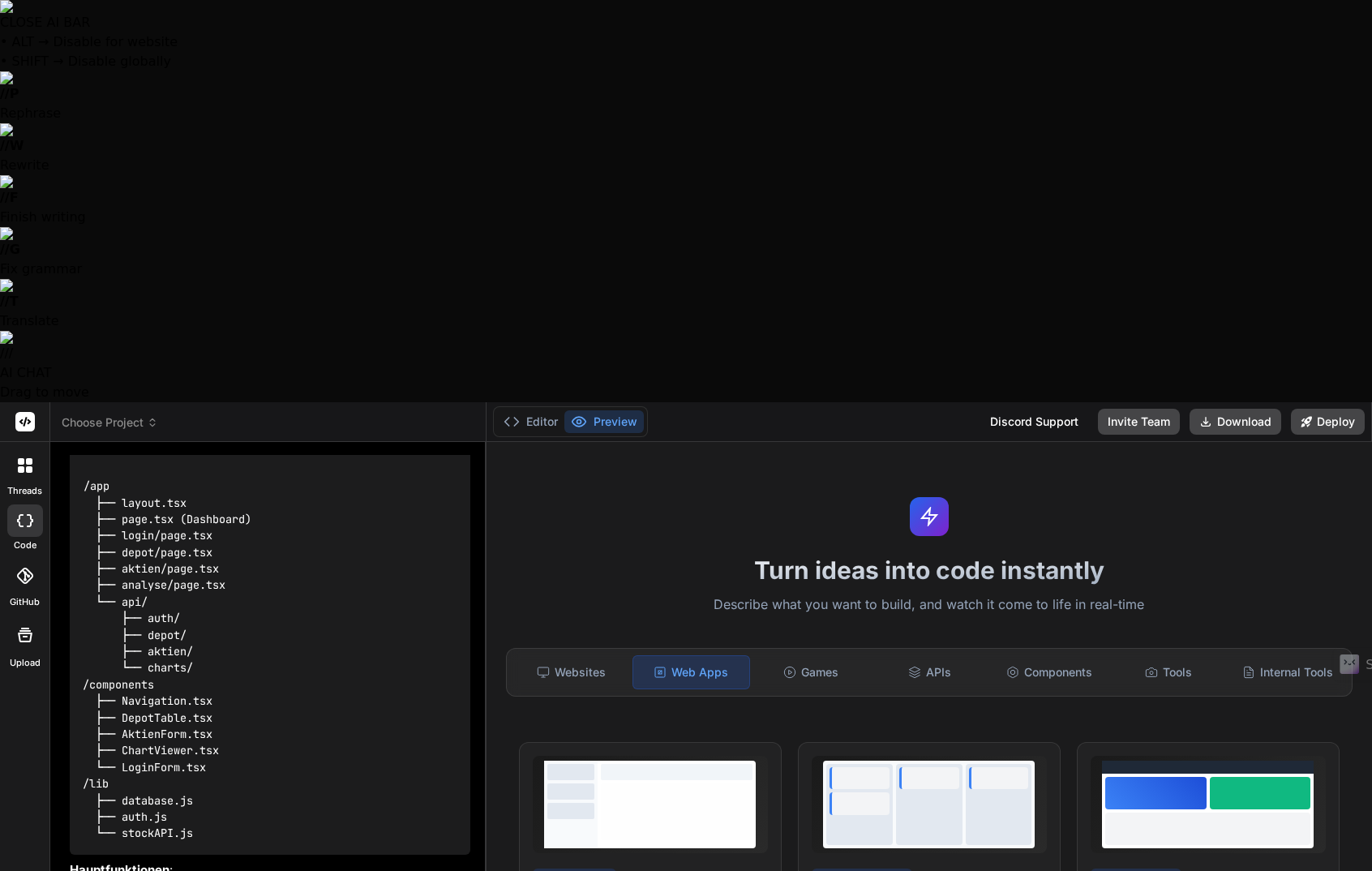
type textarea "x"
type textarea "Ja, bitte erstelle dies App, wir bauen diese dann gemei"
type textarea "x"
type textarea "Ja, bitte erstelle dies App, wir bauen diese dann gemein"
type textarea "x"
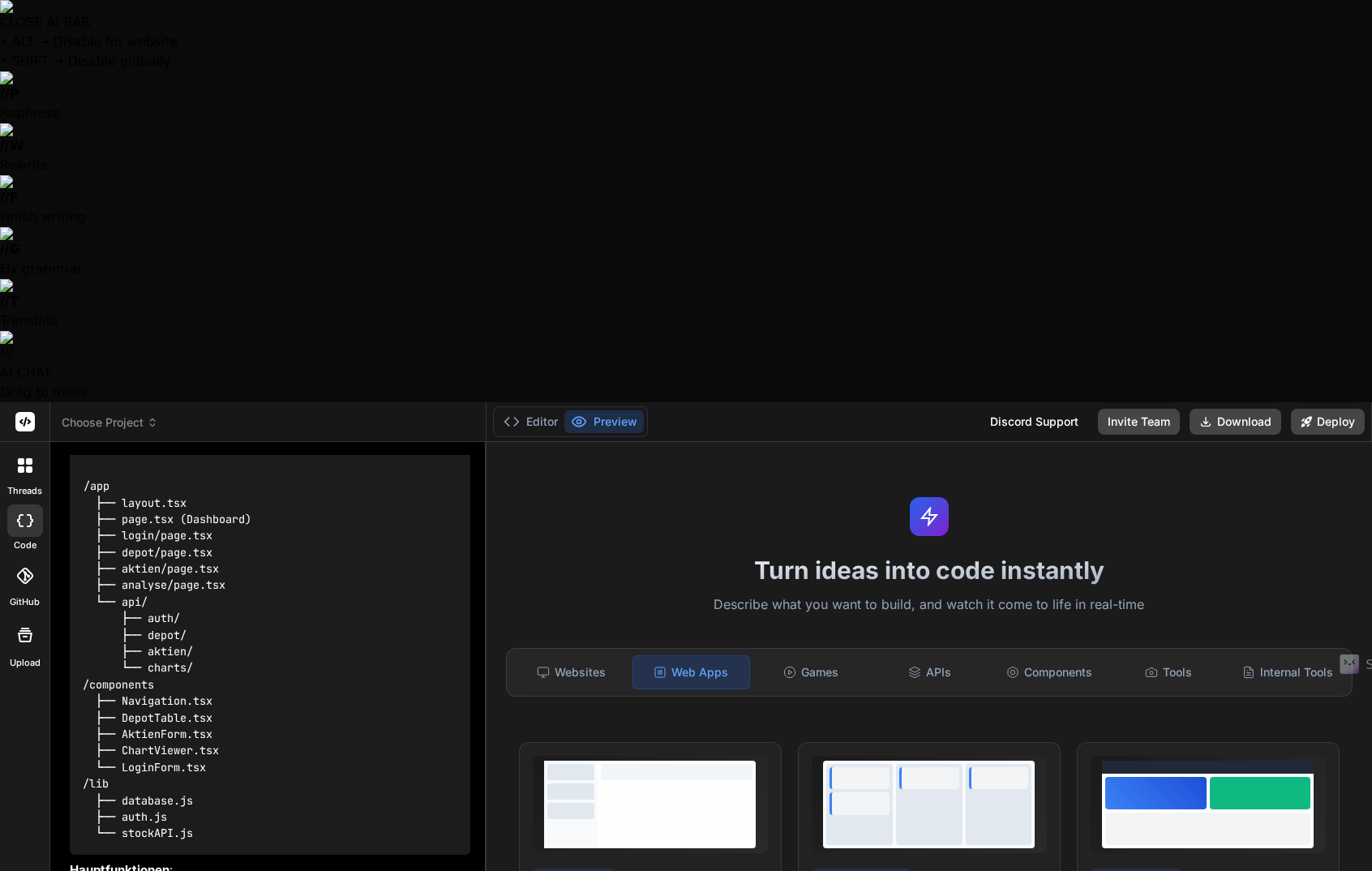
type textarea "Ja, bitte erstelle dies App, wir bauen diese dann gemeins"
type textarea "x"
type textarea "Ja, bitte erstelle dies App, wir bauen diese dann gemeinsa"
type textarea "x"
type textarea "Ja, bitte erstelle dies App, wir bauen diese dann gemeinsam"
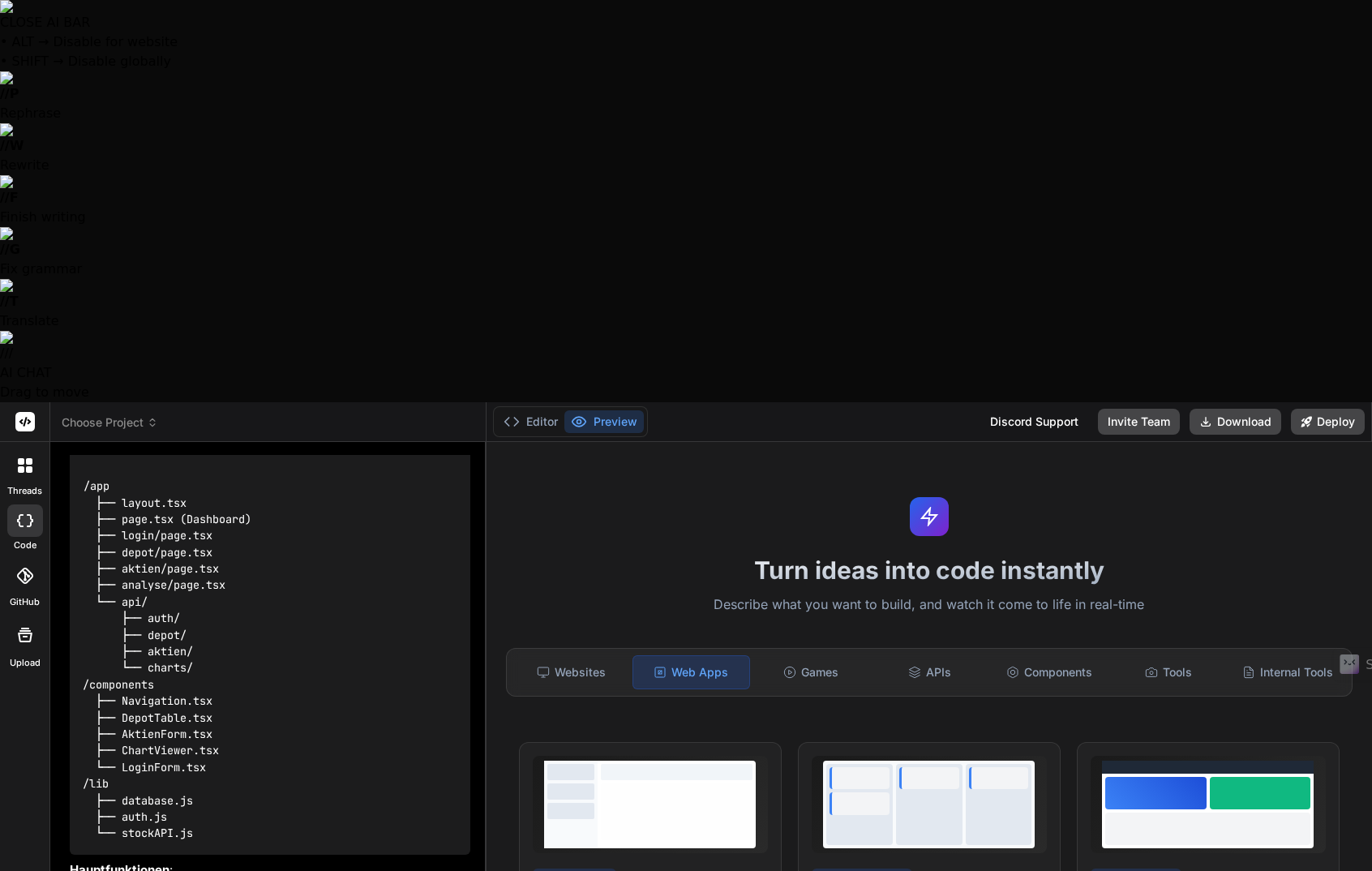
type textarea "x"
type textarea "Ja, bitte erstelle dies App, wir bauen diese dann gemeinsam"
type textarea "x"
type textarea "Ja, bitte erstelle dies App, wir bauen diese dann gemeinsam w"
type textarea "x"
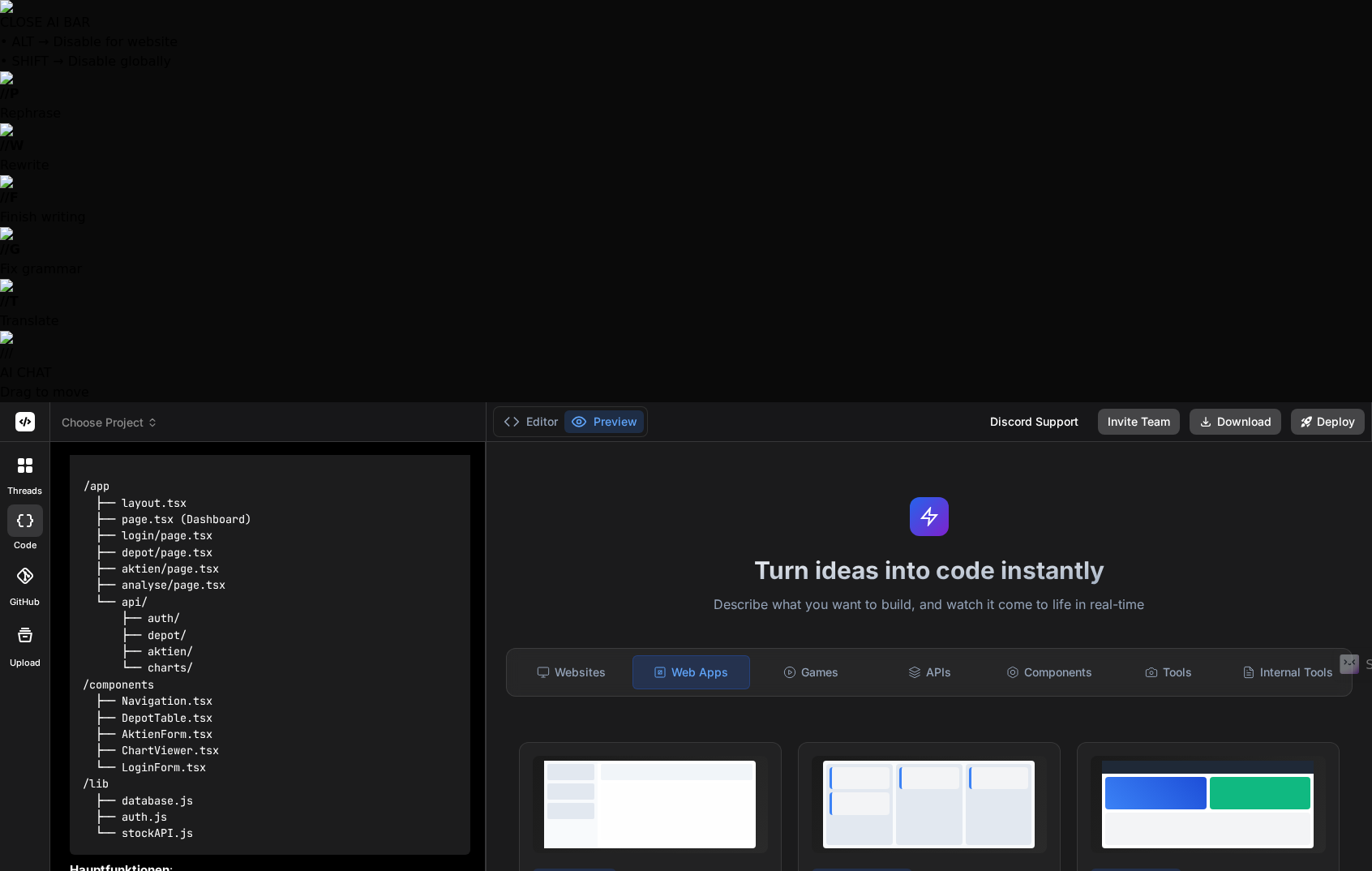
type textarea "Ja, bitte erstelle dies App, wir bauen diese dann gemeinsam we"
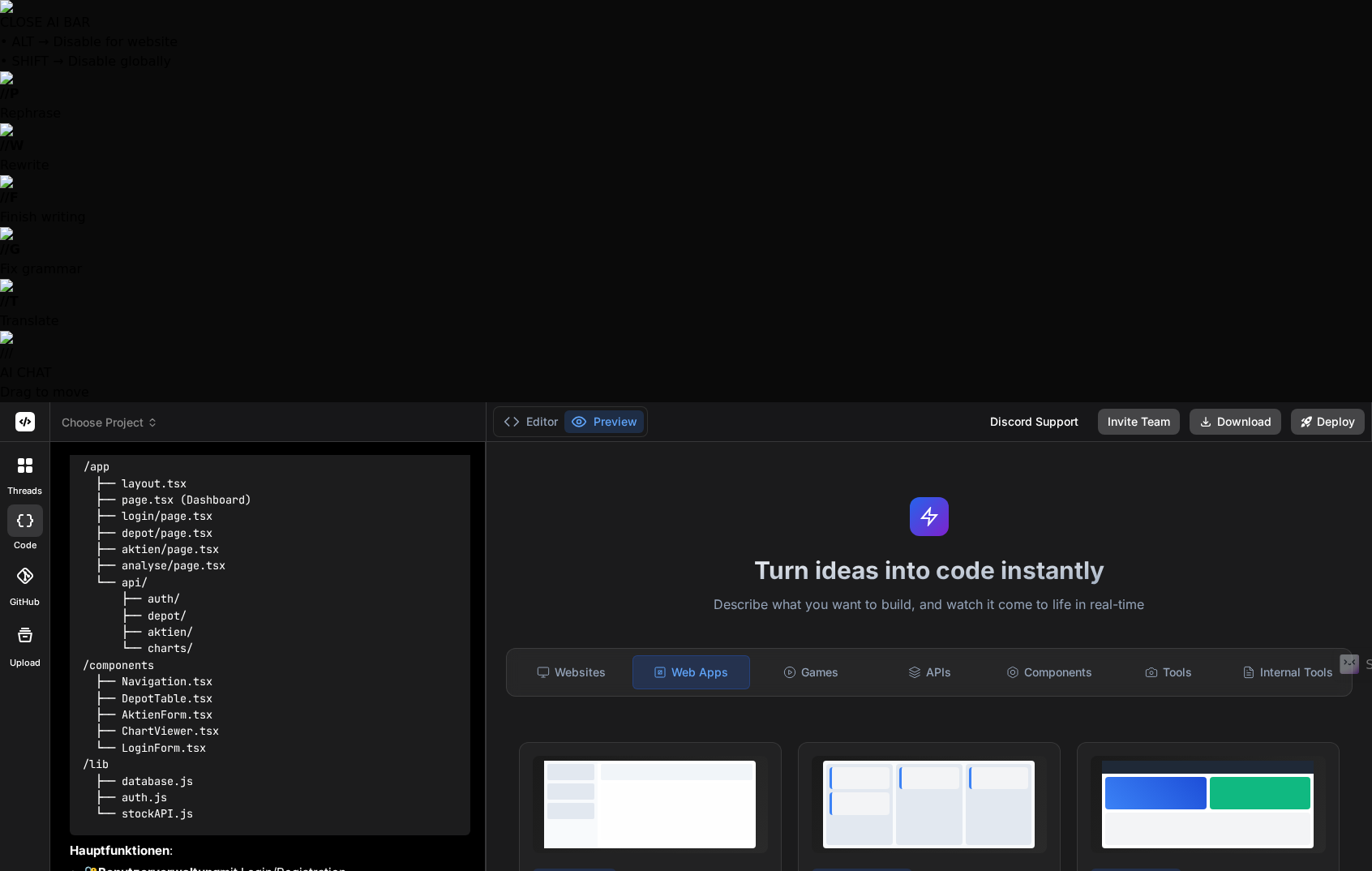
type textarea "x"
type textarea "Ja, bitte erstelle dies App, wir bauen diese dann gemeinsam wei"
type textarea "x"
type textarea "Ja, bitte erstelle dies App, wir bauen diese dann gemeinsam weit"
type textarea "x"
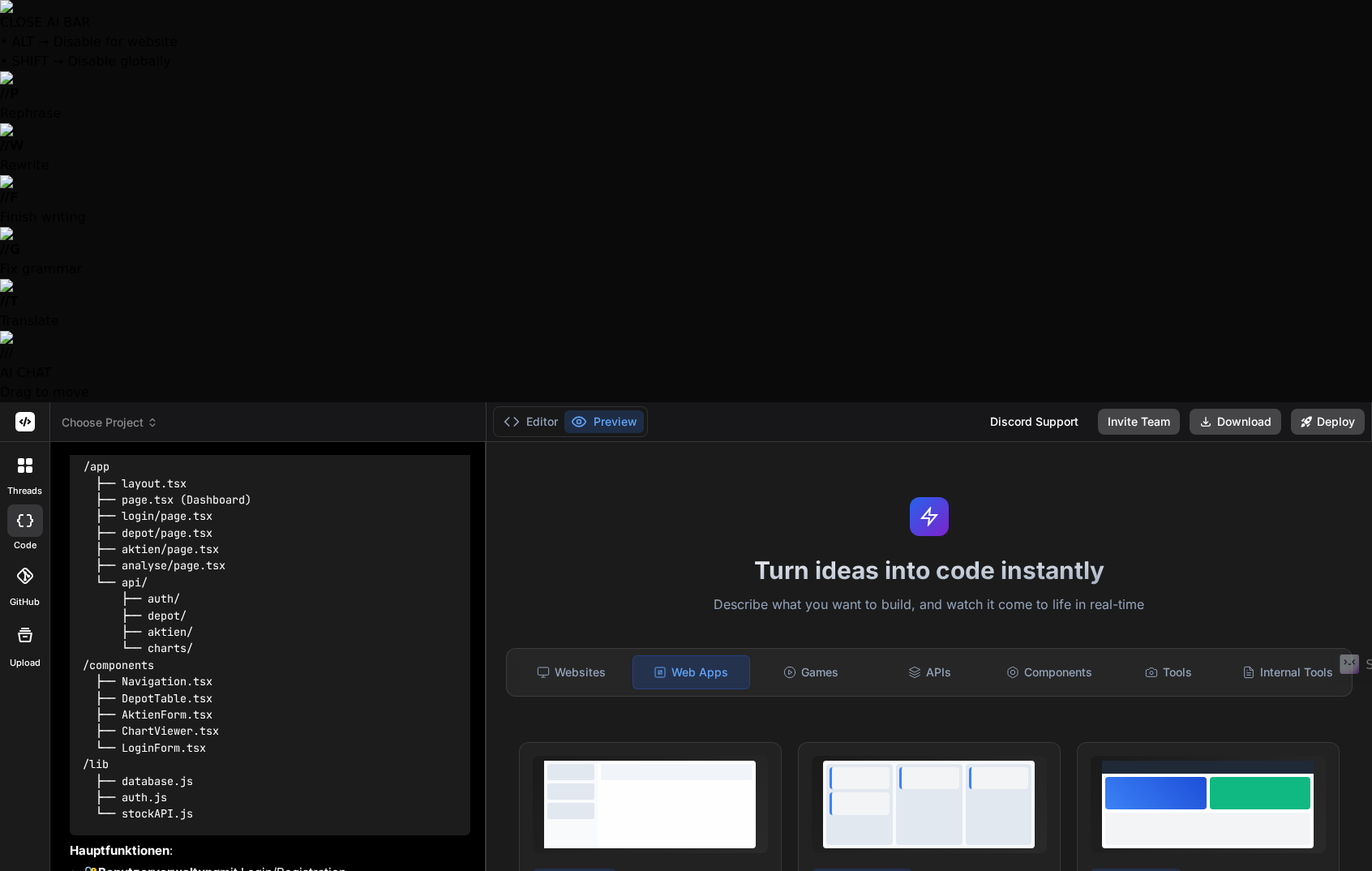
type textarea "Ja, bitte erstelle dies App, wir bauen diese dann gemeinsam weite"
type textarea "x"
type textarea "Ja, bitte erstelle dies App, wir bauen diese dann gemeinsam weiter"
type textarea "x"
type textarea "Ja, bitte erstelle dies App, wir bauen diese dann gemeinsam weiter"
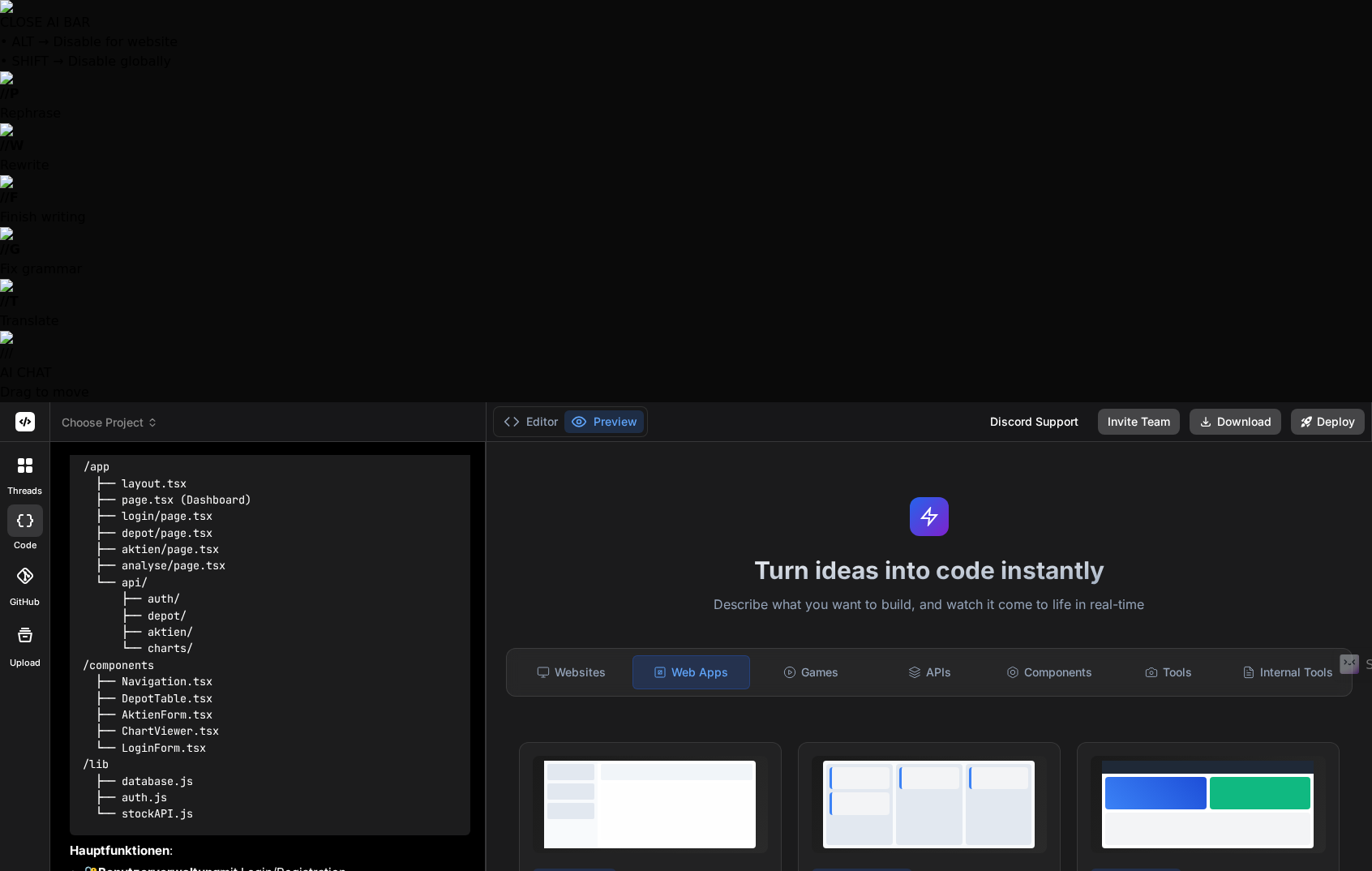
type textarea "x"
type textarea "Ja, bitte erstelle dies App, wir bauen diese dann gemeinsam weiter a"
type textarea "x"
type textarea "Ja, bitte erstelle dies App, wir bauen diese dann gemeinsam weiter au"
type textarea "x"
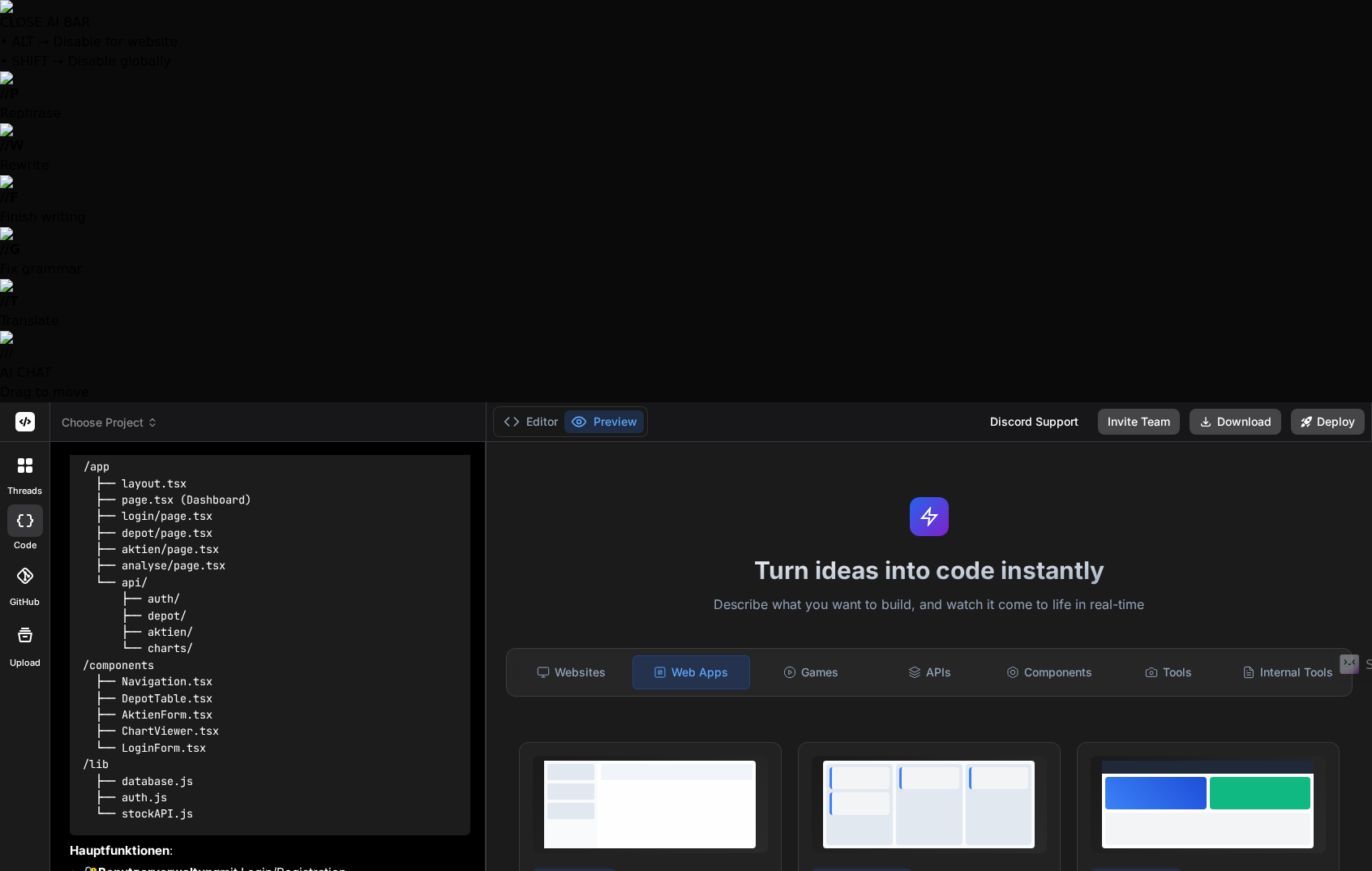
type textarea "Ja, bitte erstelle dies App, wir bauen diese dann gemeinsam weiter aus"
type textarea "x"
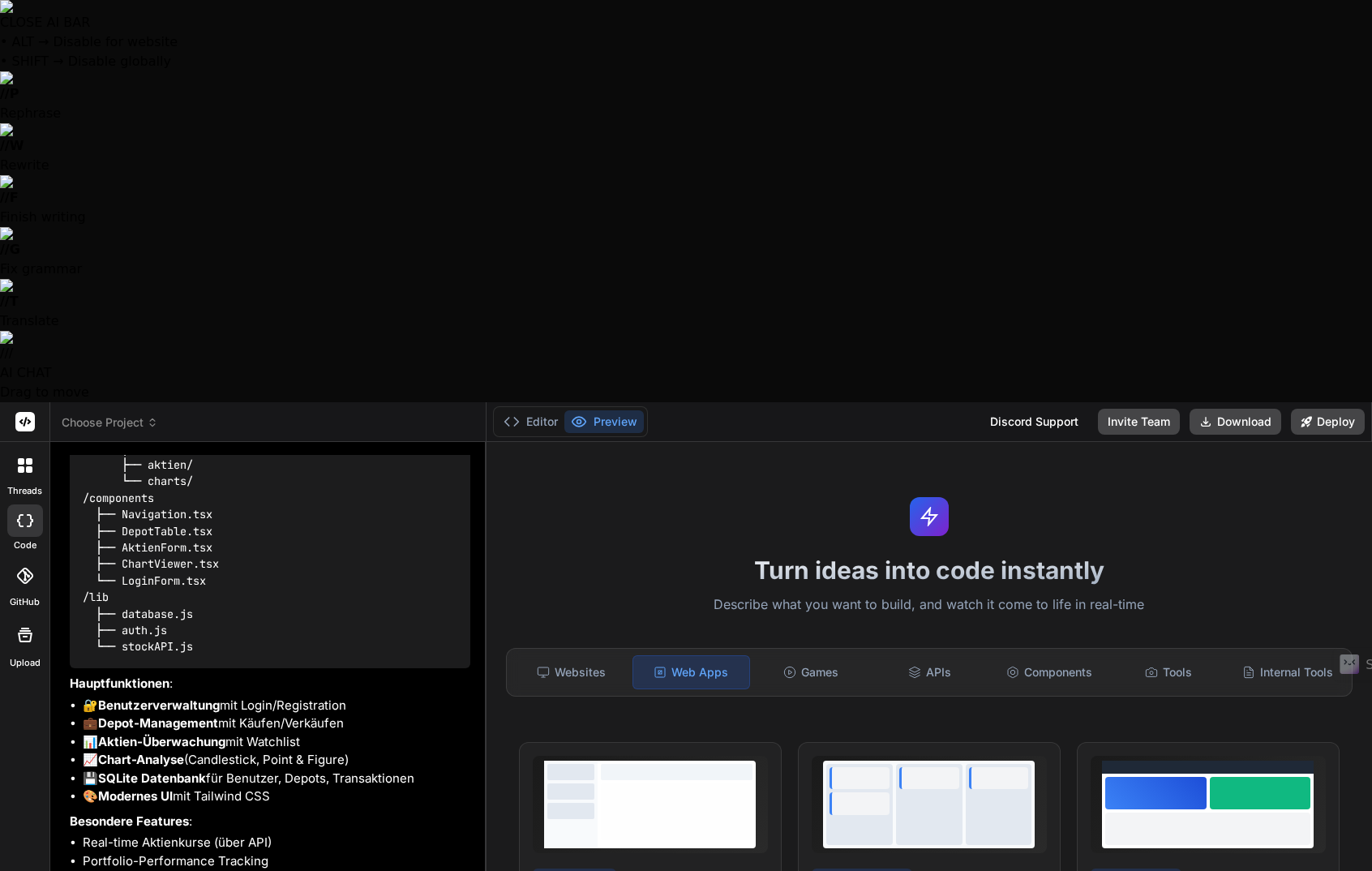
scroll to position [608, 0]
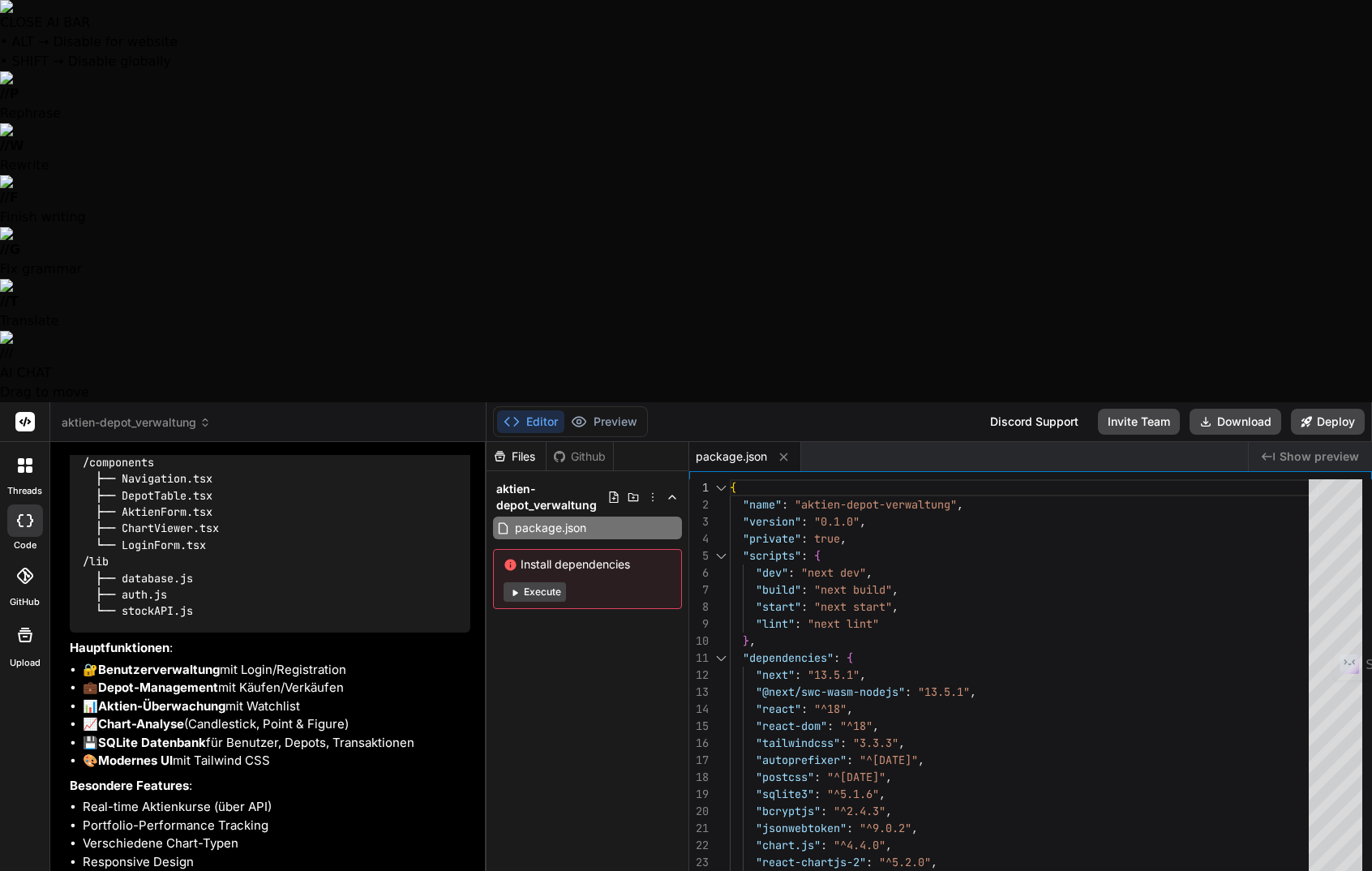
type textarea "x"
type textarea "return config } } module.exports = nextConfig"
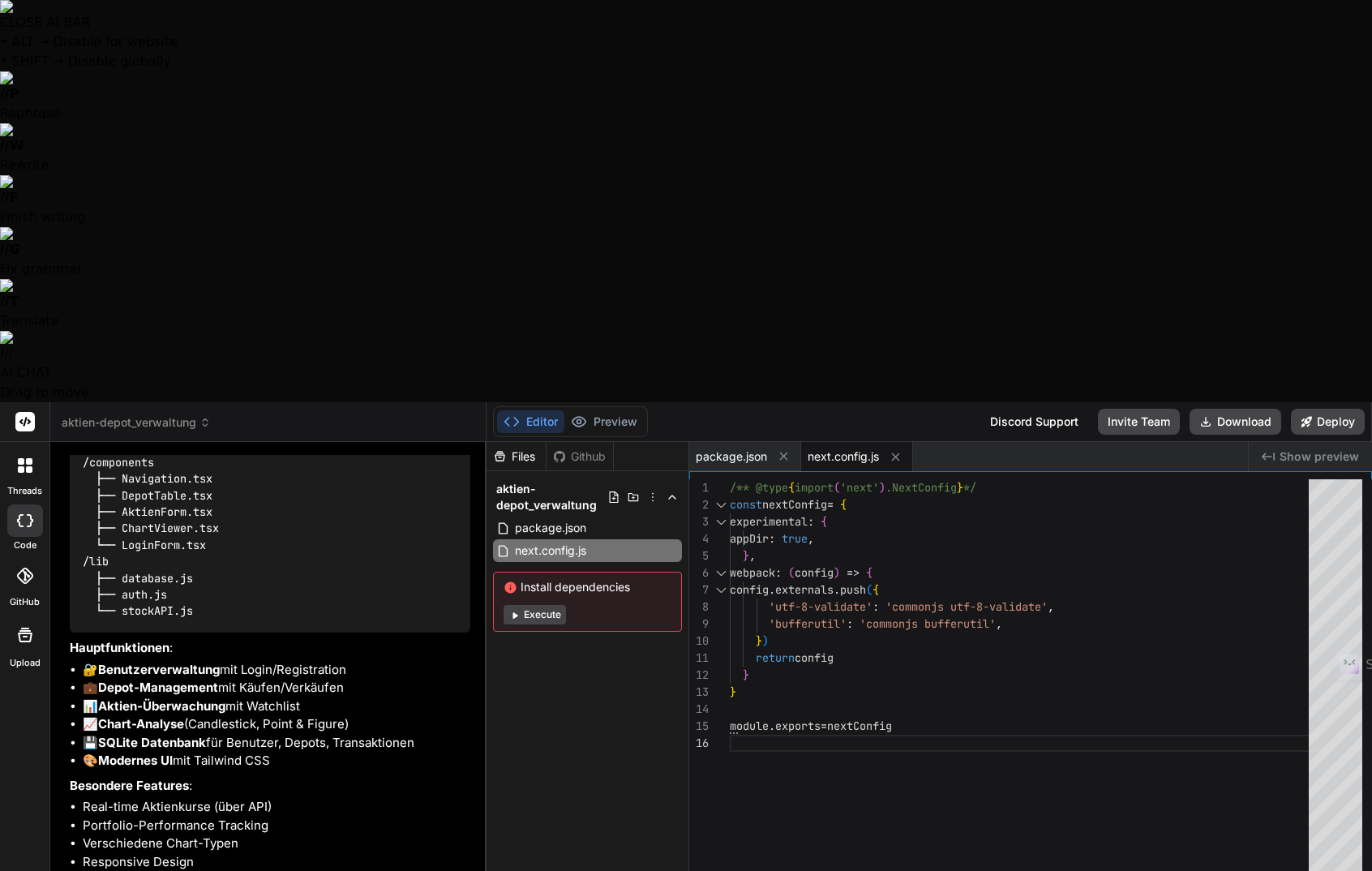
type textarea "x"
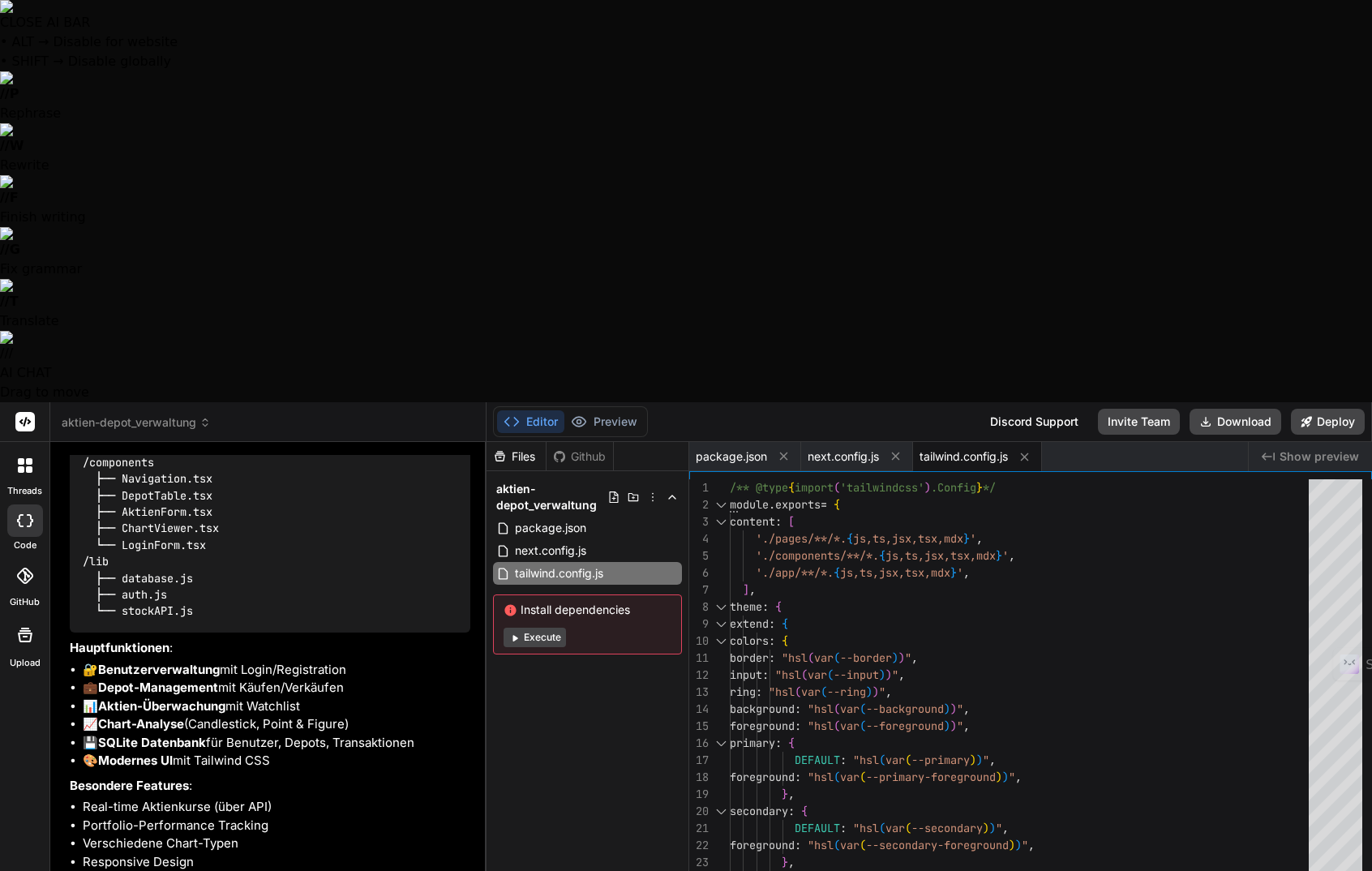
type textarea "x"
type textarea "module.exports = { plugins: { tailwindcss: {}, autoprefixer: {}, }, }"
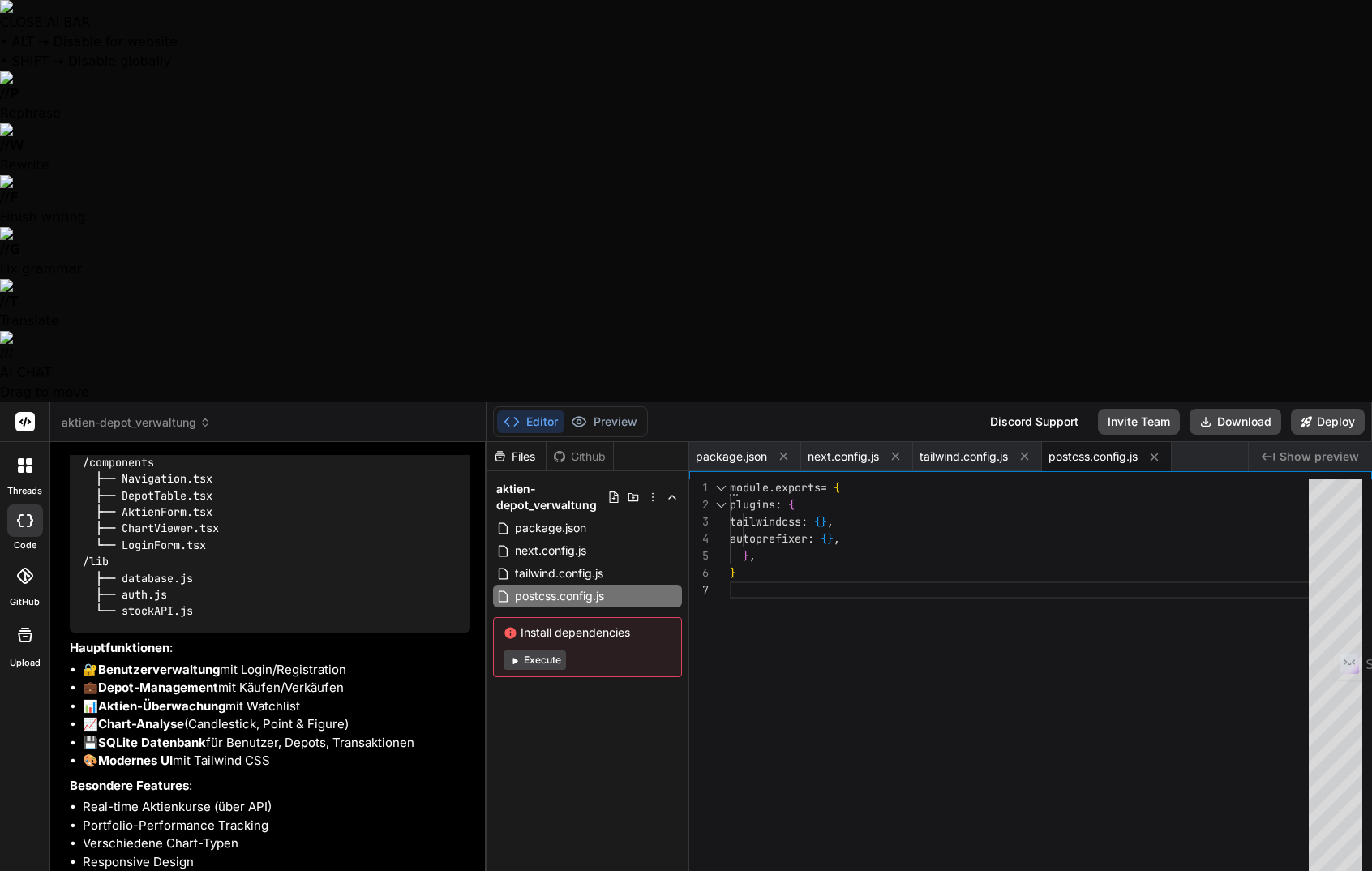
type textarea "x"
type textarea ""paths": { "@/*": ["./*"] } }, "include": ["next-env.d.ts", "**/*.ts", "**/*.ts…"
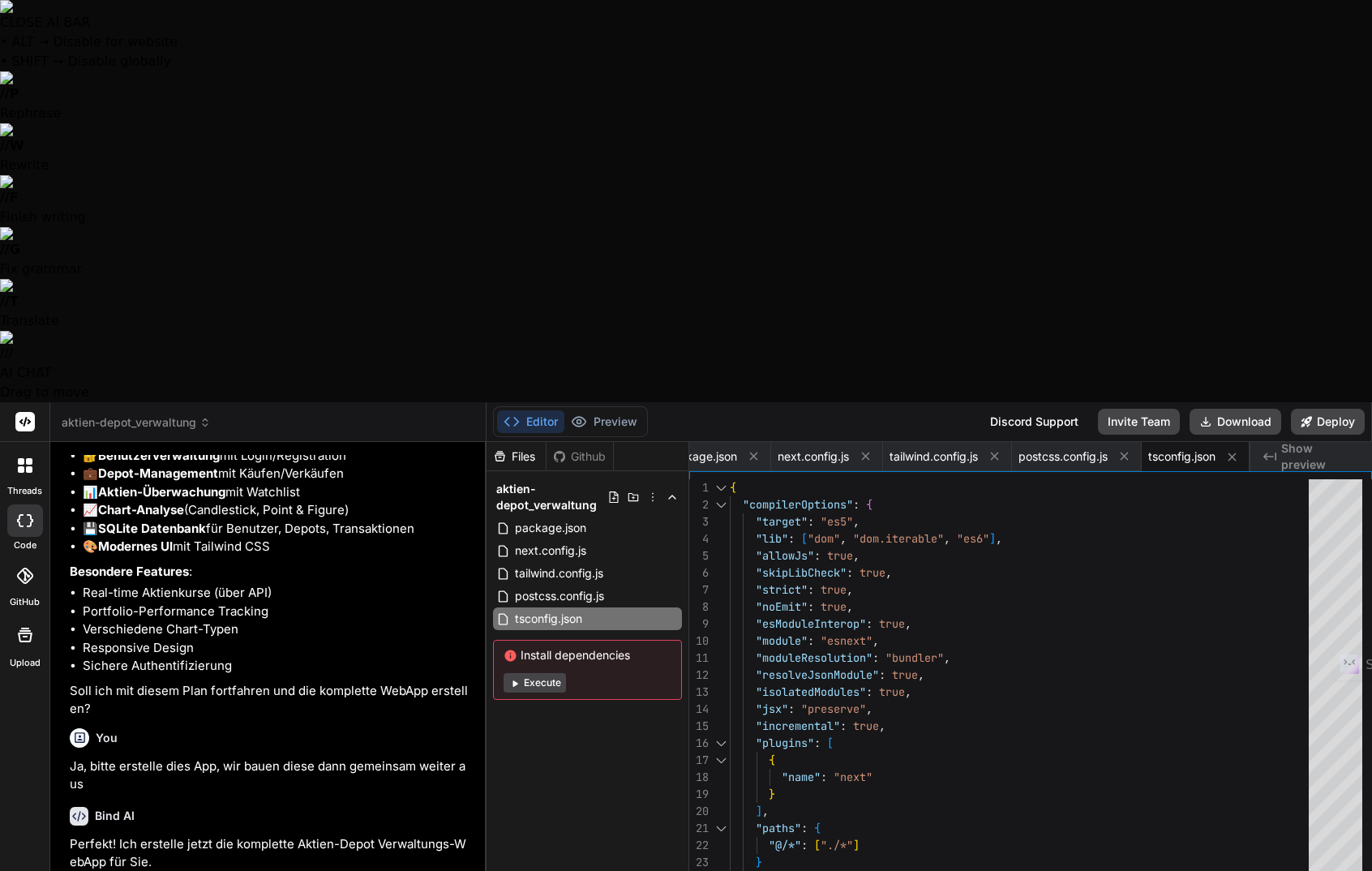
scroll to position [856, 0]
type textarea "x"
type textarea "module.exports = Database;"
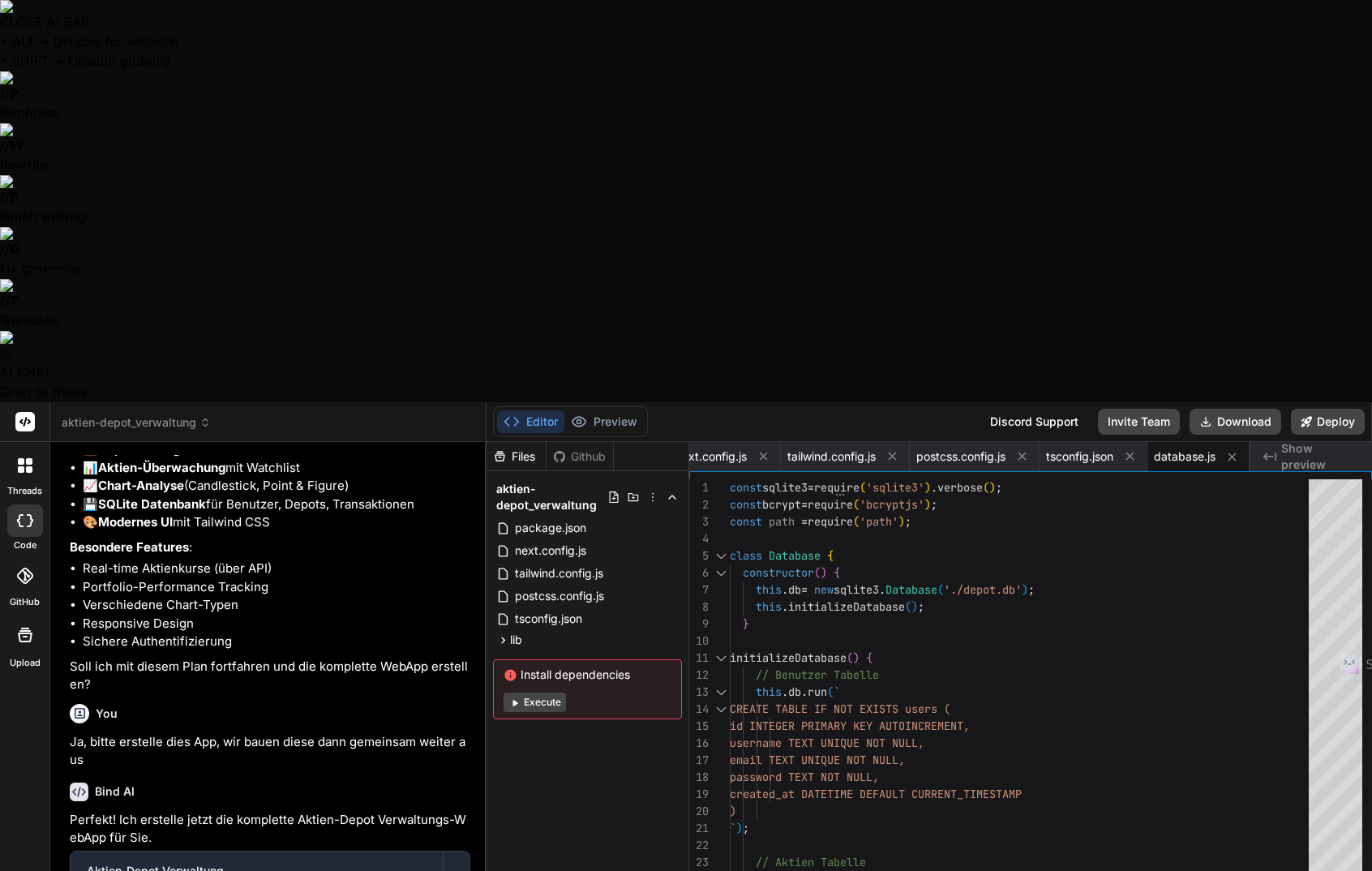
scroll to position [881, 0]
type textarea "x"
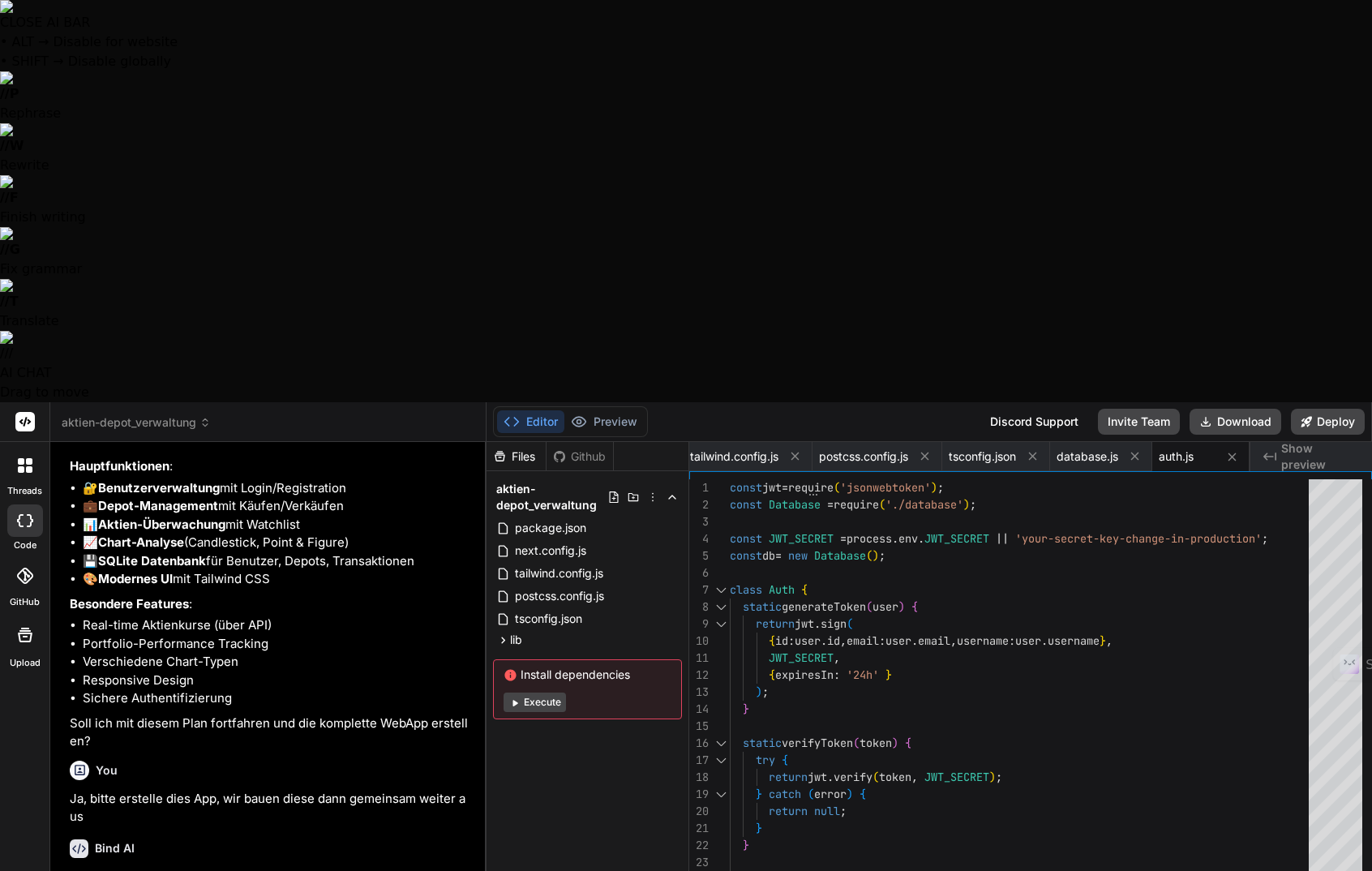
scroll to position [905, 0]
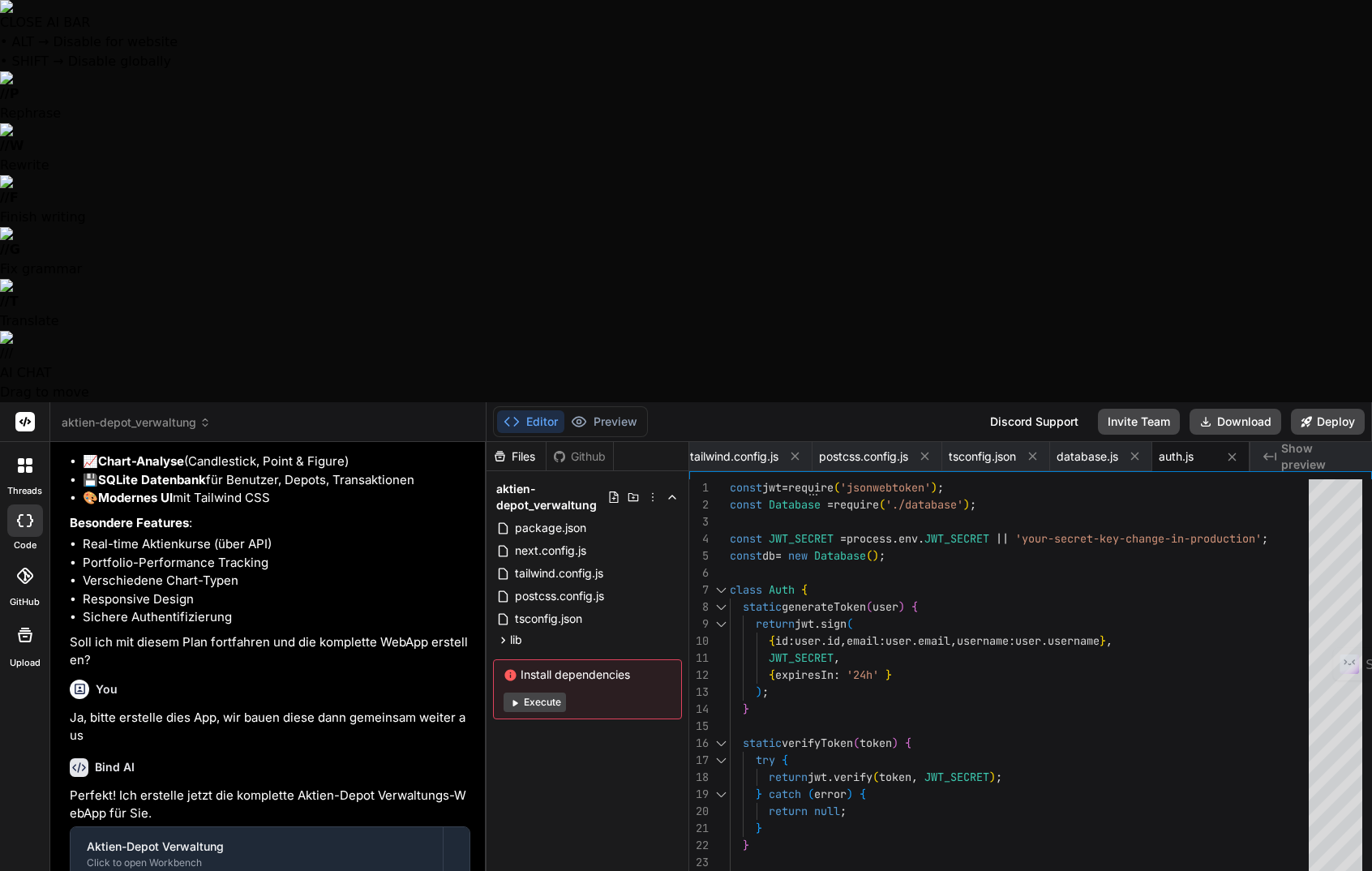
type textarea "x"
type textarea "module.exports = StockAPI;"
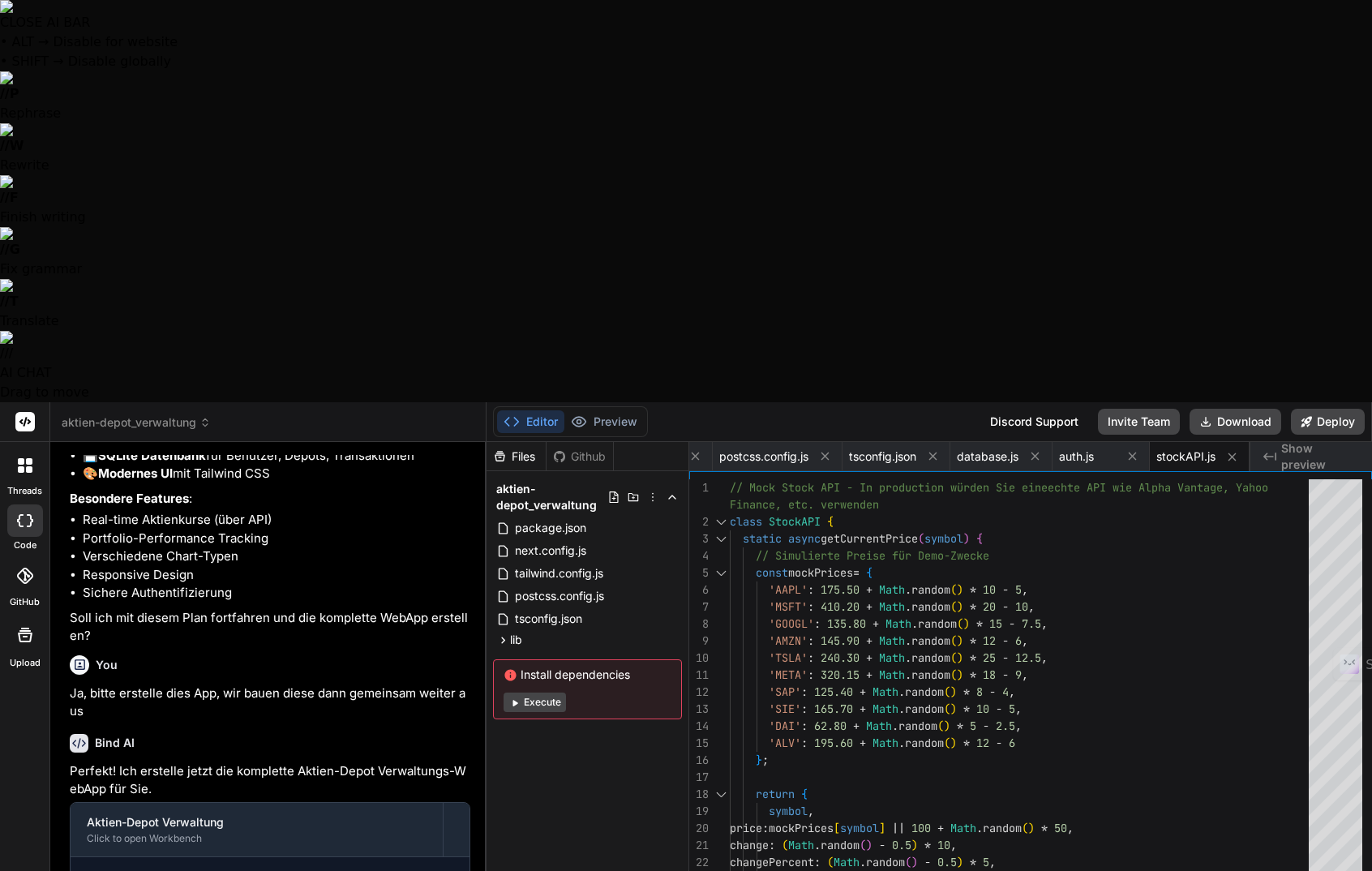
scroll to position [930, 0]
type textarea "x"
type textarea "export function formatPercent(value: number): string { return new Intl.NumberFo…"
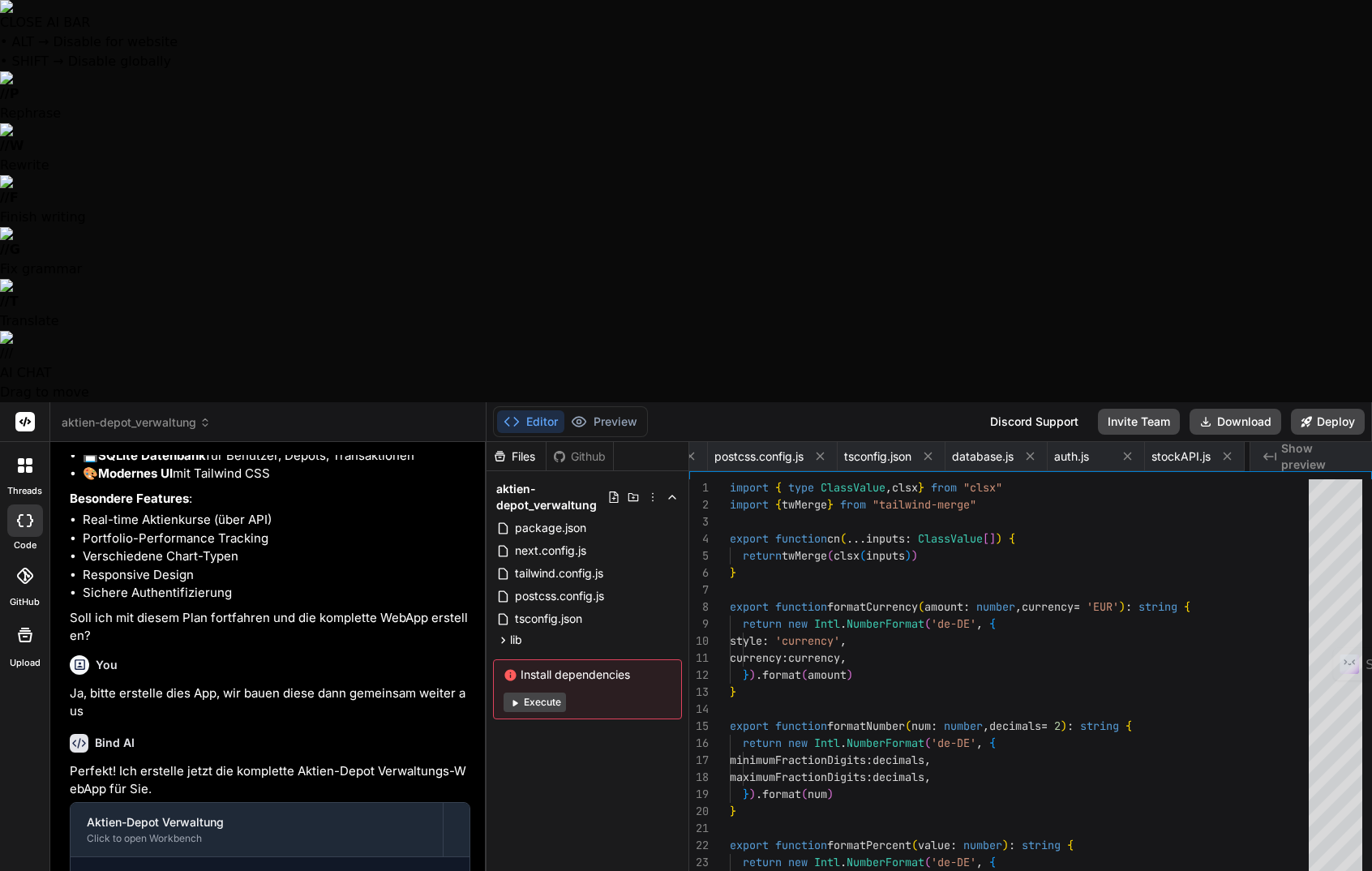
scroll to position [0, 431]
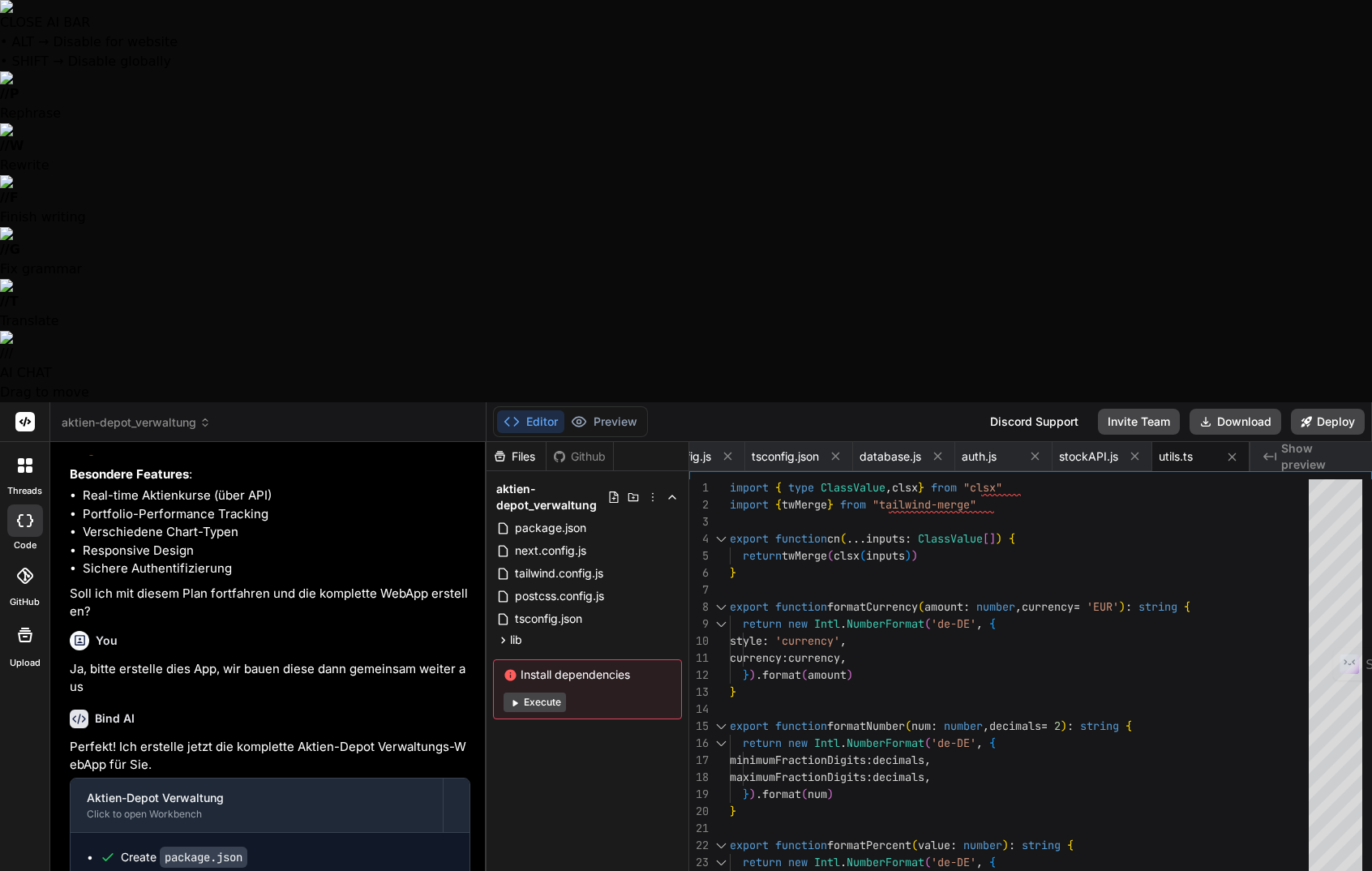
type textarea "x"
type textarea "width: 100%; }"
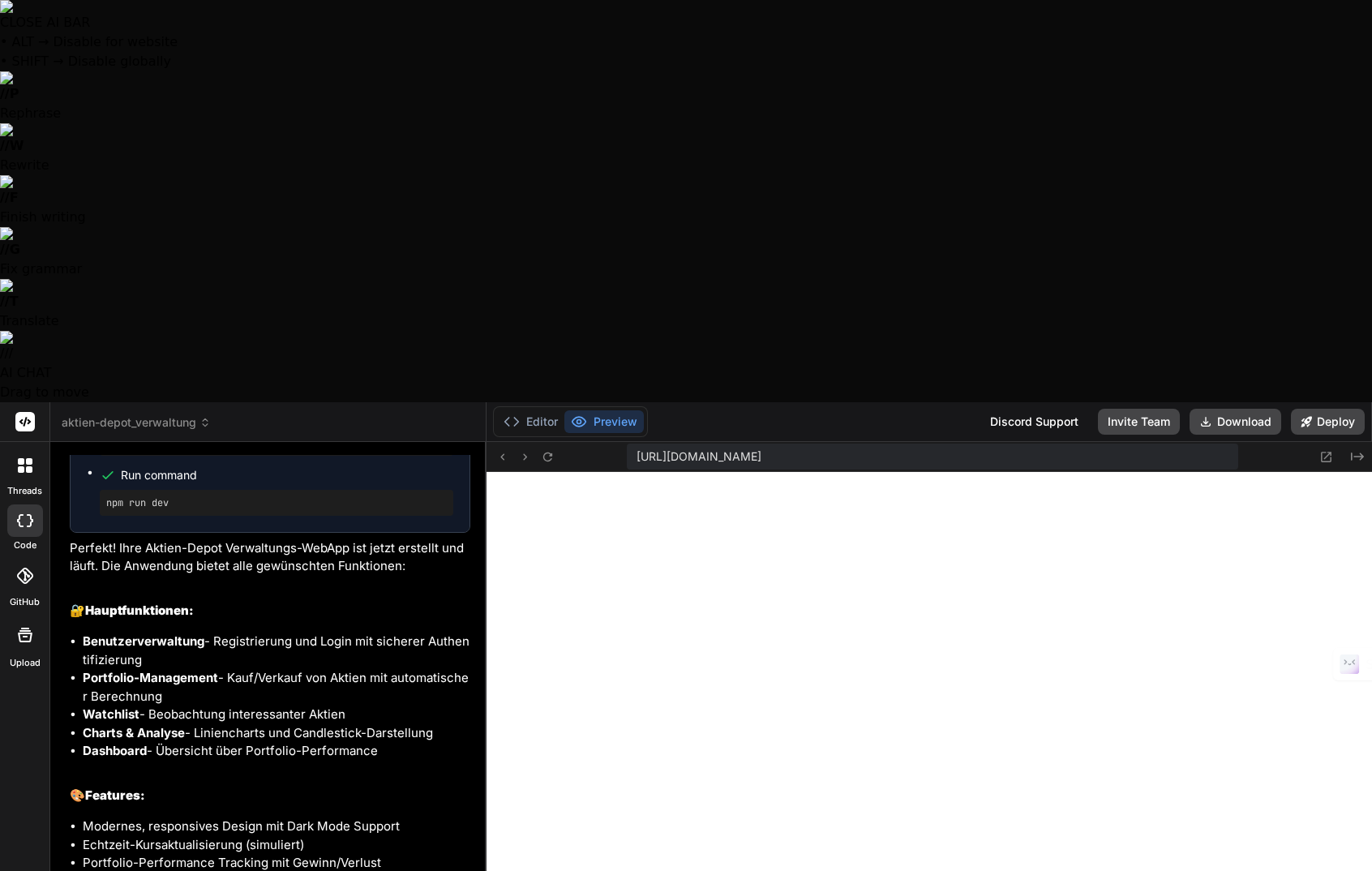
scroll to position [1992, 0]
